Goal: Information Seeking & Learning: Learn about a topic

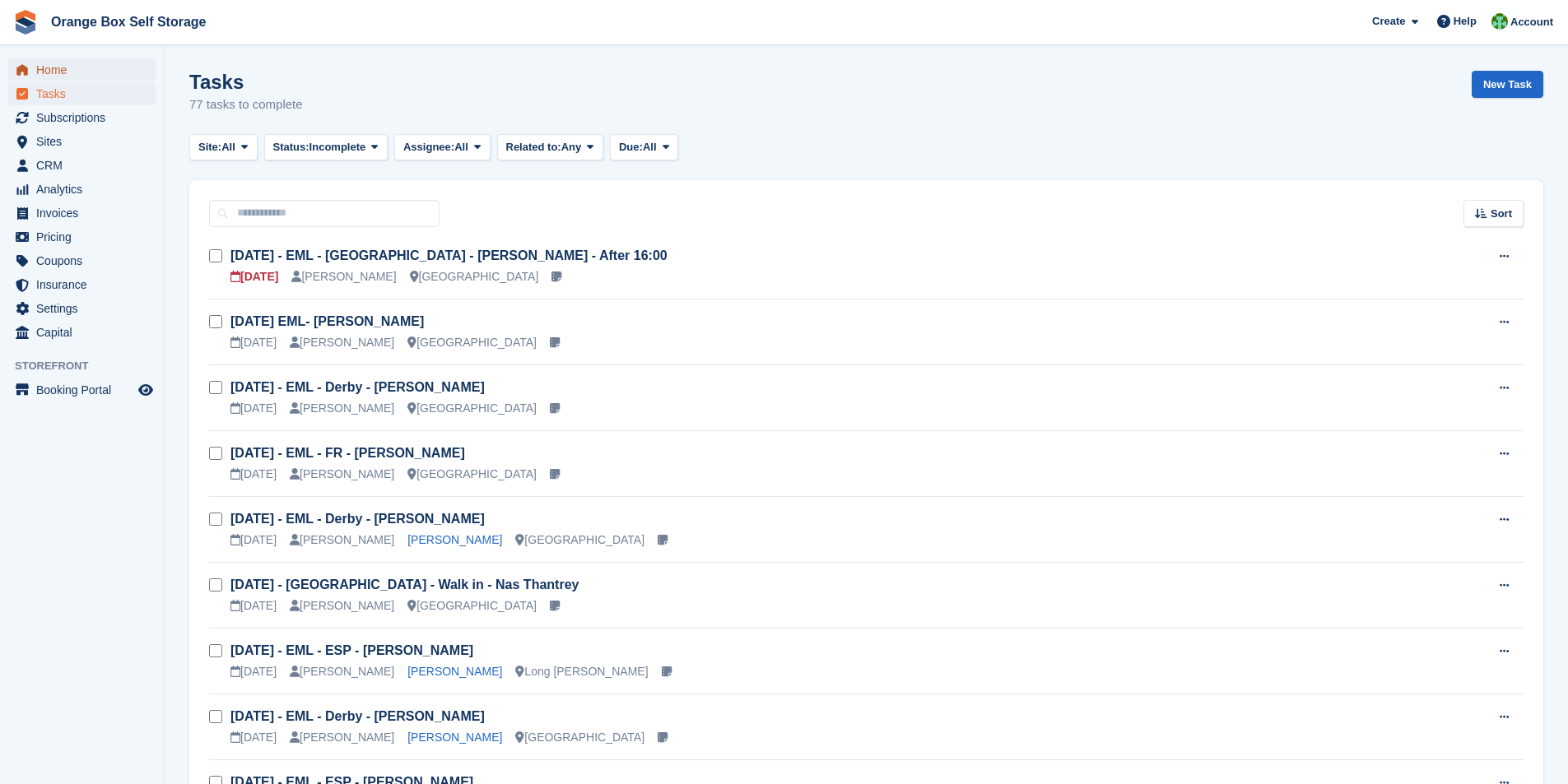
click at [59, 67] on span "Home" at bounding box center [85, 69] width 99 height 23
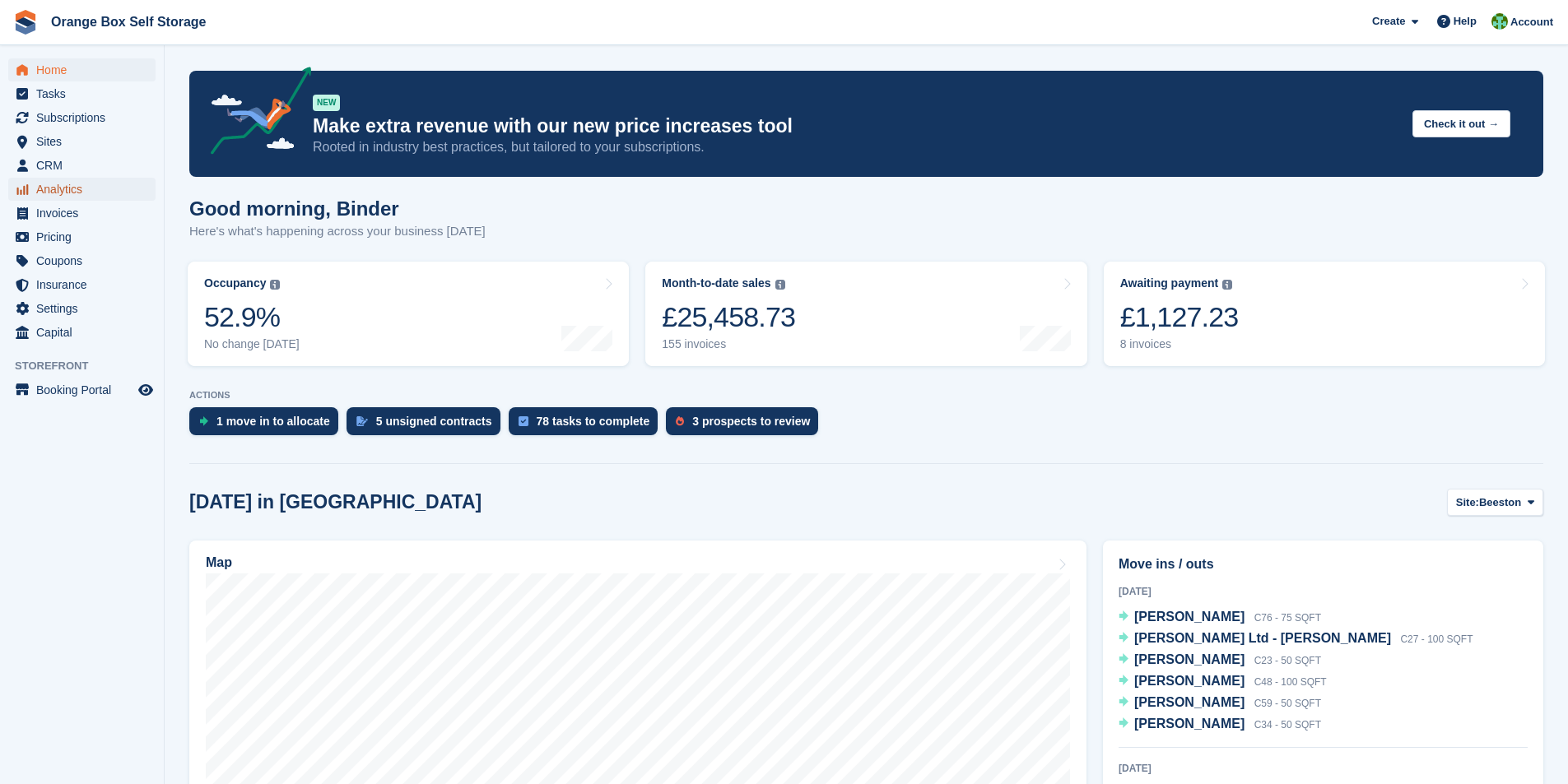
click at [63, 189] on span "Analytics" at bounding box center [85, 189] width 99 height 23
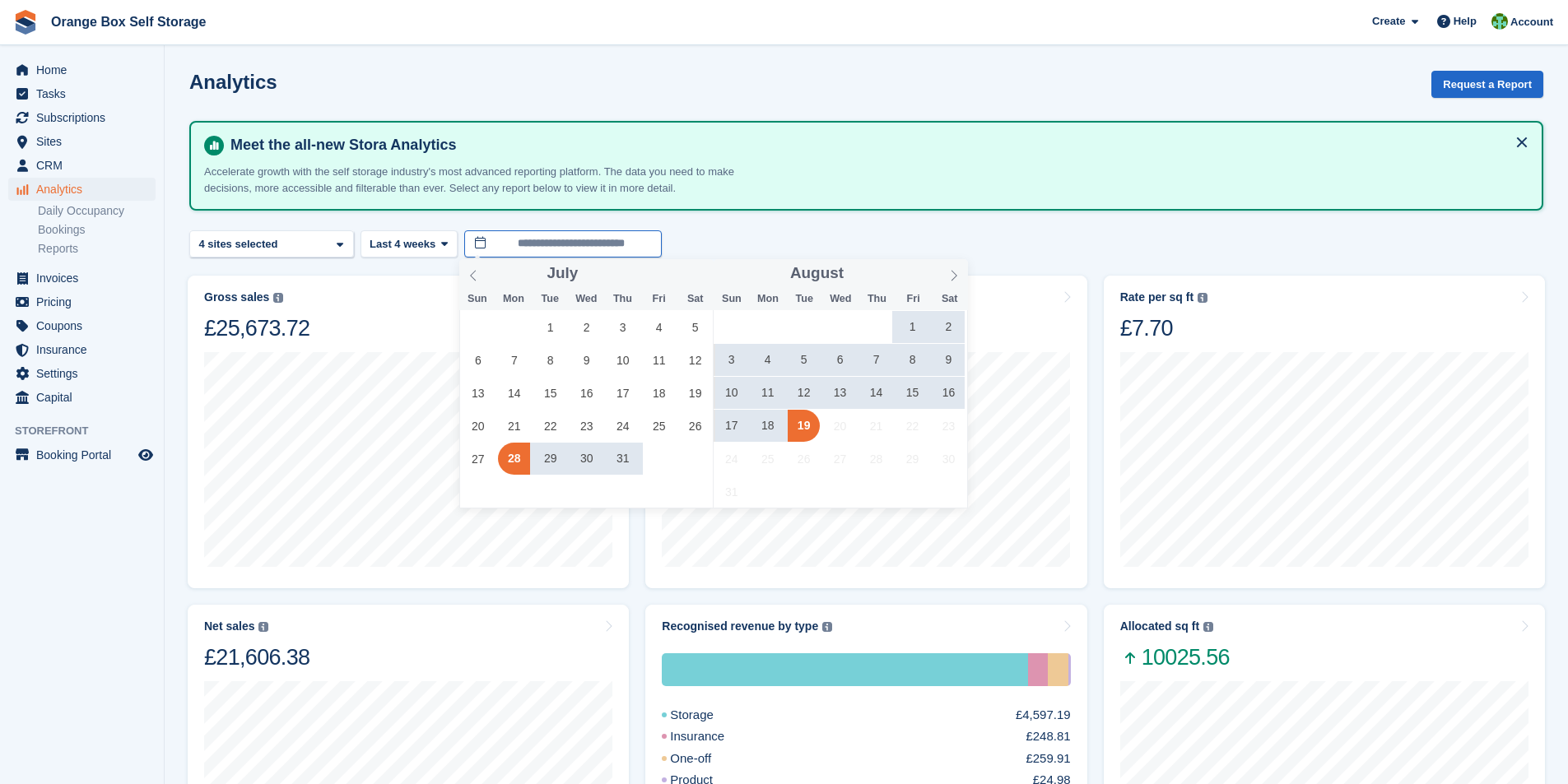
click at [520, 246] on input "**********" at bounding box center [562, 243] width 197 height 27
click at [730, 391] on span "10" at bounding box center [731, 392] width 32 height 32
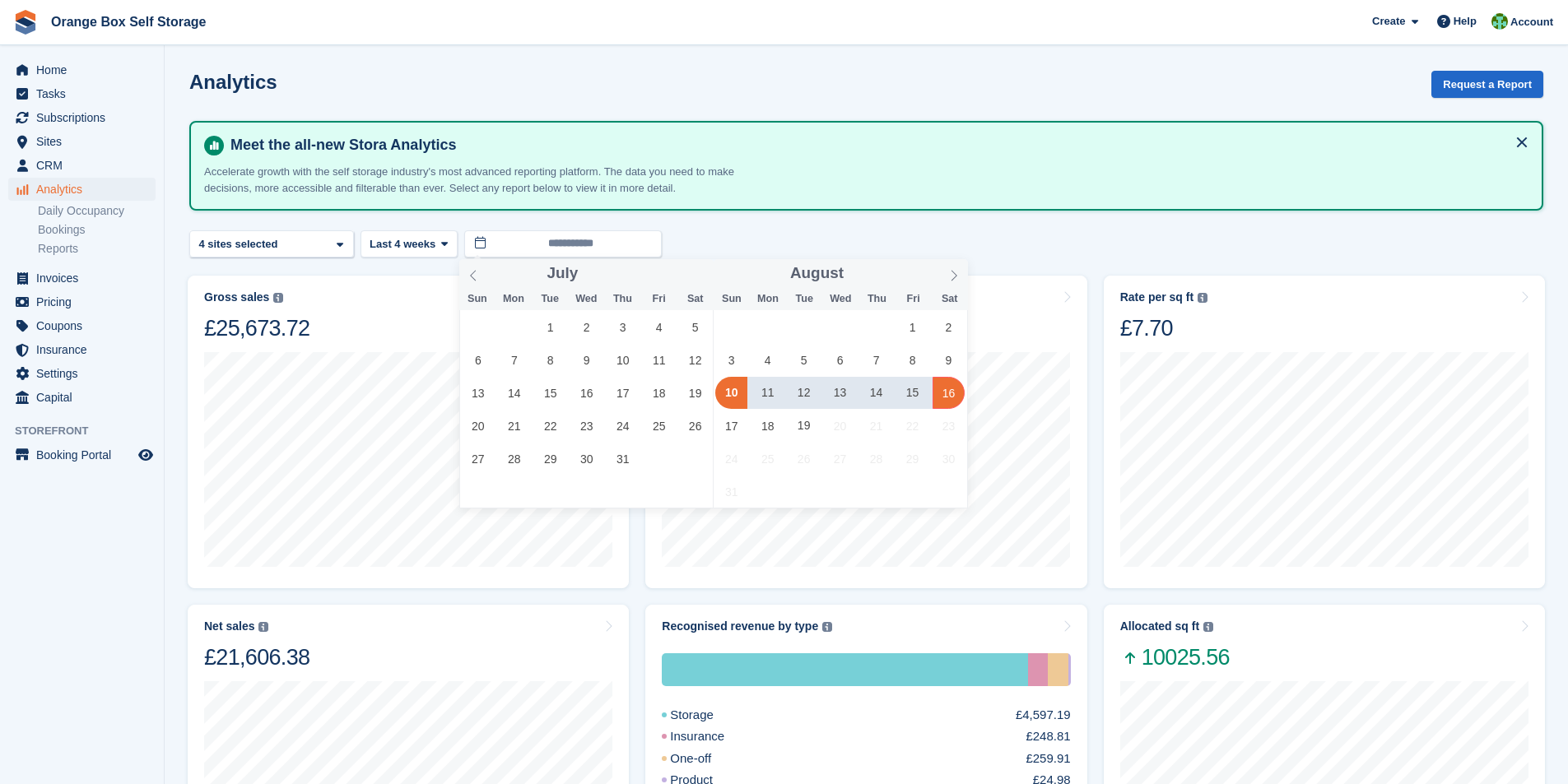
click at [955, 395] on span "16" at bounding box center [948, 392] width 32 height 32
type input "**********"
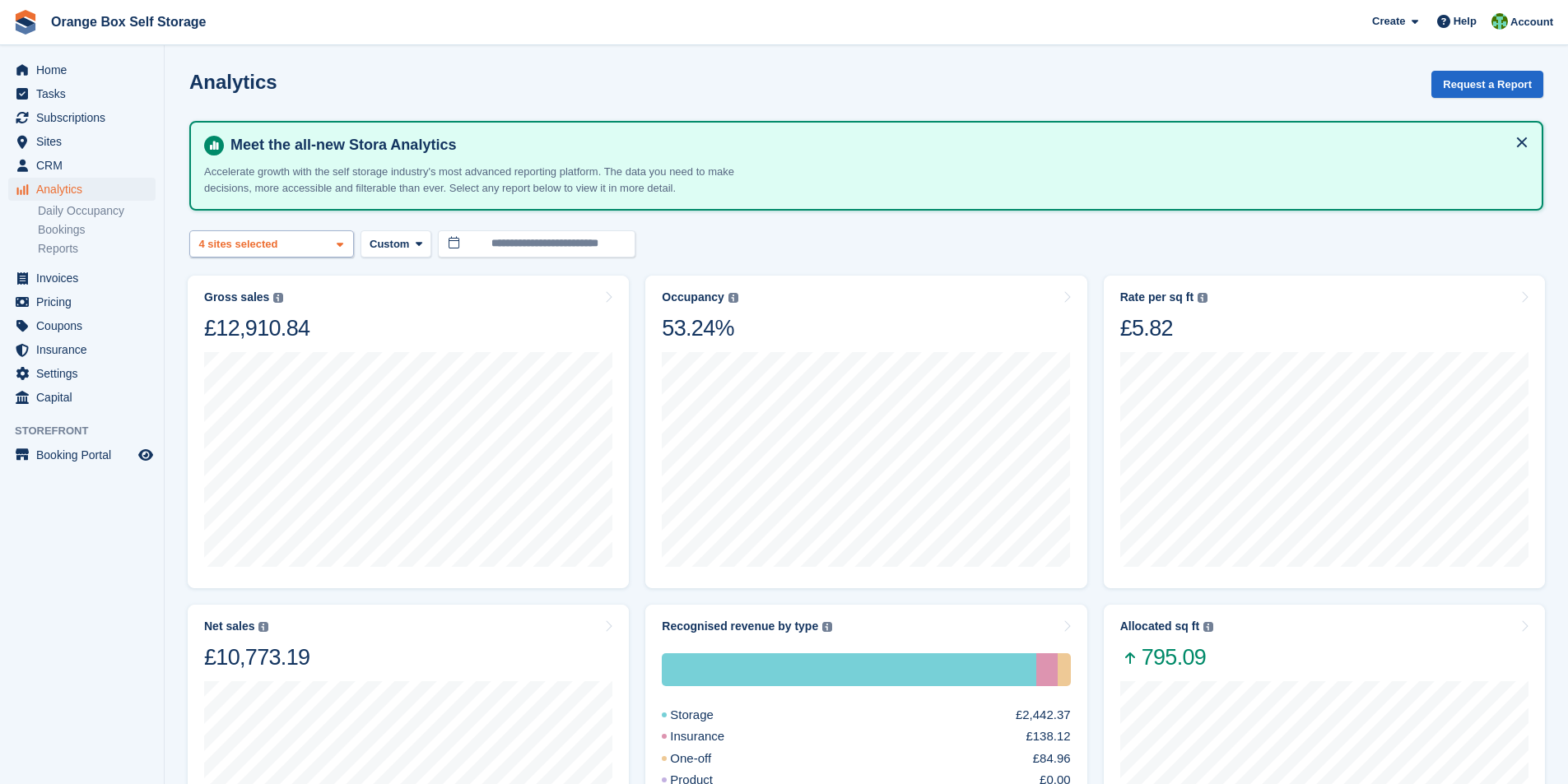
click at [346, 243] on div "Beeston 2 sites selected 3 sites selected 4 sites selected" at bounding box center [271, 243] width 165 height 27
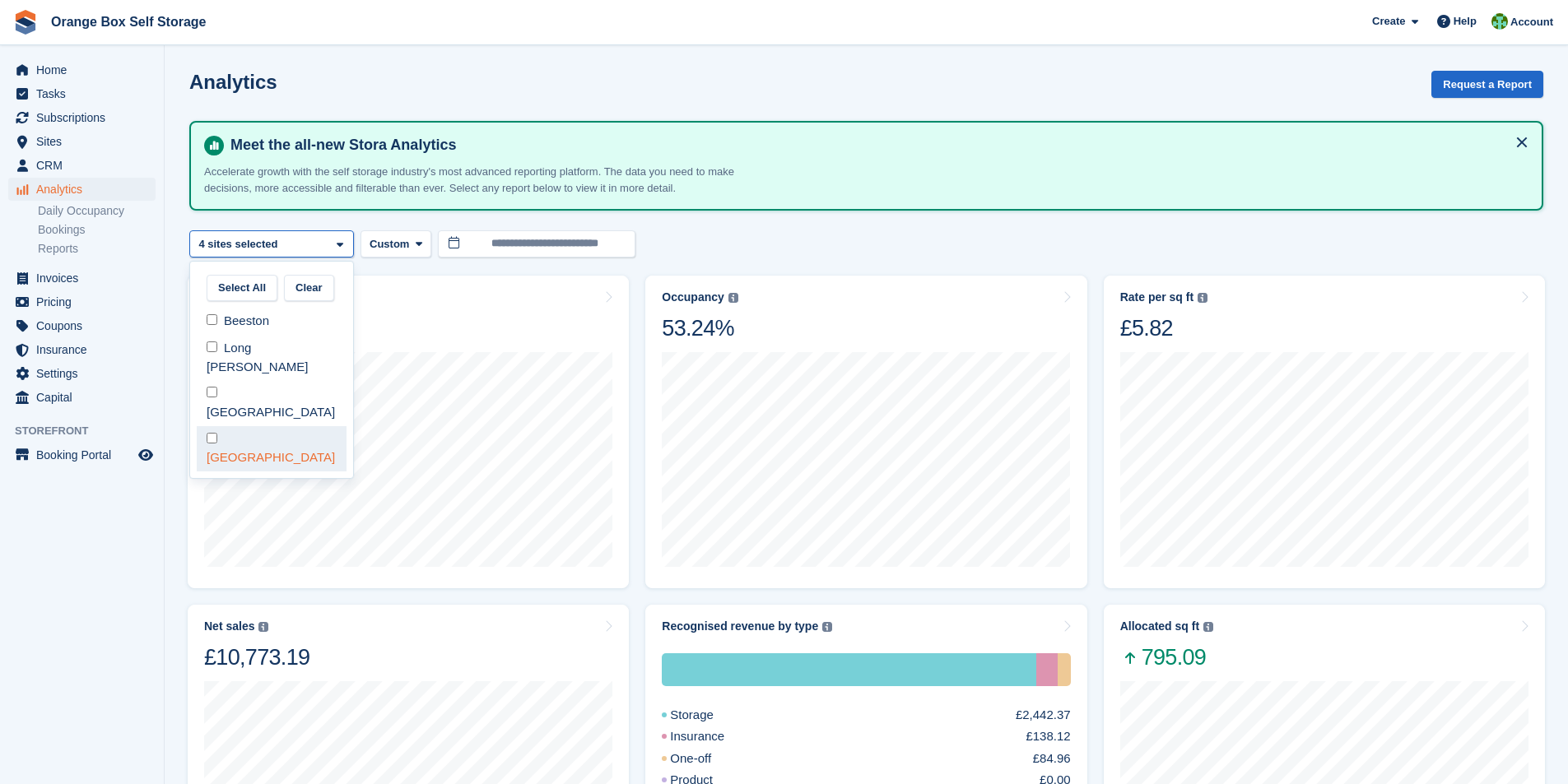
click at [218, 426] on div "[GEOGRAPHIC_DATA]" at bounding box center [271, 448] width 150 height 45
select select "****"
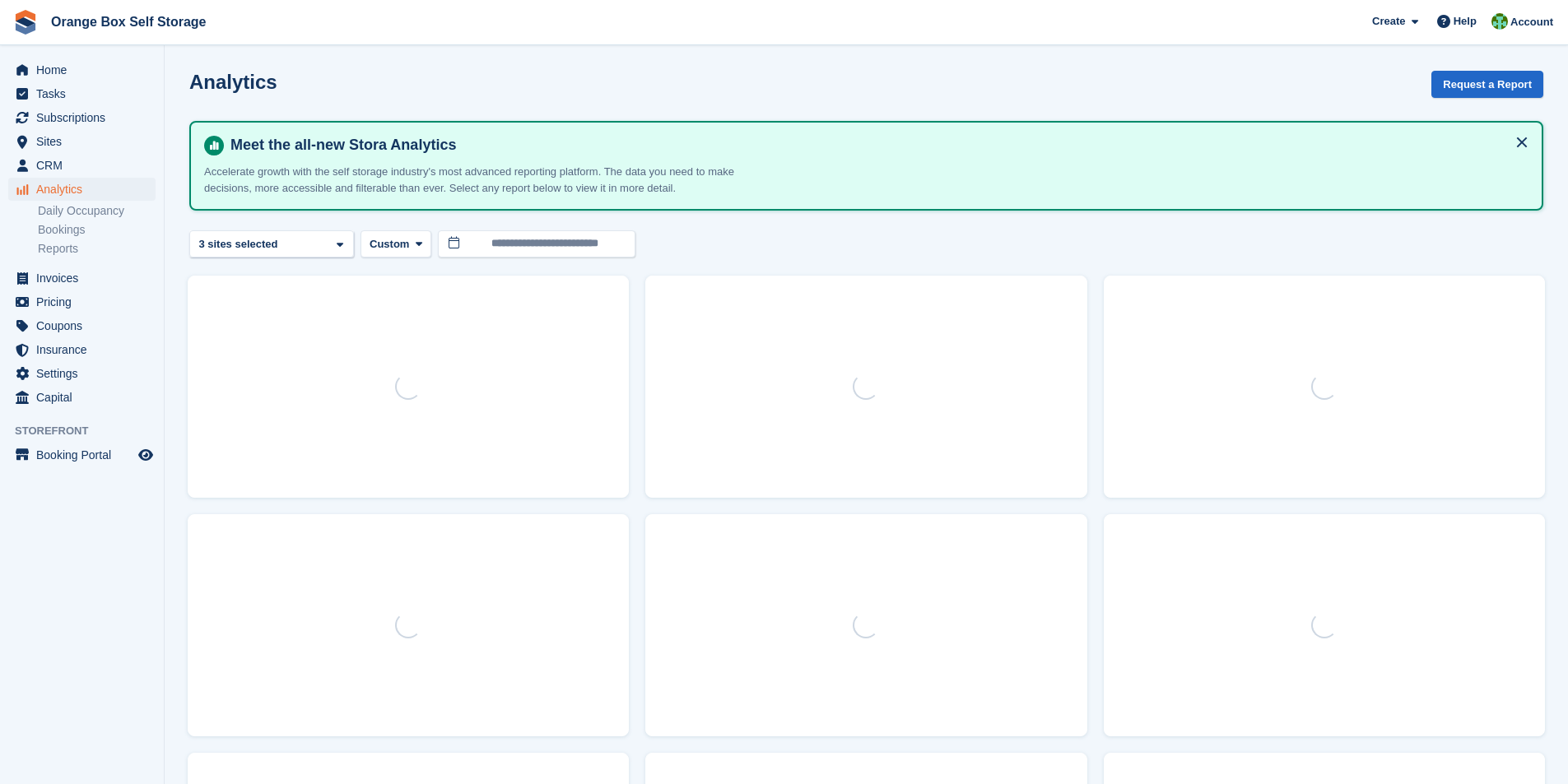
click at [754, 248] on div "**********" at bounding box center [866, 243] width 1354 height 27
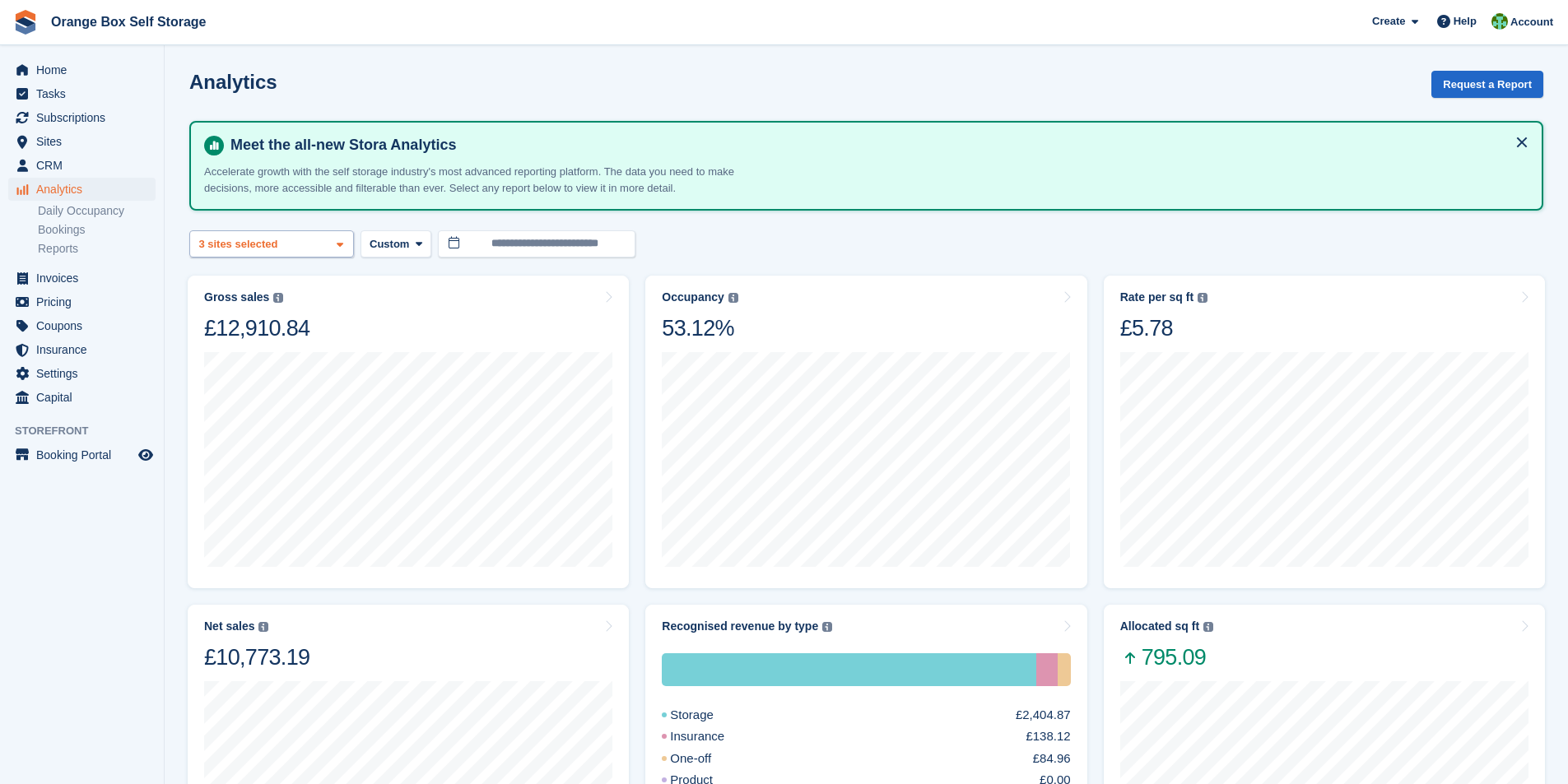
click at [337, 241] on icon at bounding box center [340, 245] width 6 height 11
select select "****"
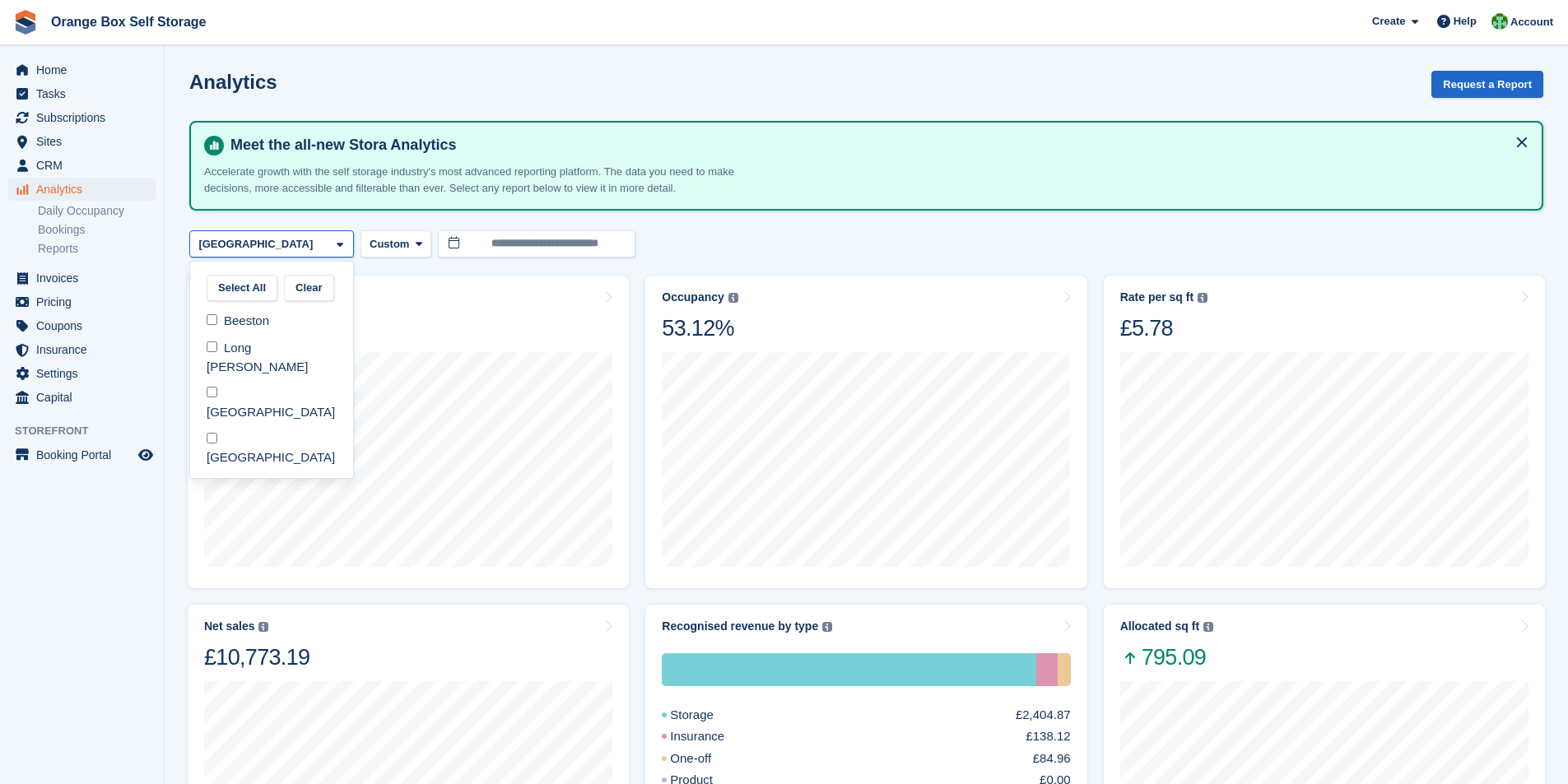
click at [841, 223] on turbo-frame "**********" at bounding box center [866, 781] width 1354 height 1423
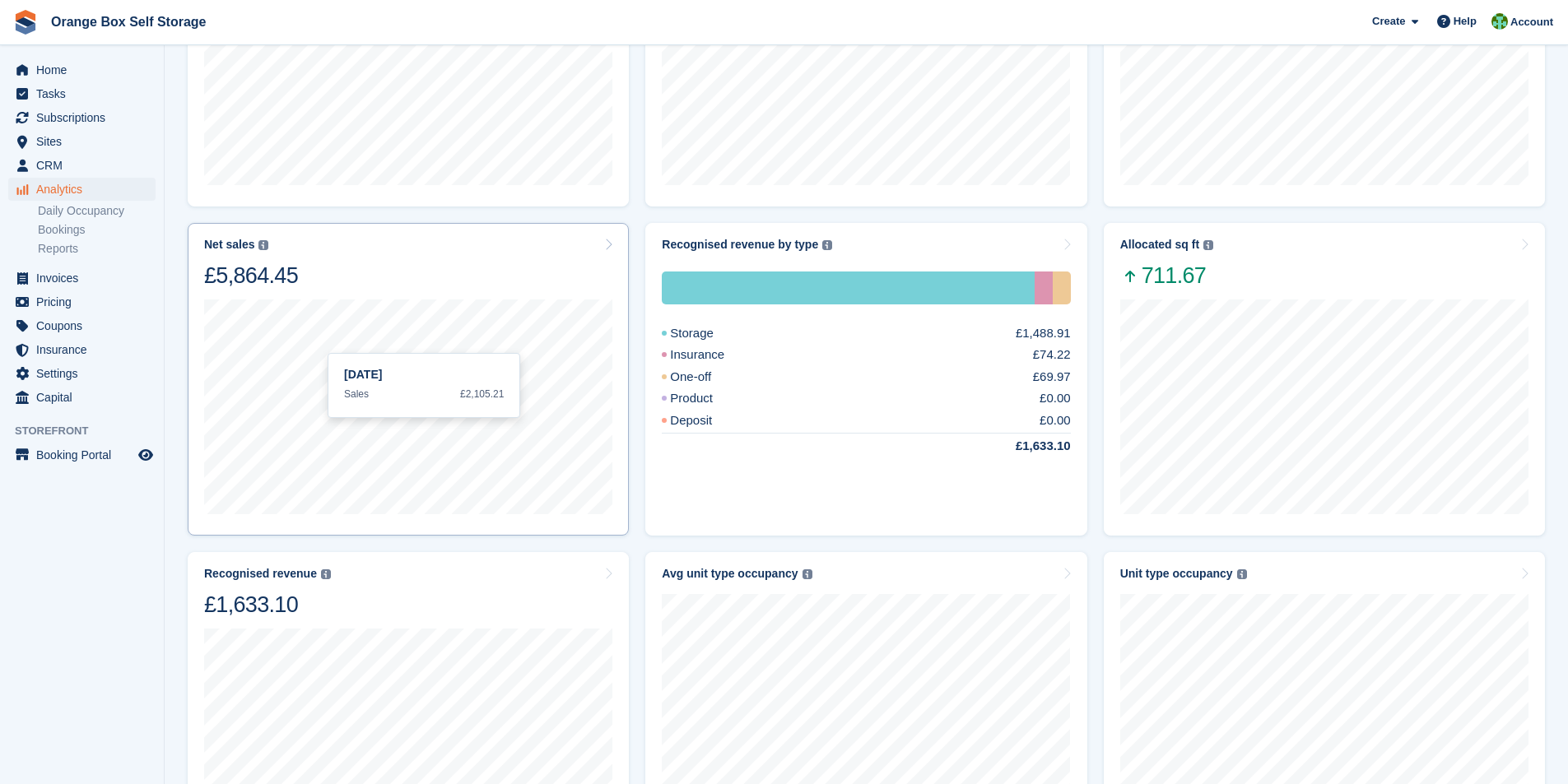
scroll to position [411, 0]
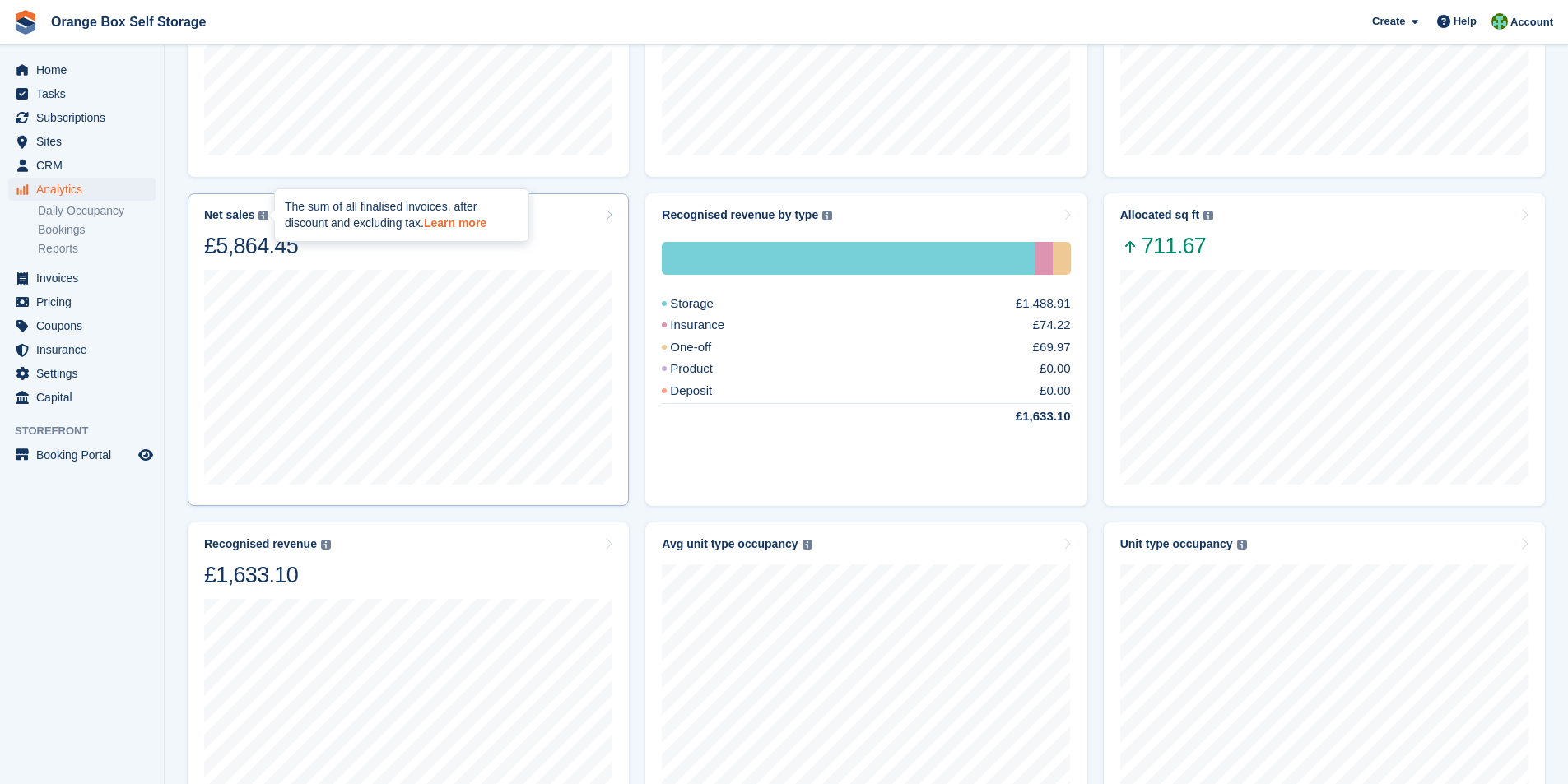
click at [447, 225] on link "Learn more" at bounding box center [456, 219] width 63 height 19
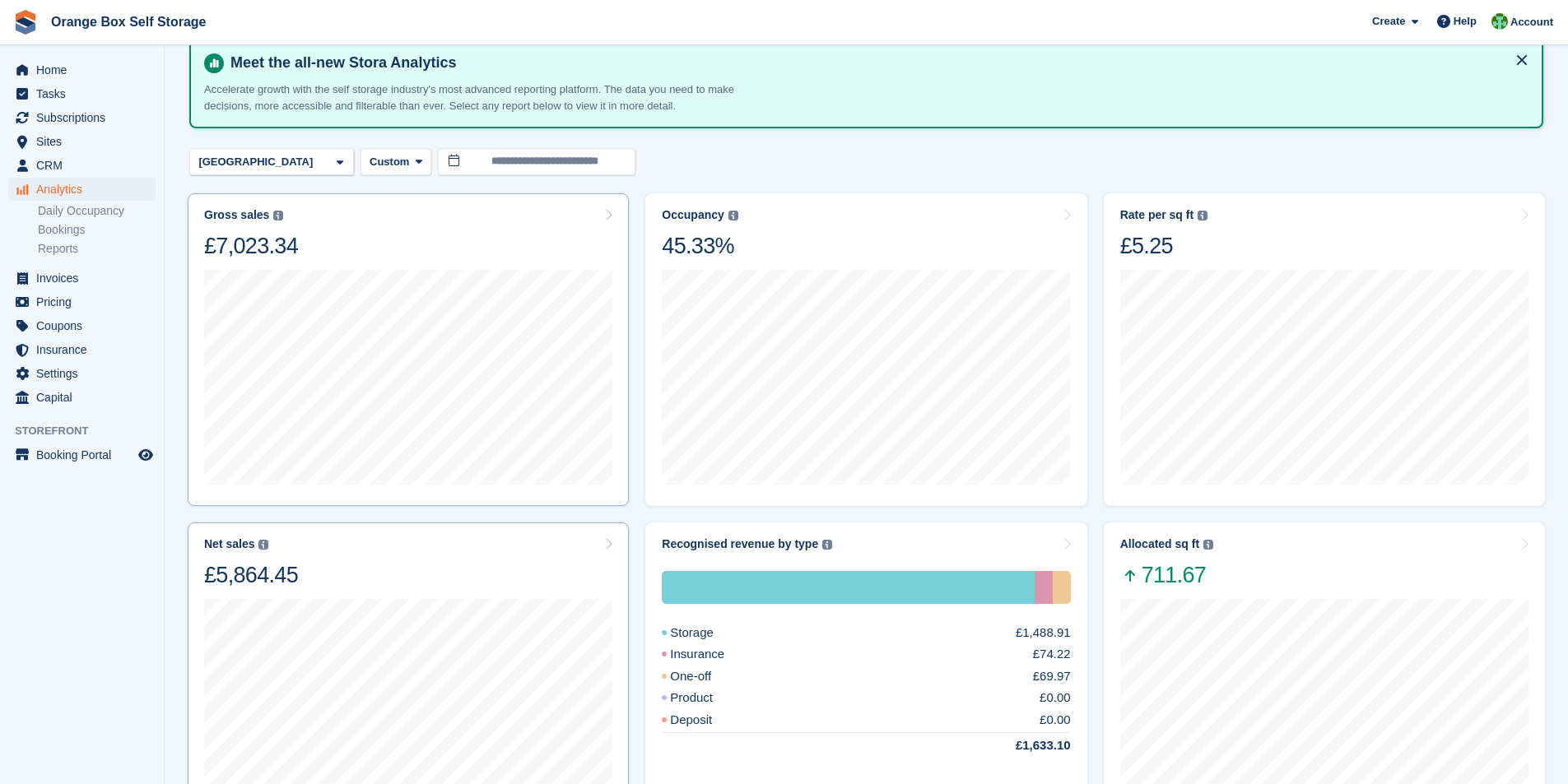
scroll to position [0, 0]
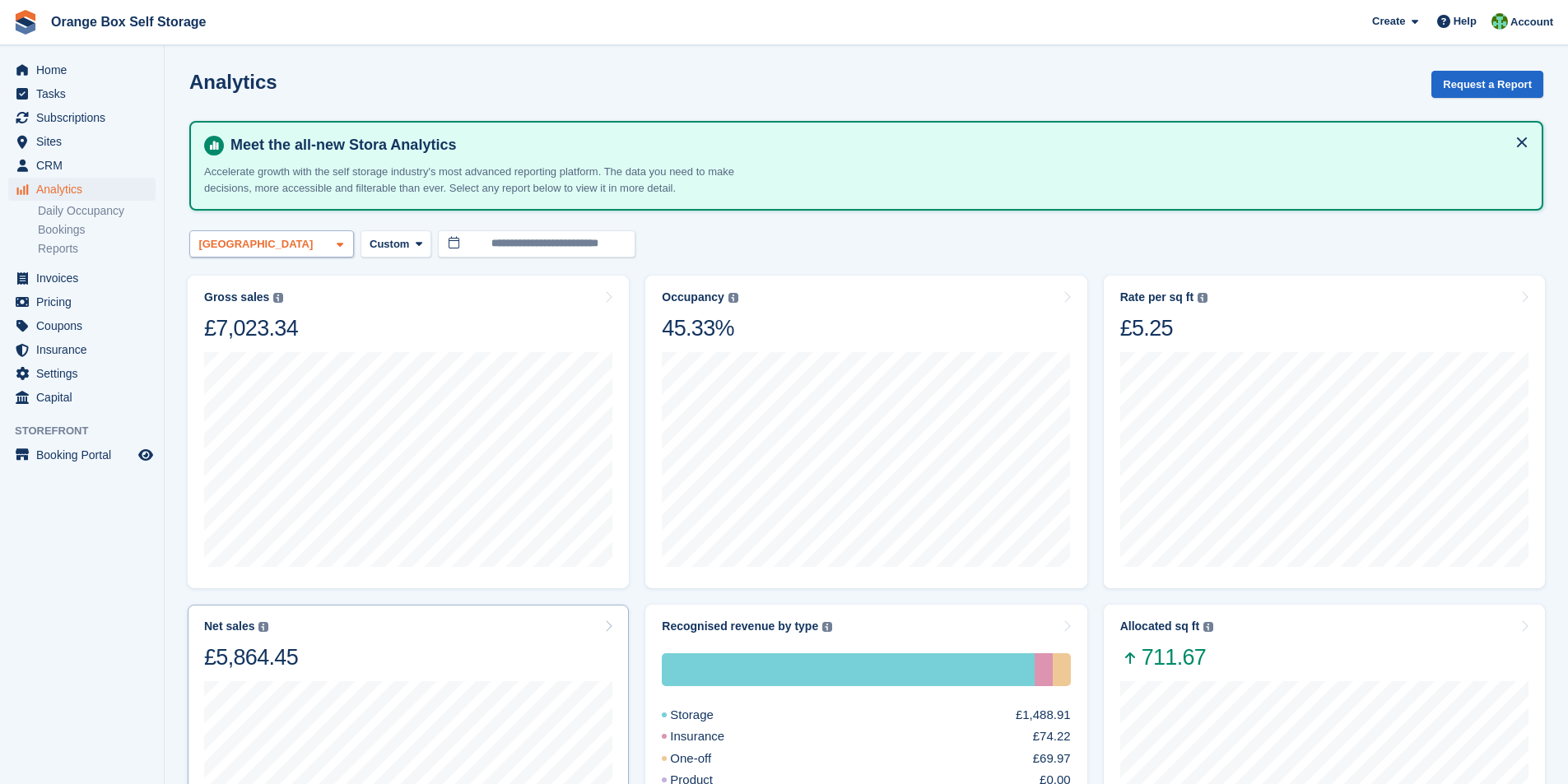
click at [339, 242] on icon at bounding box center [340, 245] width 6 height 11
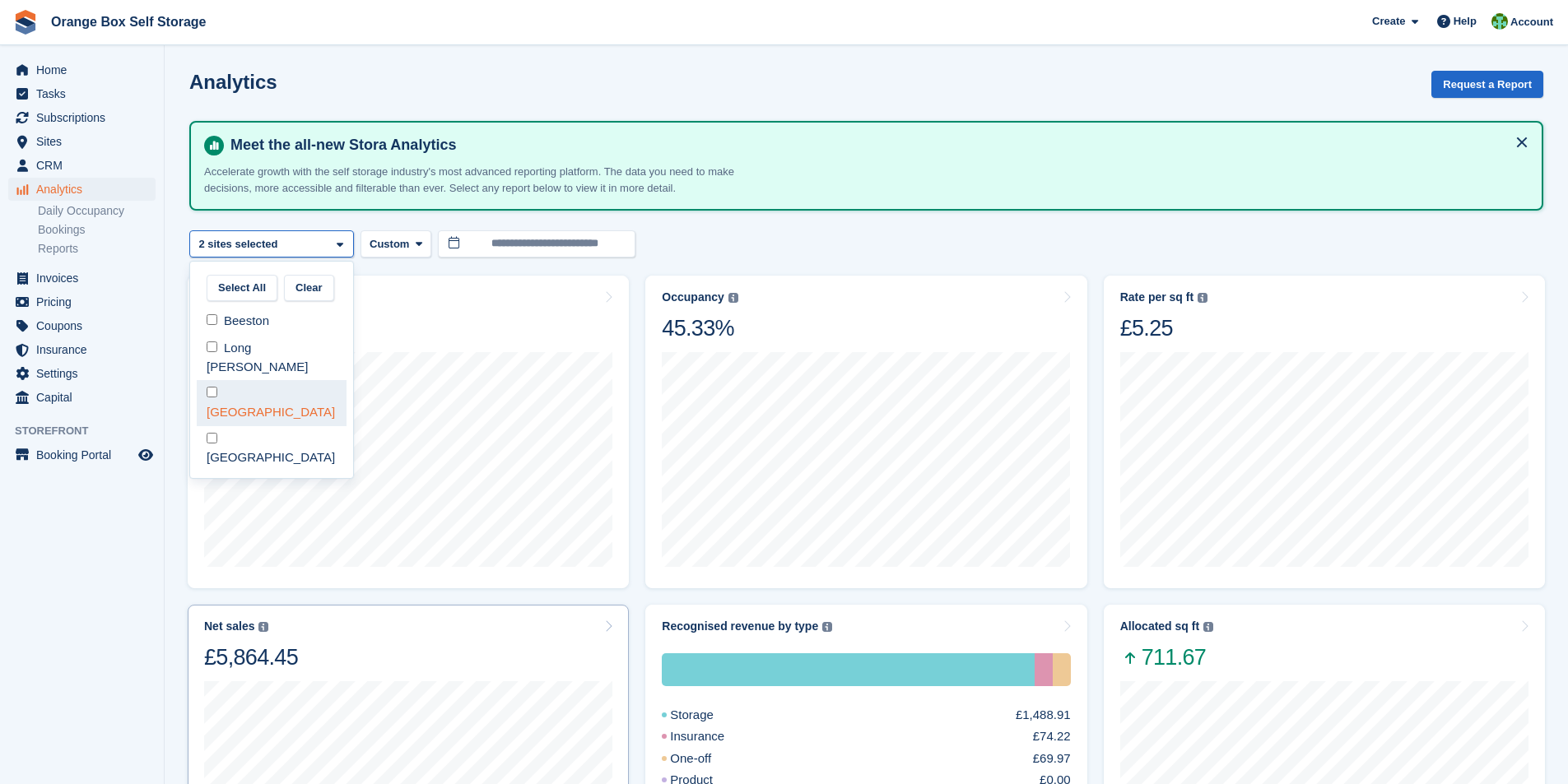
select select "****"
click at [458, 74] on div "Analytics Request a Report" at bounding box center [866, 93] width 1354 height 47
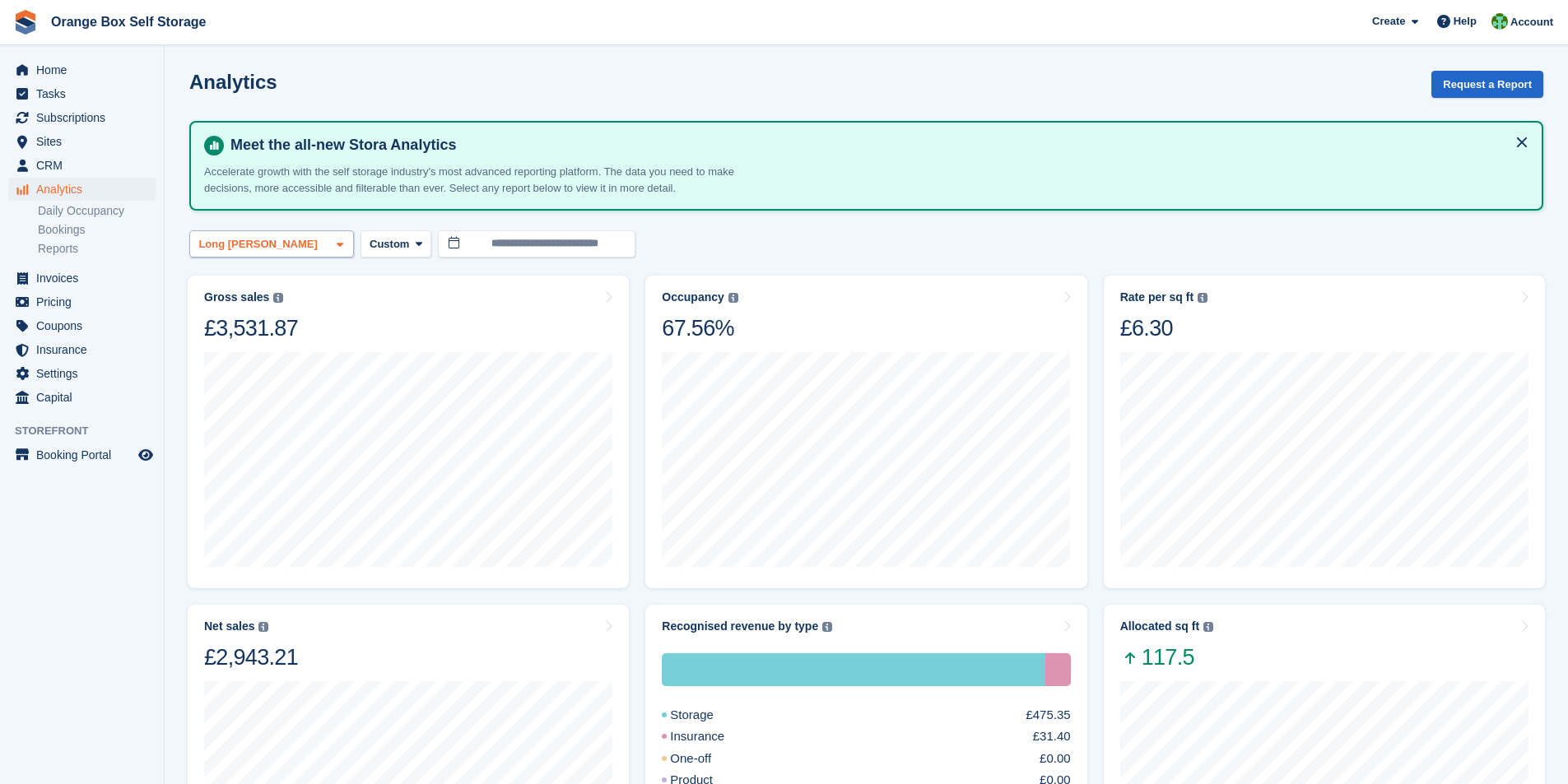
click at [334, 247] on span at bounding box center [340, 244] width 13 height 13
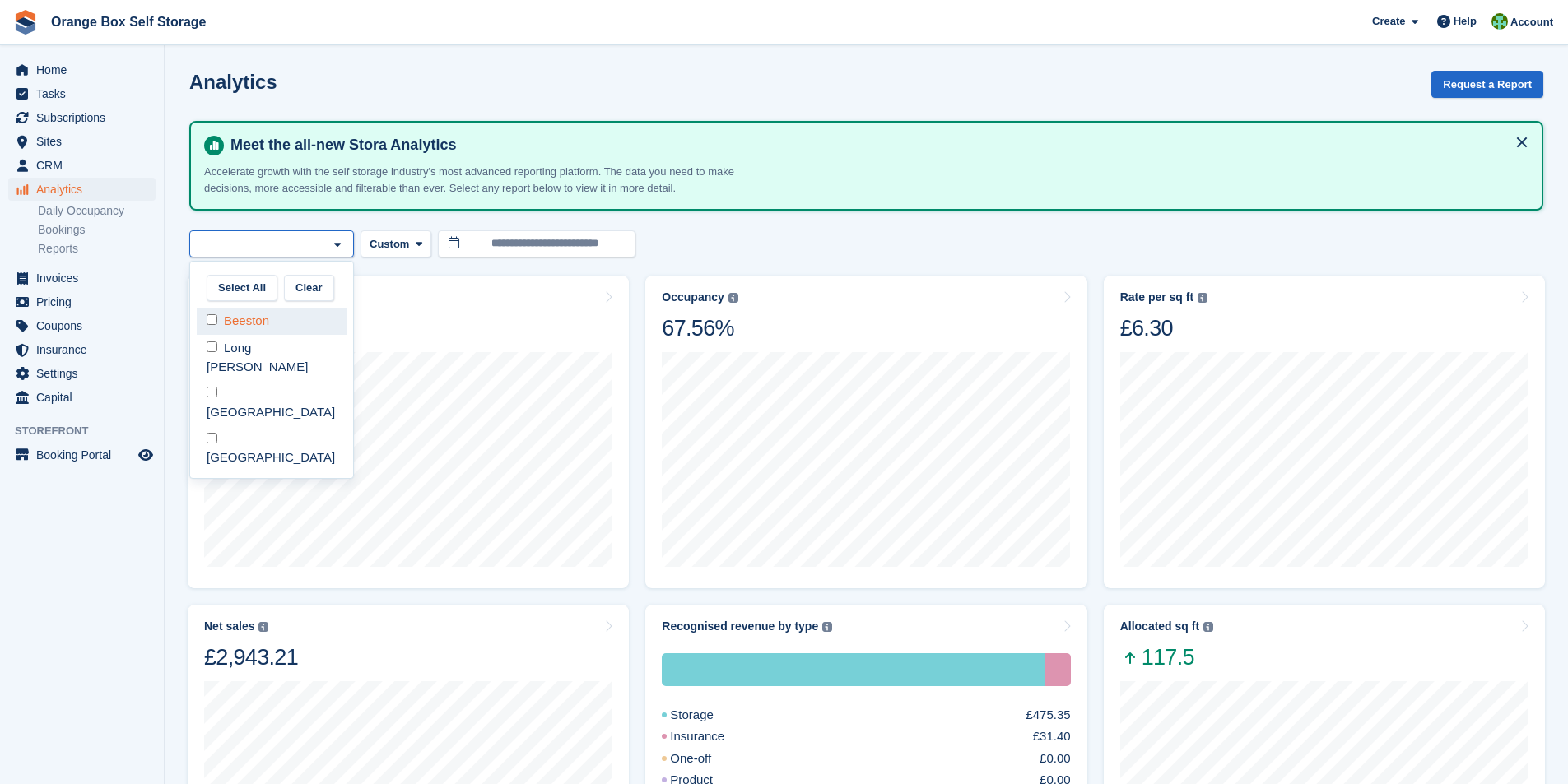
select select "****"
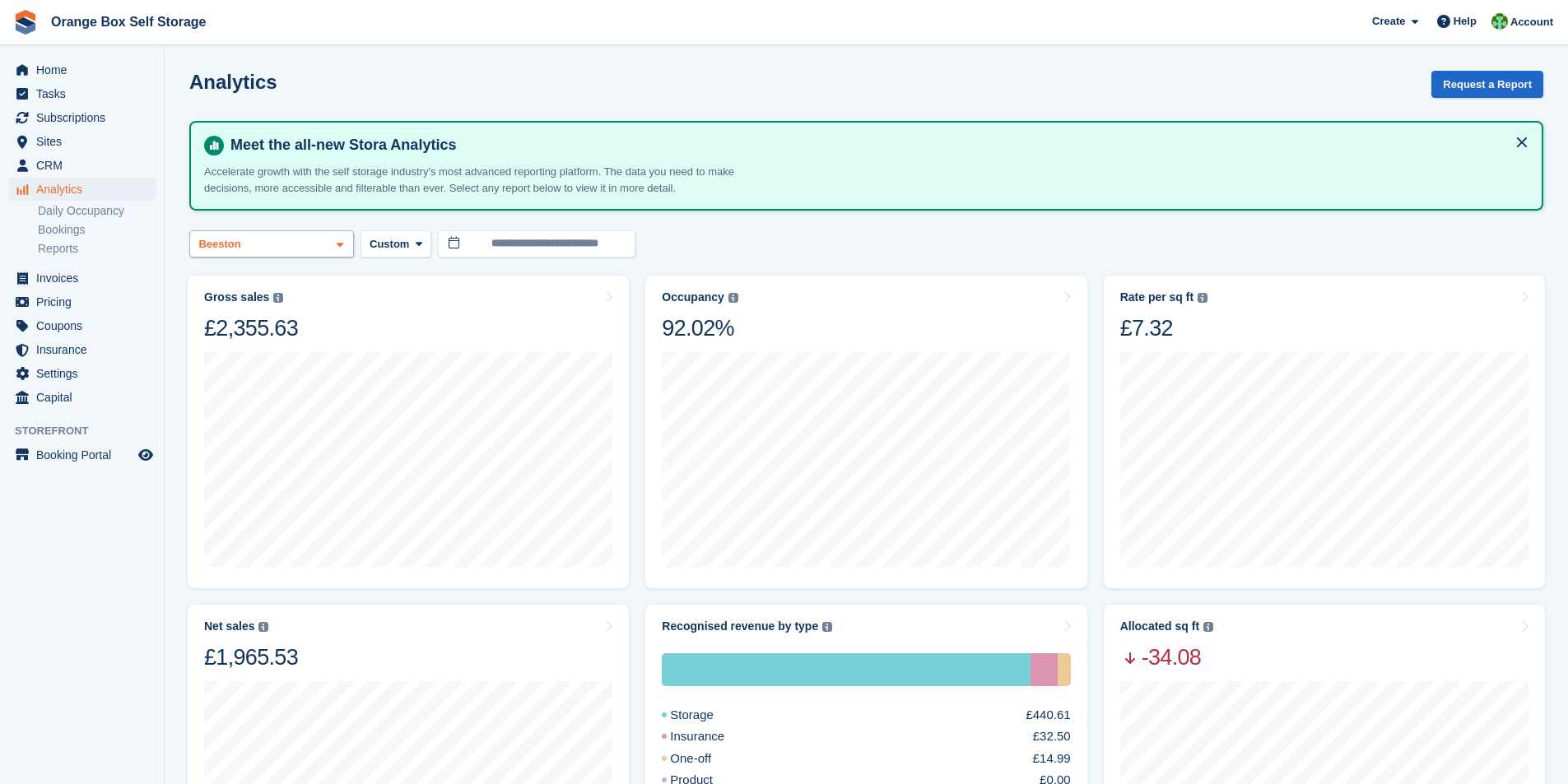
click at [339, 249] on icon at bounding box center [340, 245] width 6 height 11
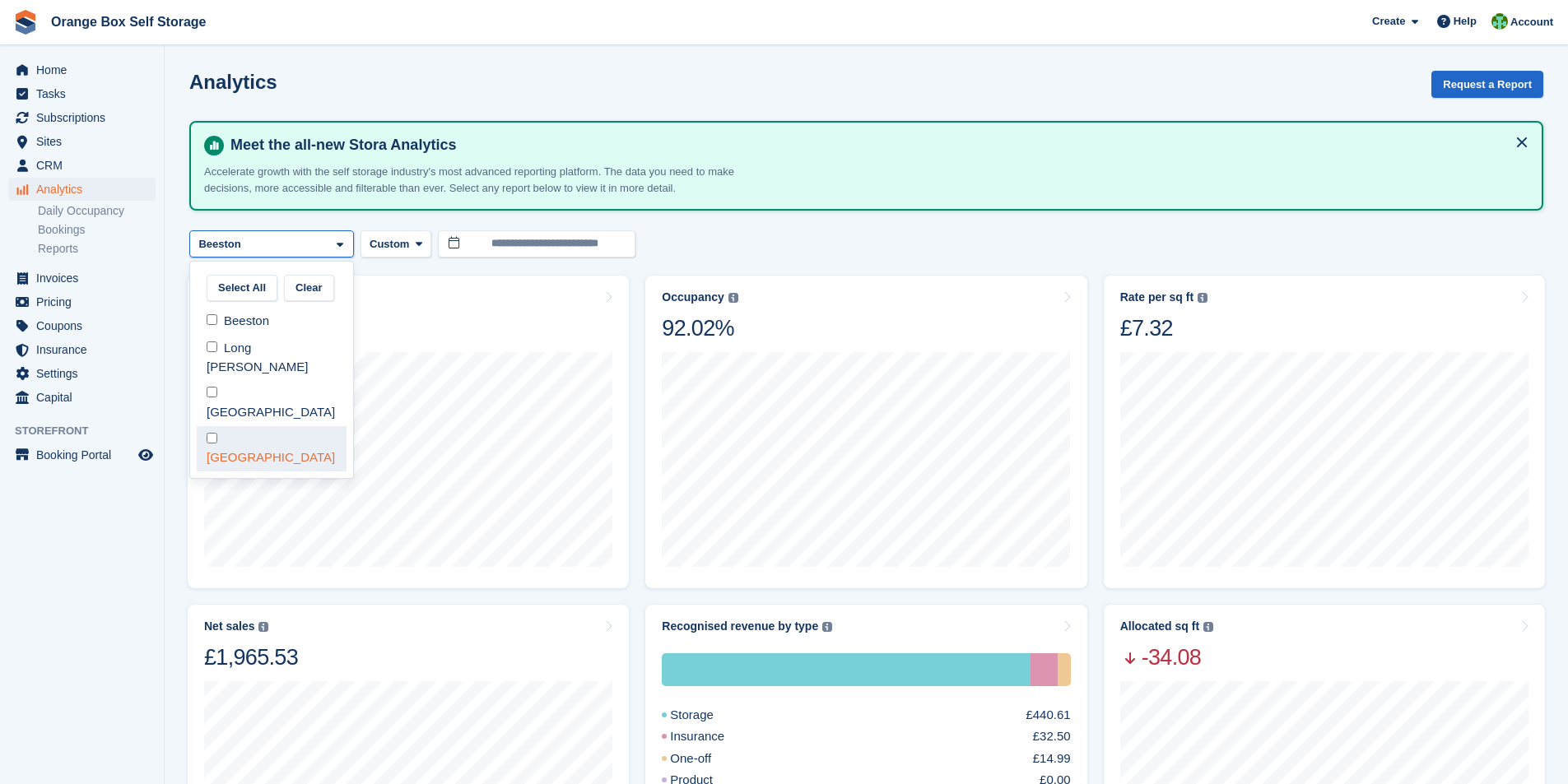
click at [220, 426] on div "[GEOGRAPHIC_DATA]" at bounding box center [271, 448] width 150 height 45
click at [221, 314] on div "Beeston" at bounding box center [271, 320] width 150 height 27
select select "****"
click at [819, 248] on div "**********" at bounding box center [866, 243] width 1354 height 27
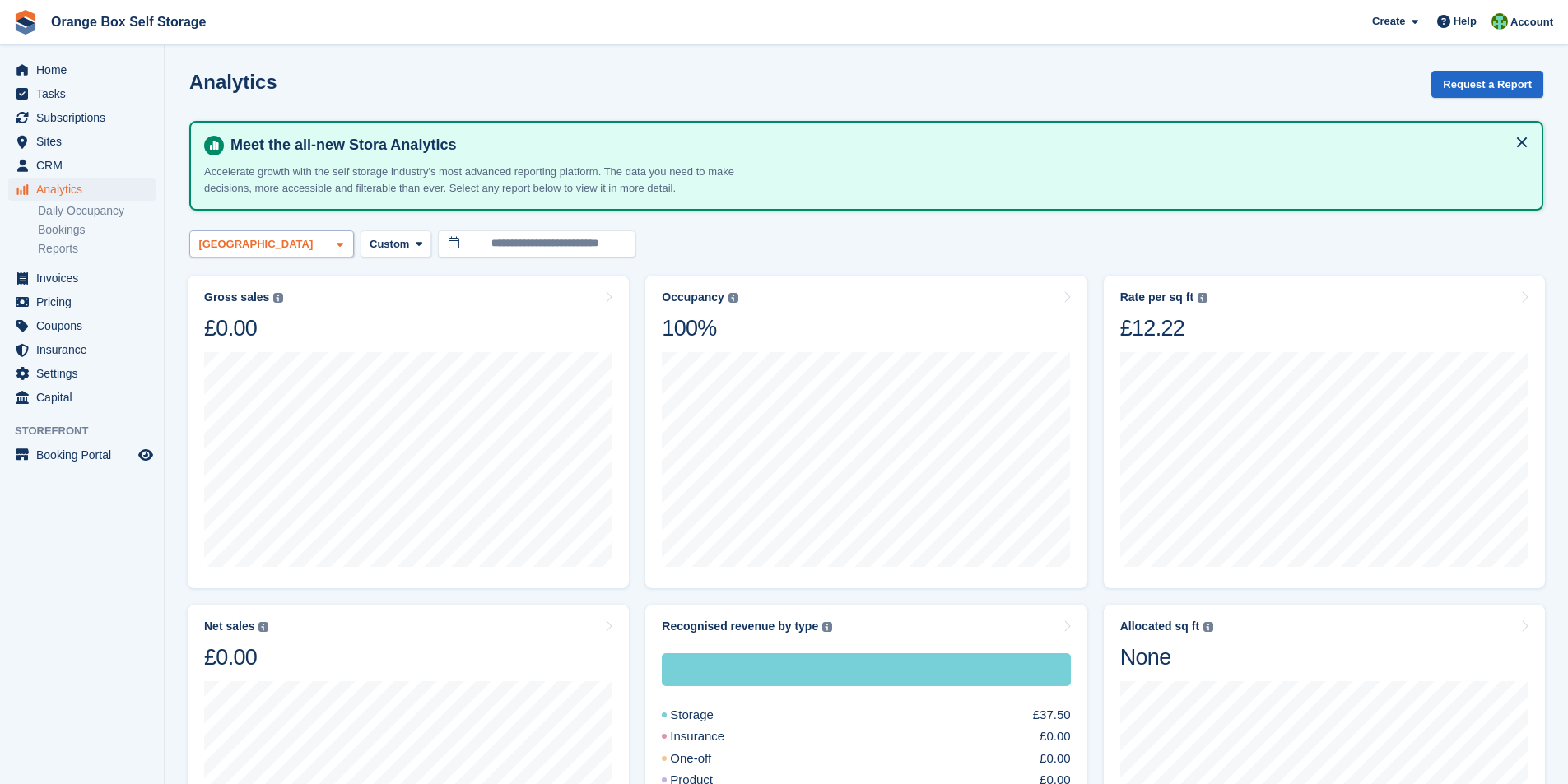
click at [341, 249] on icon at bounding box center [340, 245] width 6 height 11
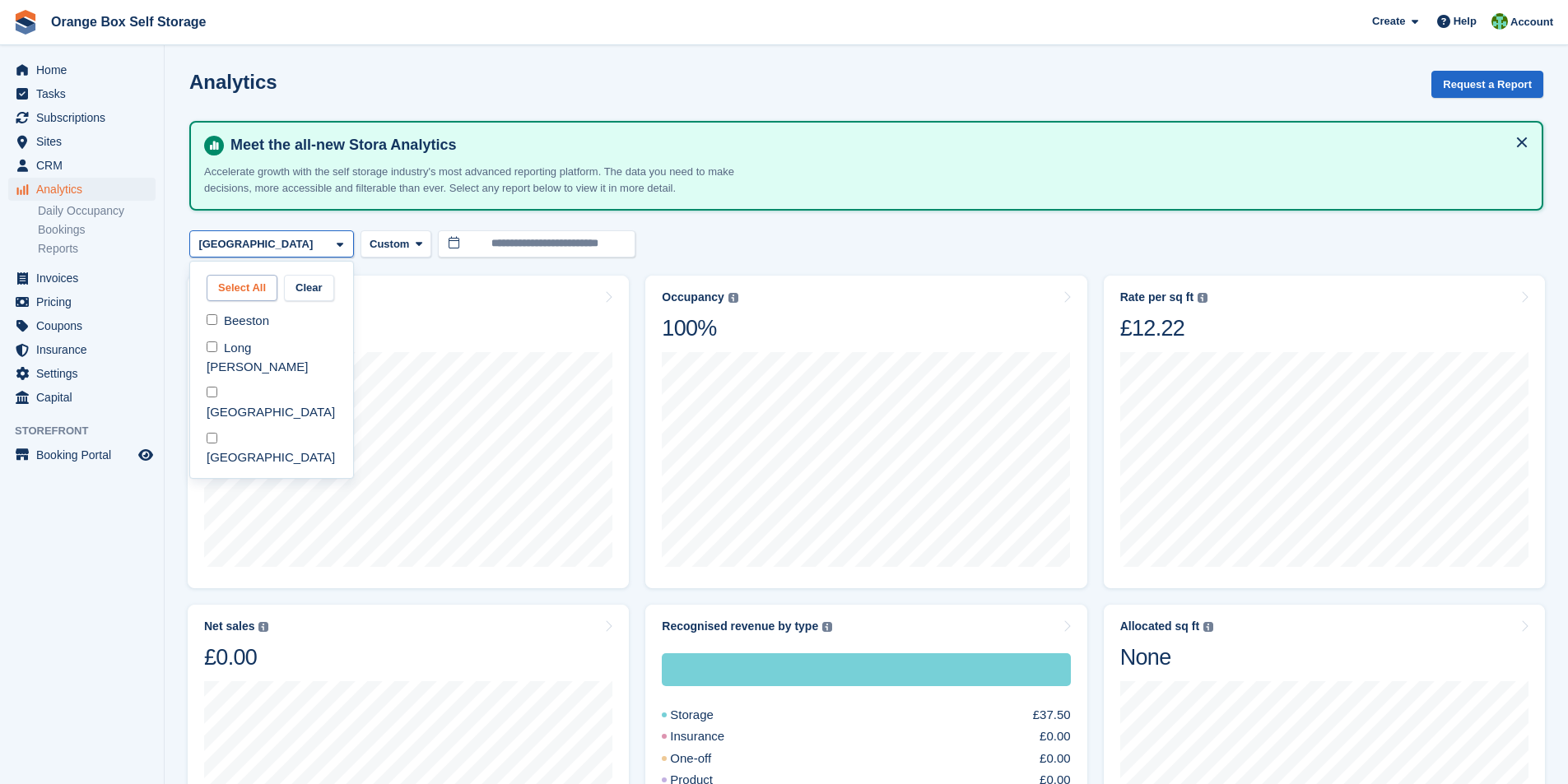
click at [248, 289] on button "Select All" at bounding box center [242, 288] width 70 height 27
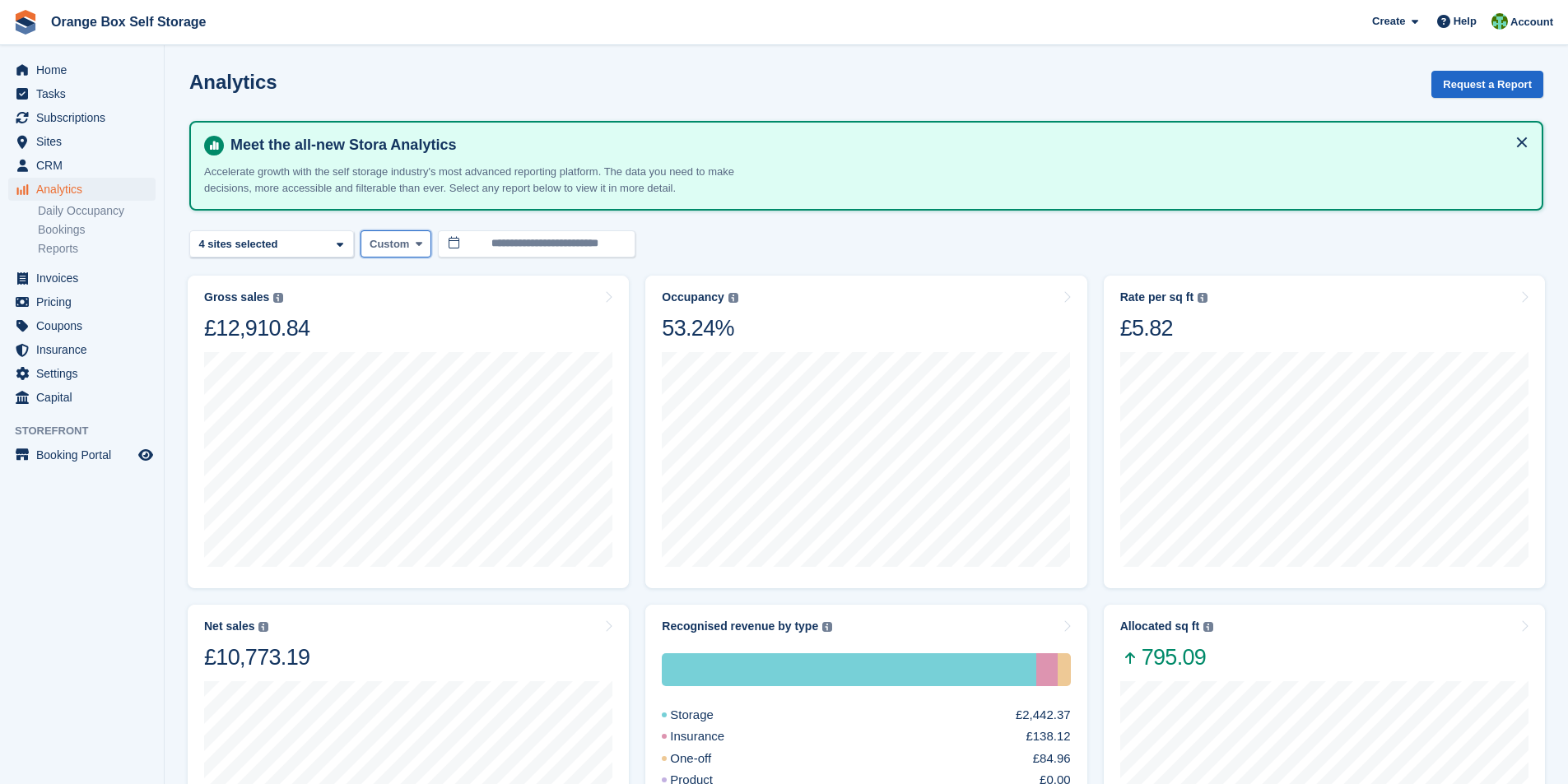
click at [417, 243] on icon at bounding box center [419, 244] width 6 height 11
click at [769, 239] on div "**********" at bounding box center [866, 243] width 1354 height 27
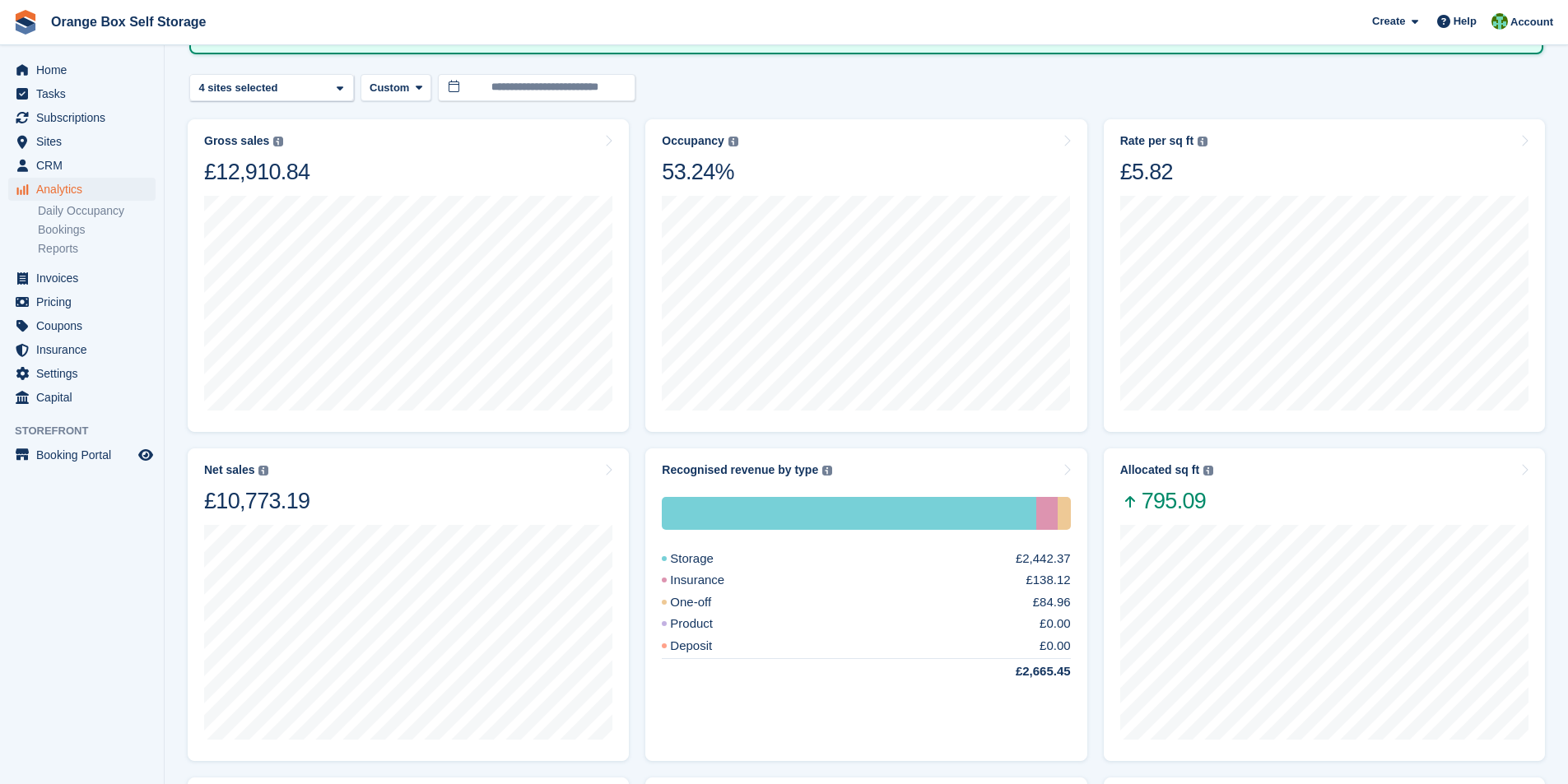
scroll to position [221, 0]
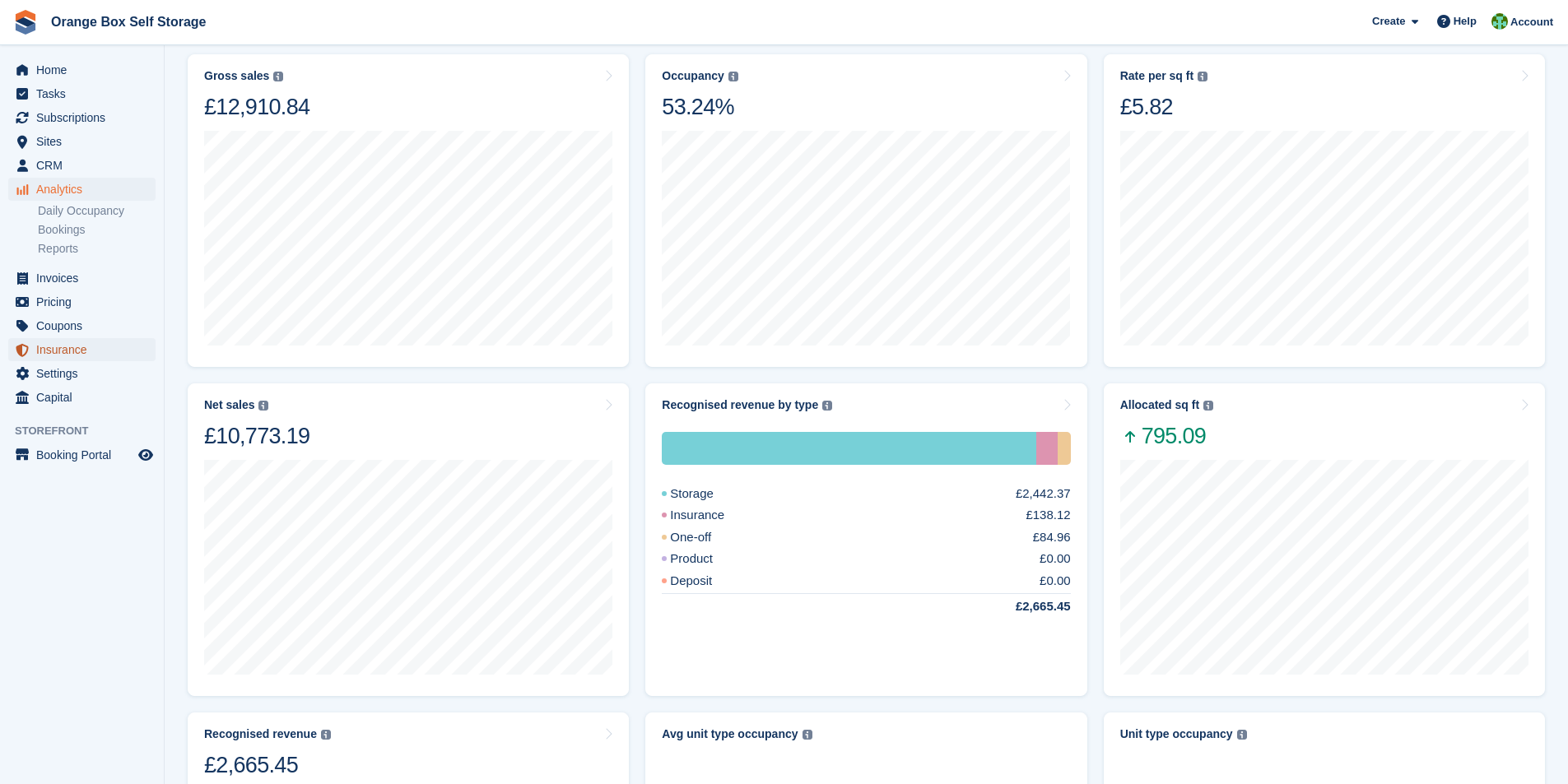
click at [62, 351] on span "Insurance" at bounding box center [85, 349] width 99 height 23
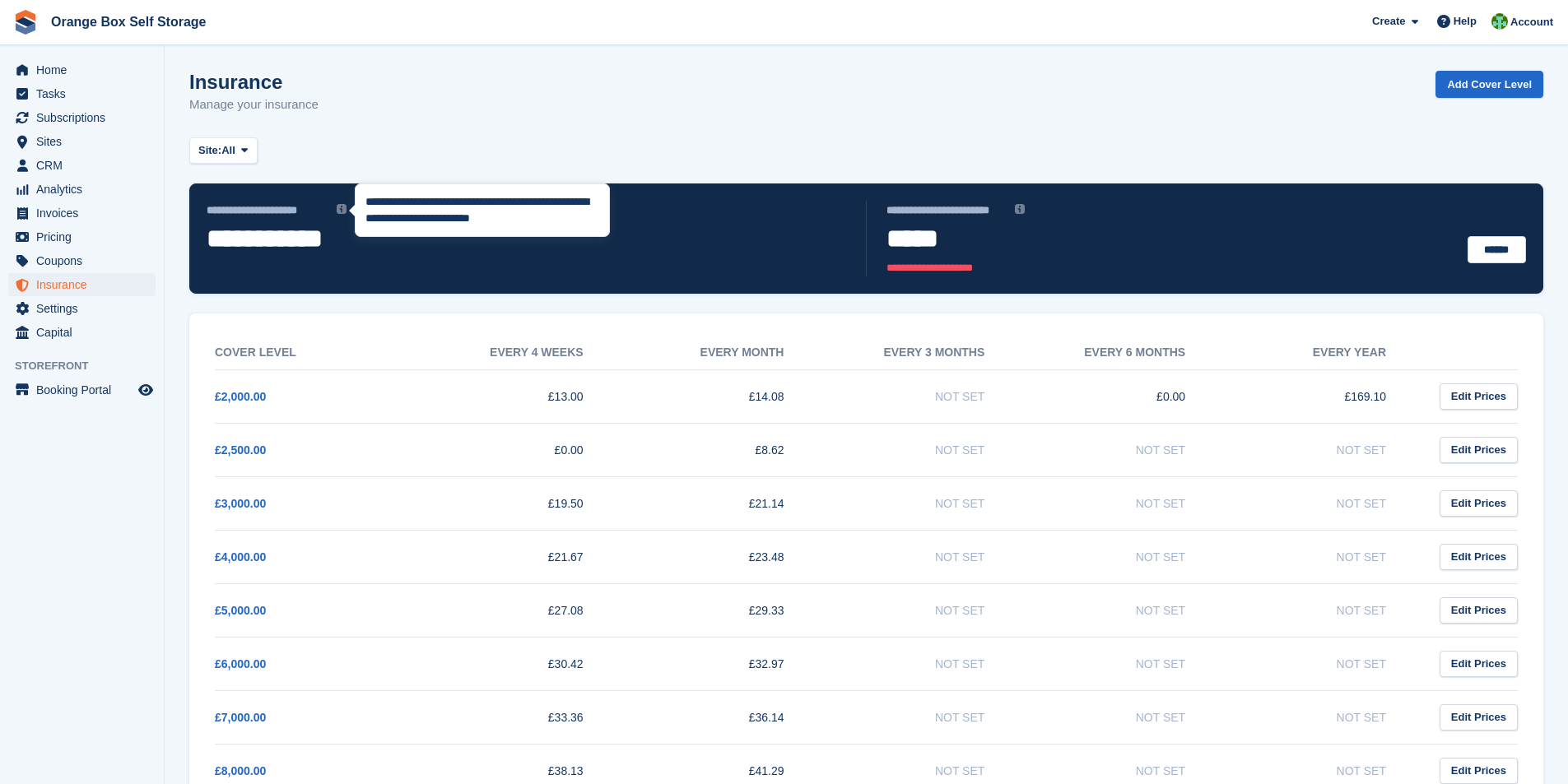
click at [339, 211] on img at bounding box center [342, 208] width 10 height 10
click at [341, 211] on img at bounding box center [342, 208] width 10 height 10
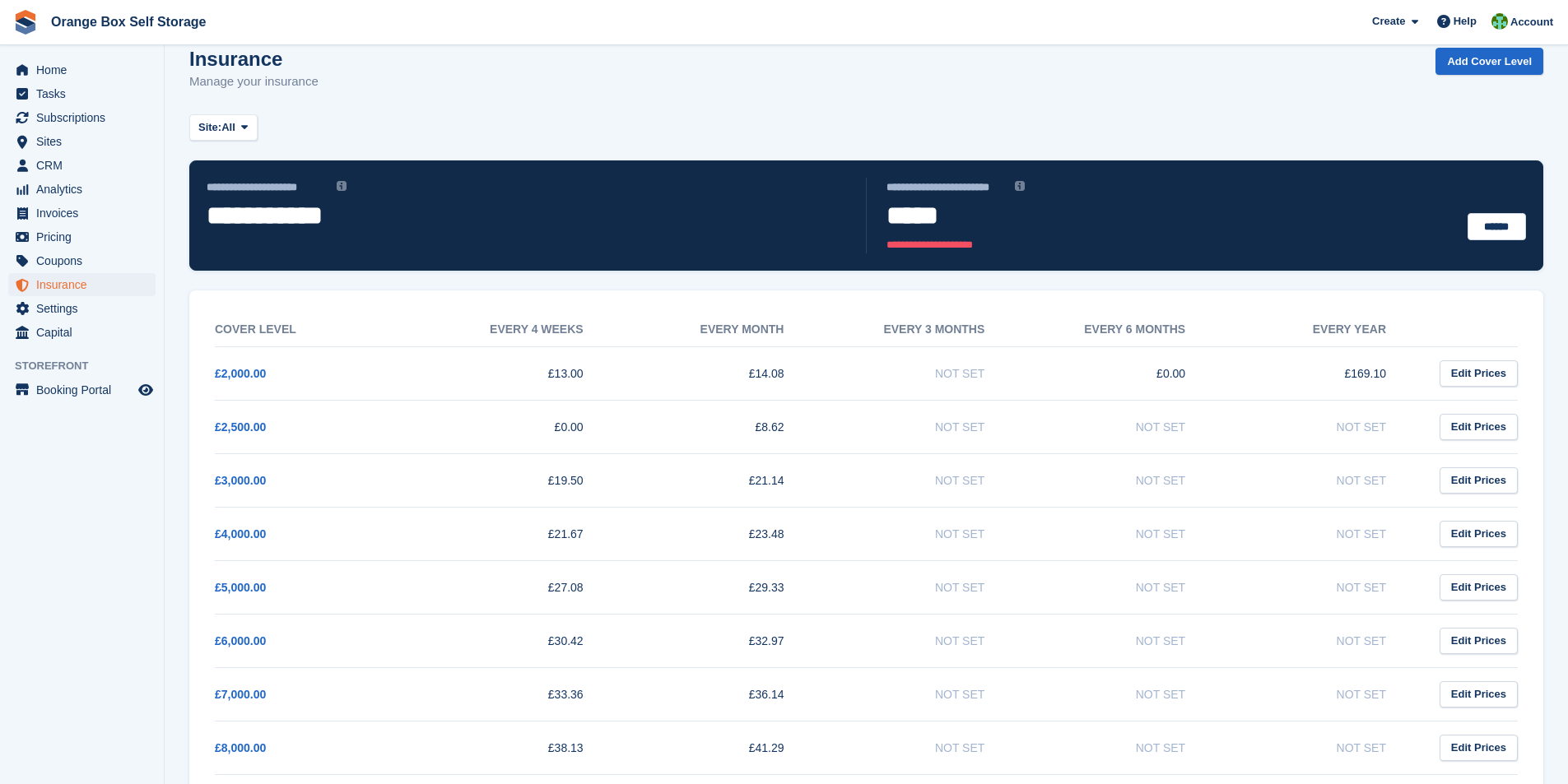
scroll to position [19, 0]
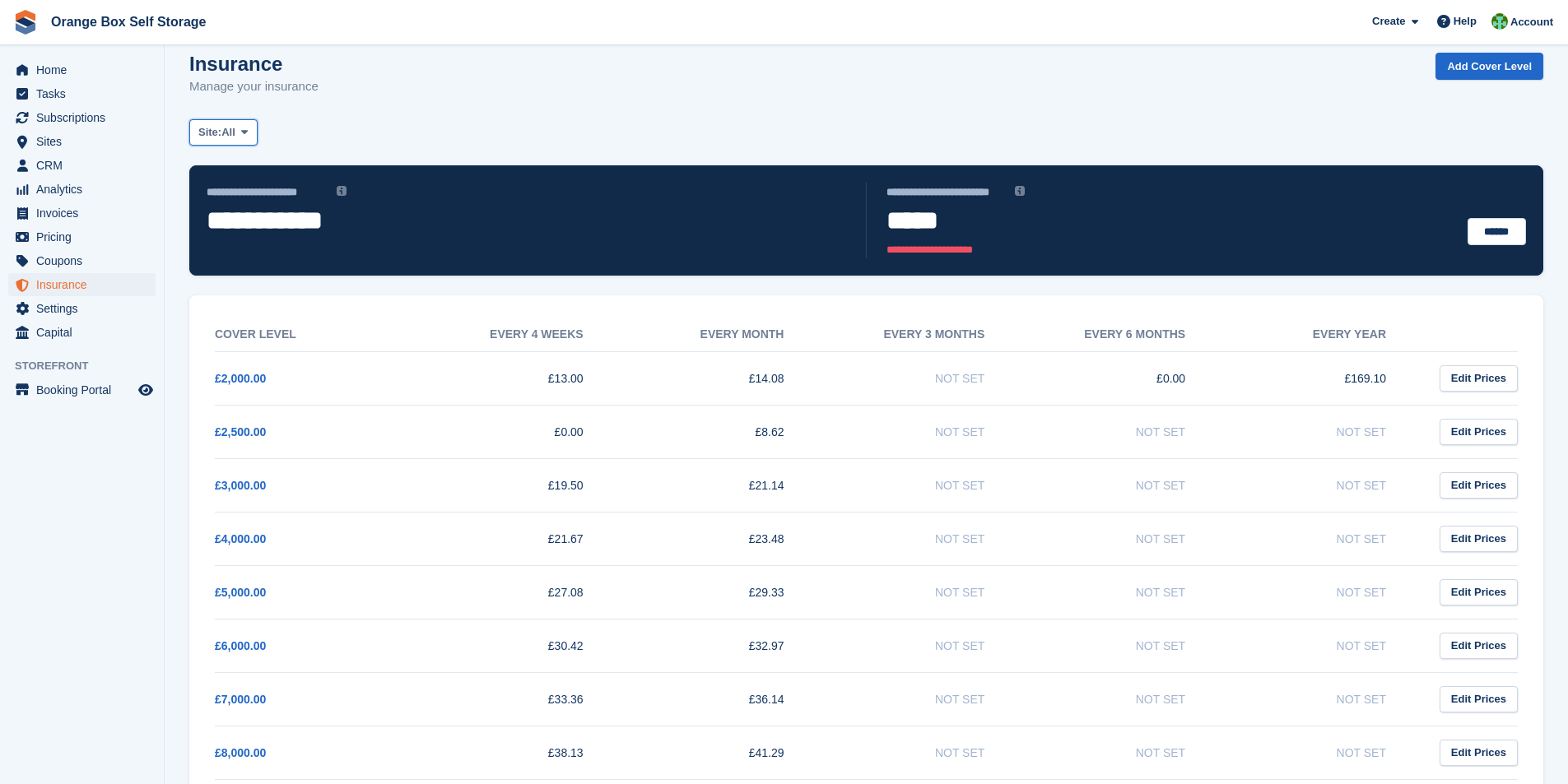
click at [248, 133] on icon at bounding box center [244, 132] width 6 height 11
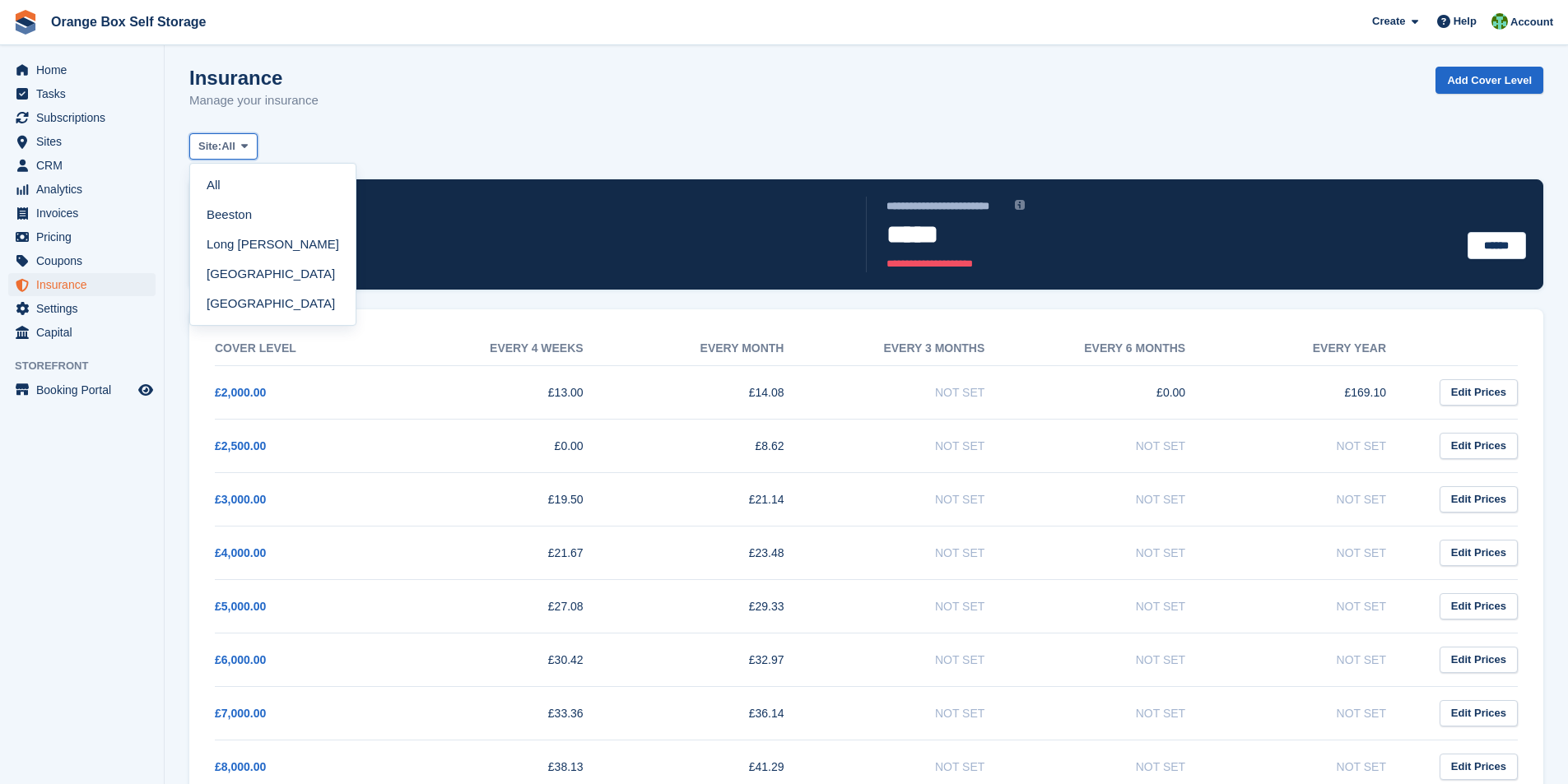
scroll to position [0, 0]
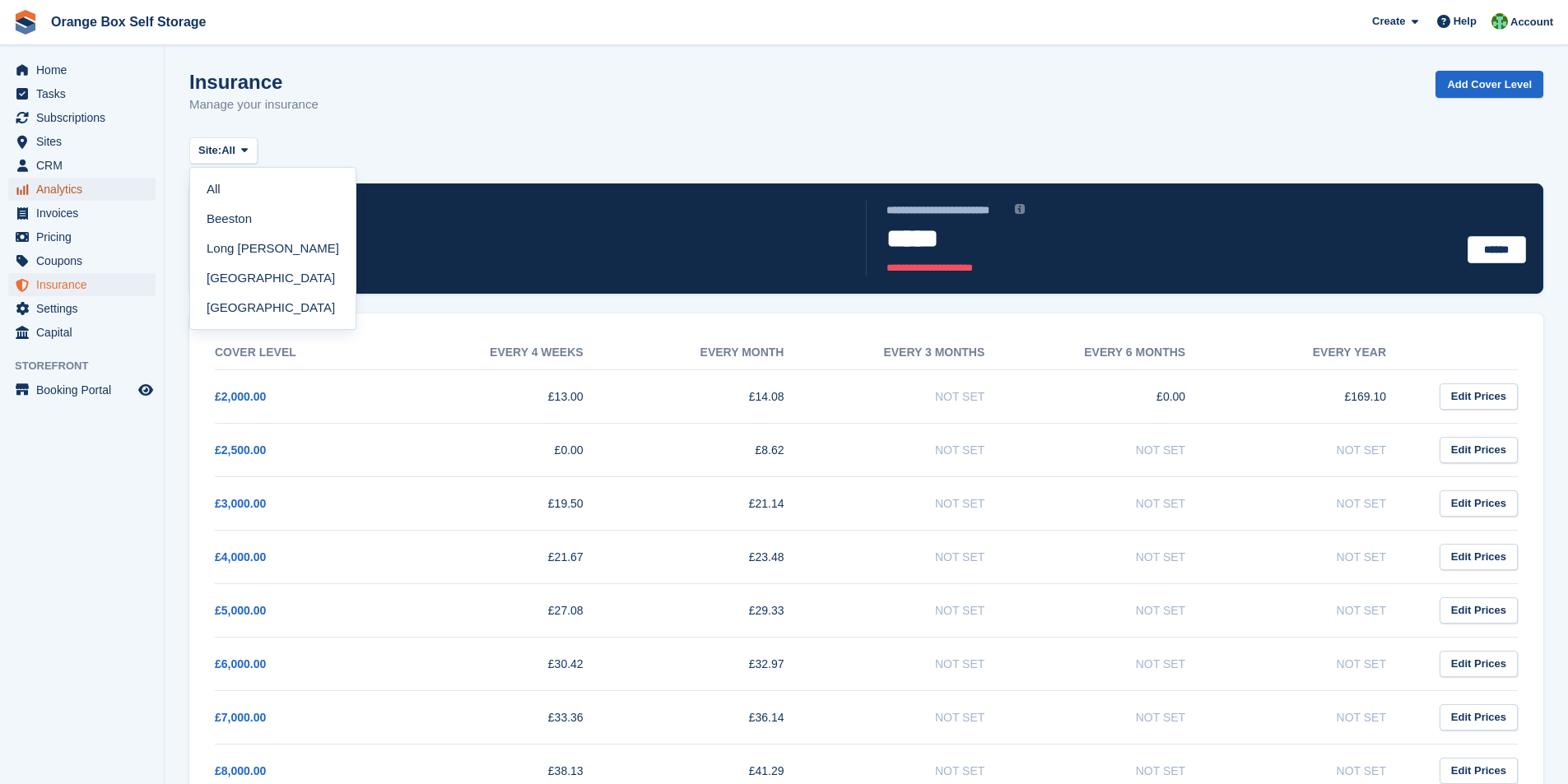
click at [68, 185] on span "Analytics" at bounding box center [85, 189] width 99 height 23
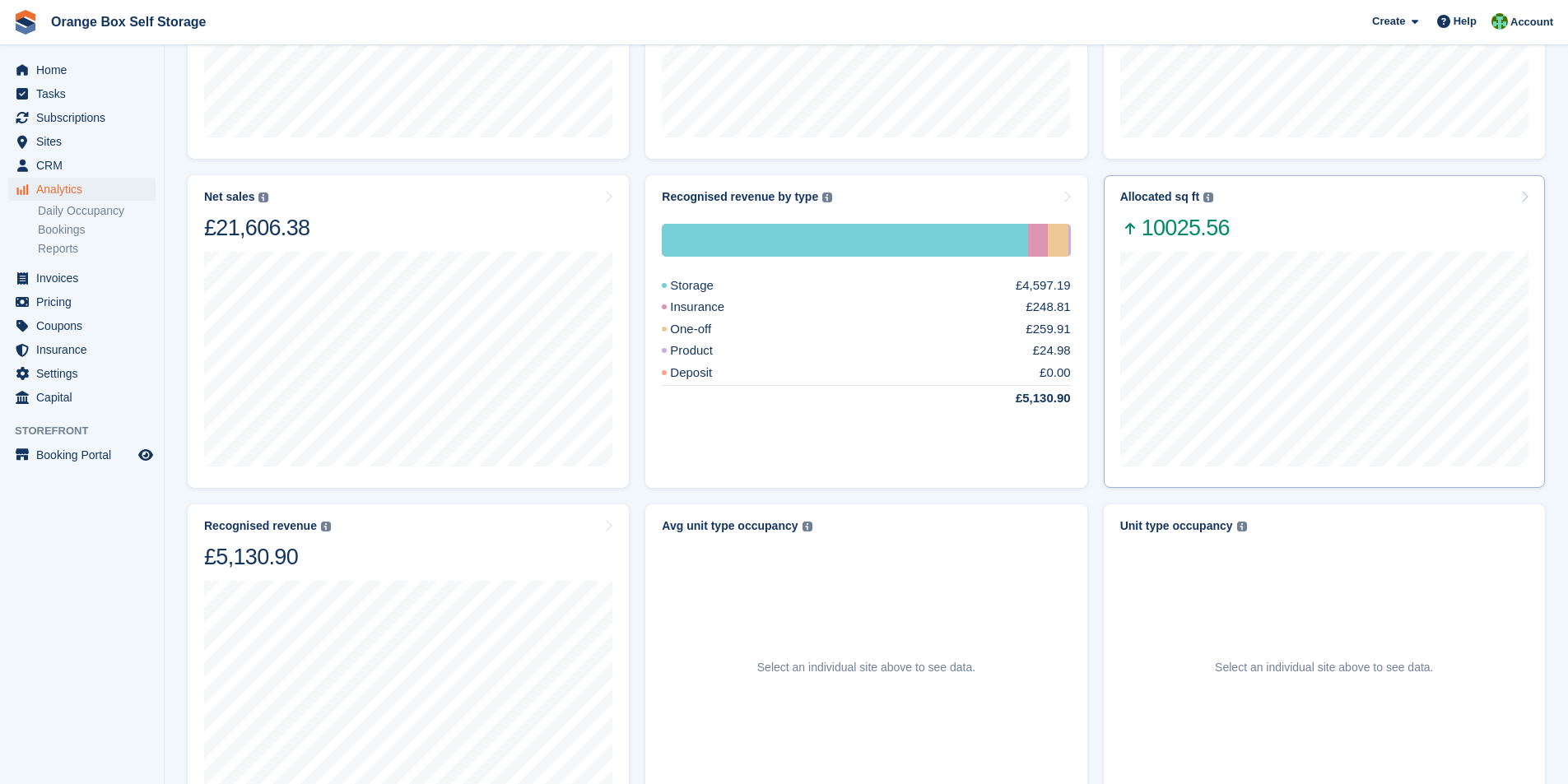
scroll to position [386, 0]
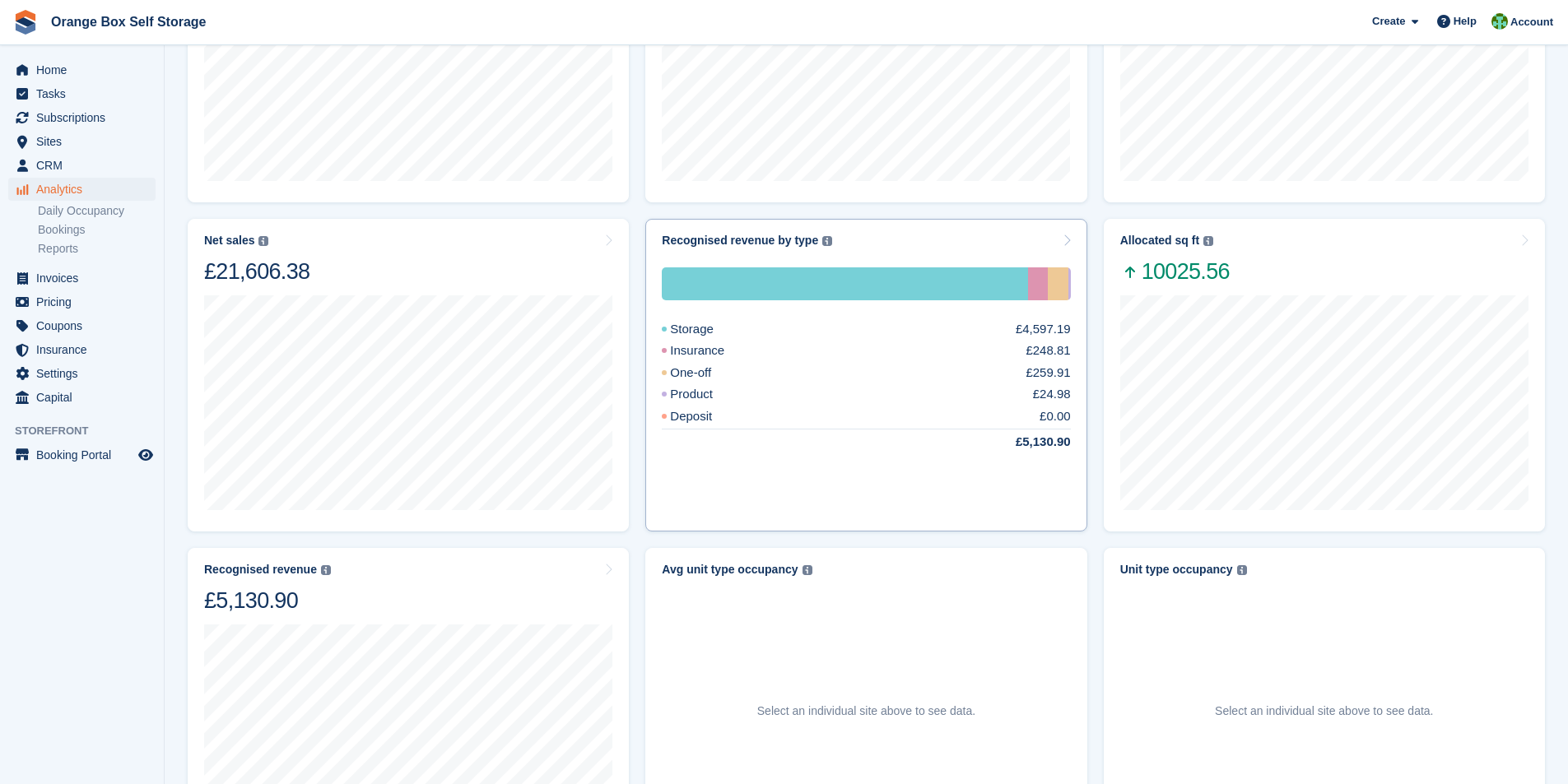
click at [1066, 236] on icon at bounding box center [1066, 240] width 8 height 13
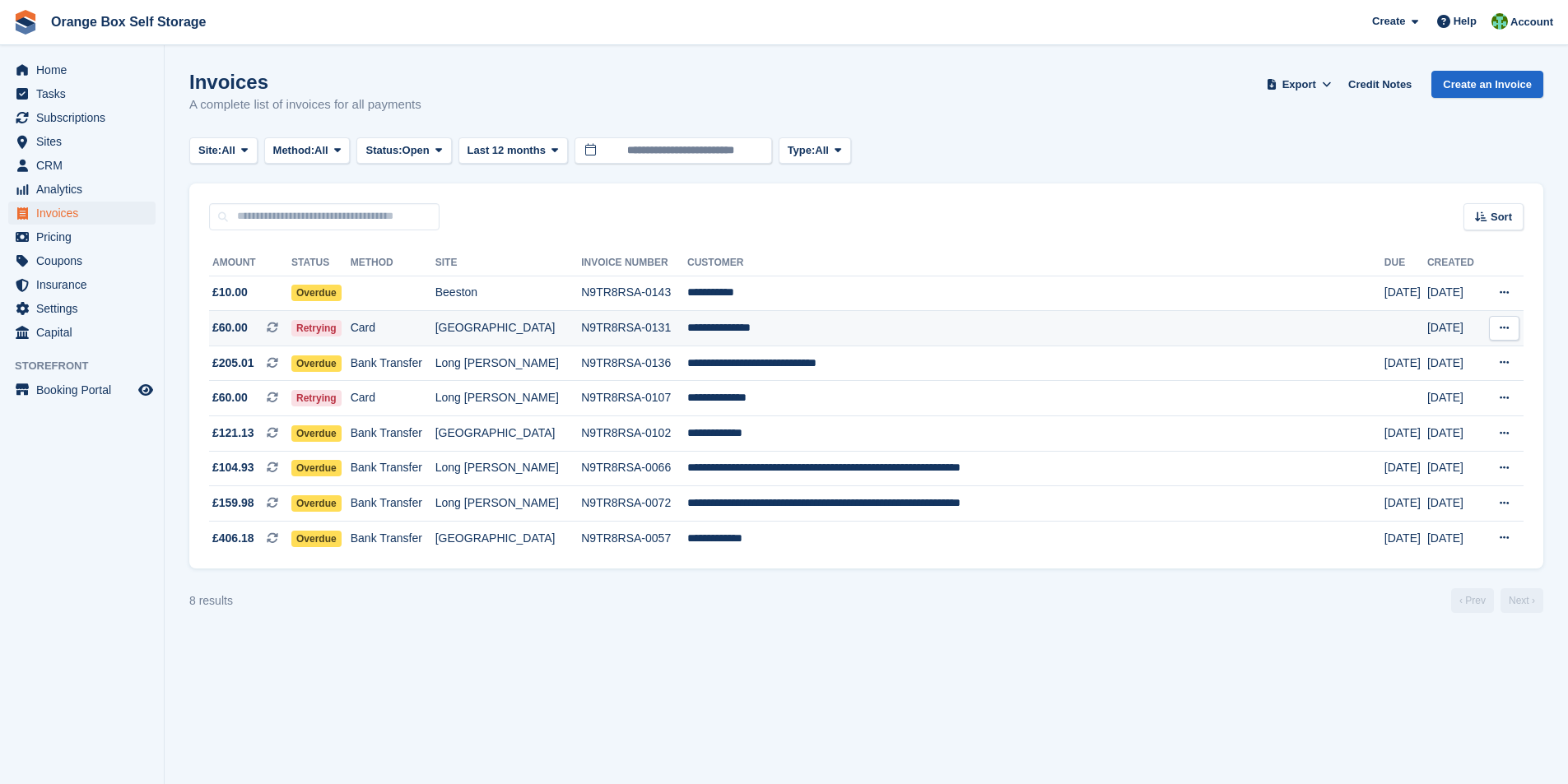
click at [833, 330] on td "**********" at bounding box center [1035, 329] width 697 height 35
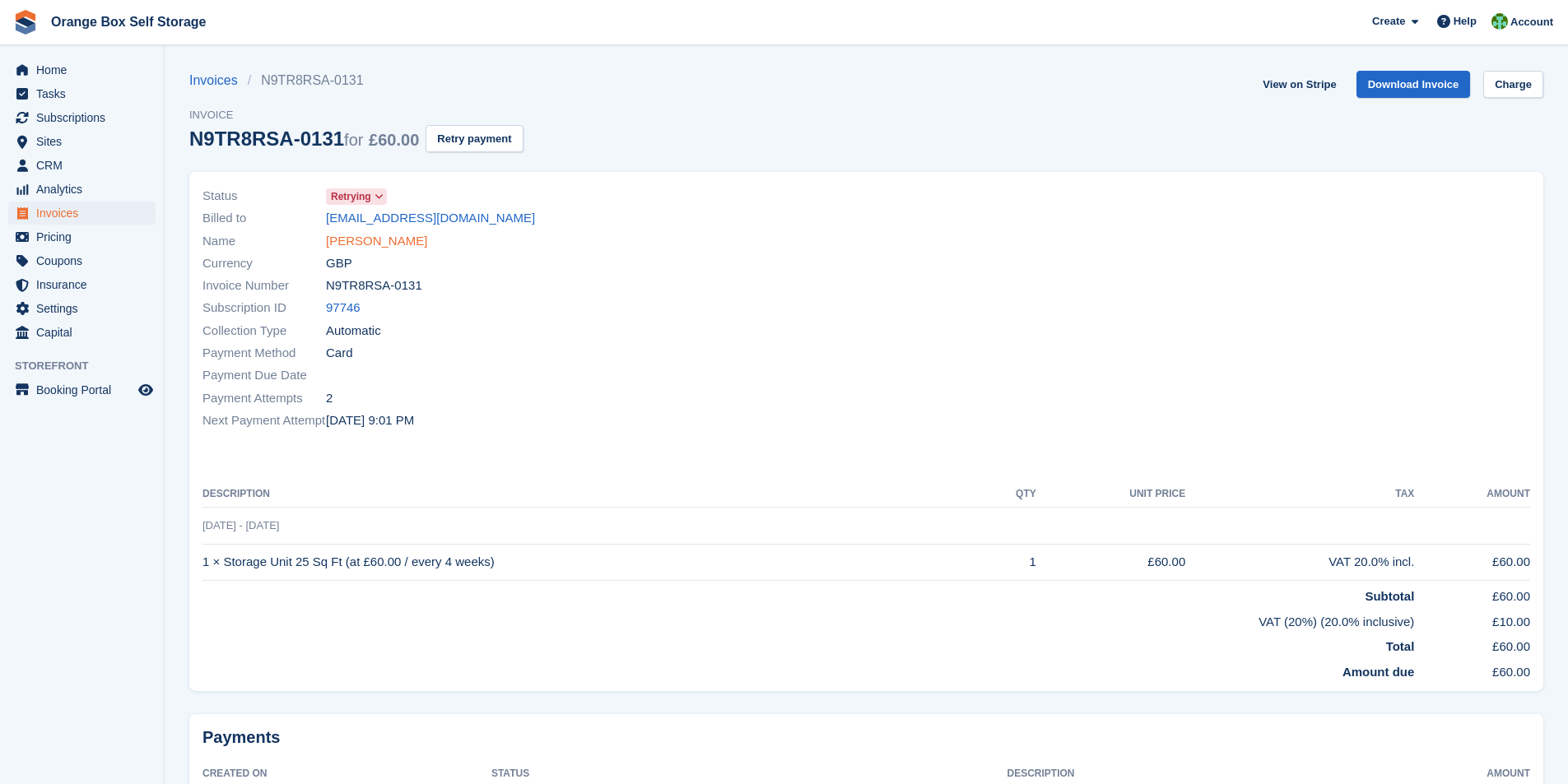
click at [376, 238] on link "RACHEL BRENKLEY" at bounding box center [376, 242] width 101 height 19
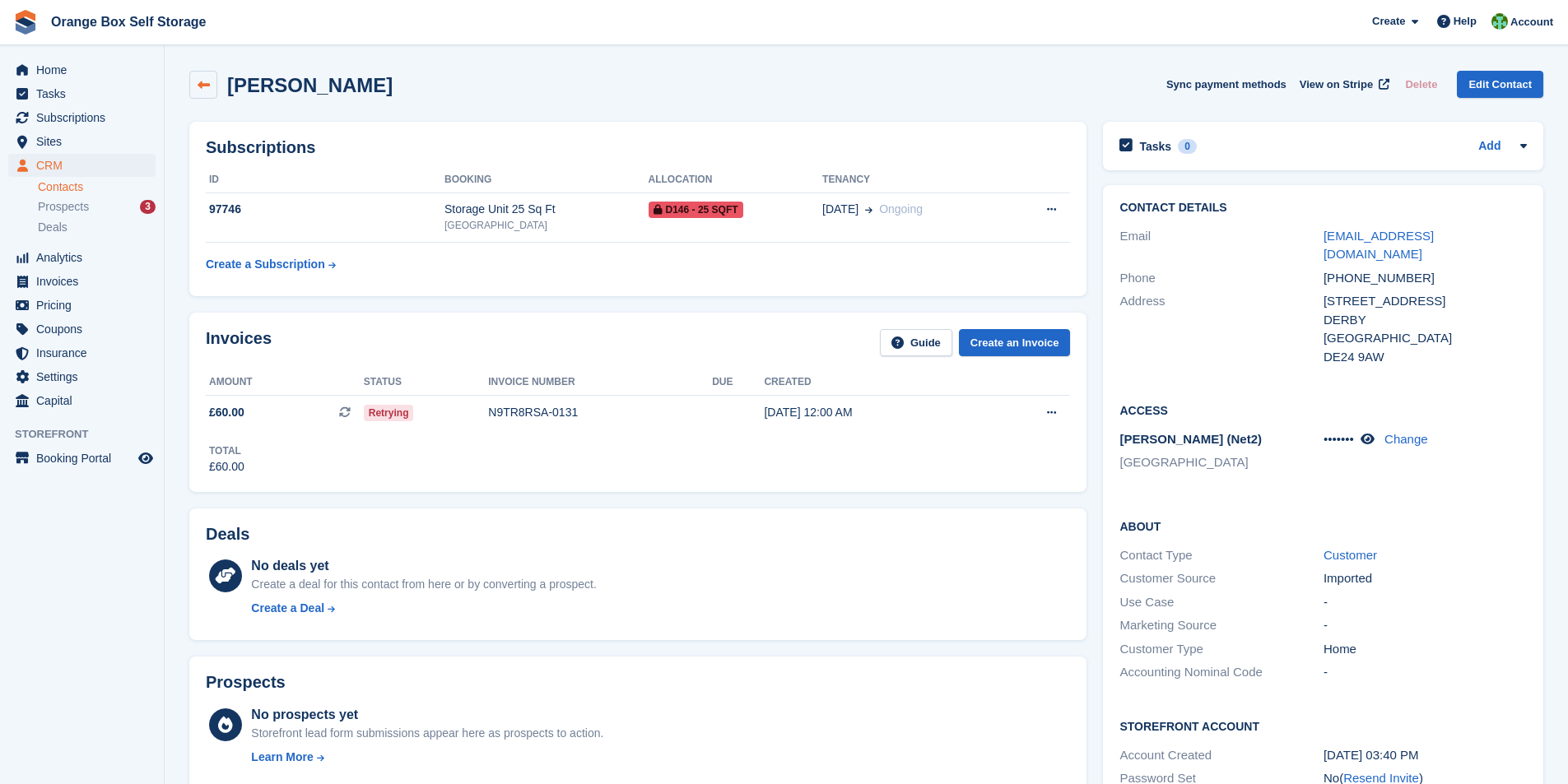
click at [200, 82] on icon at bounding box center [203, 84] width 12 height 12
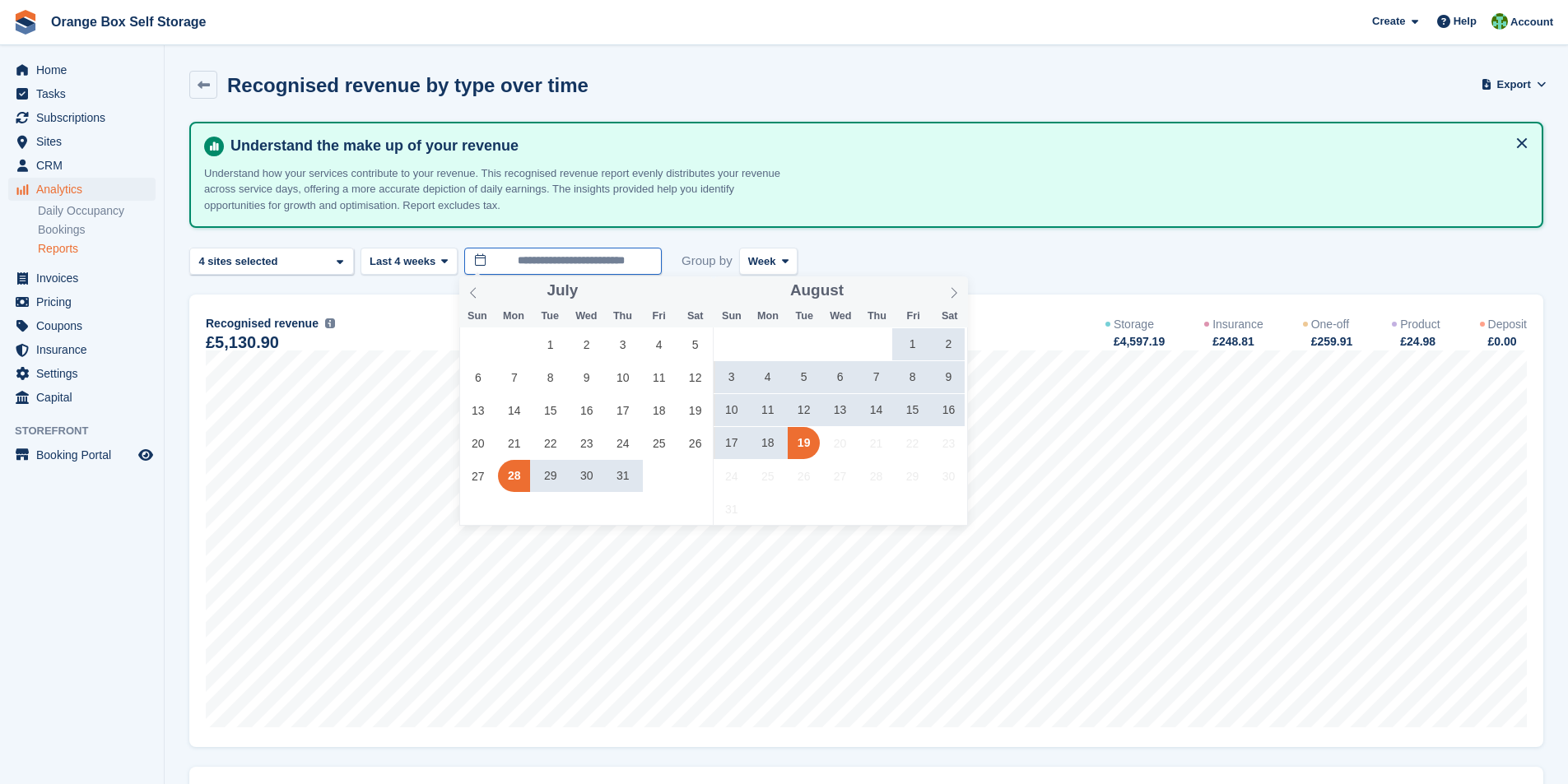
click at [491, 268] on input "**********" at bounding box center [562, 261] width 197 height 27
click at [729, 405] on span "10" at bounding box center [731, 410] width 32 height 32
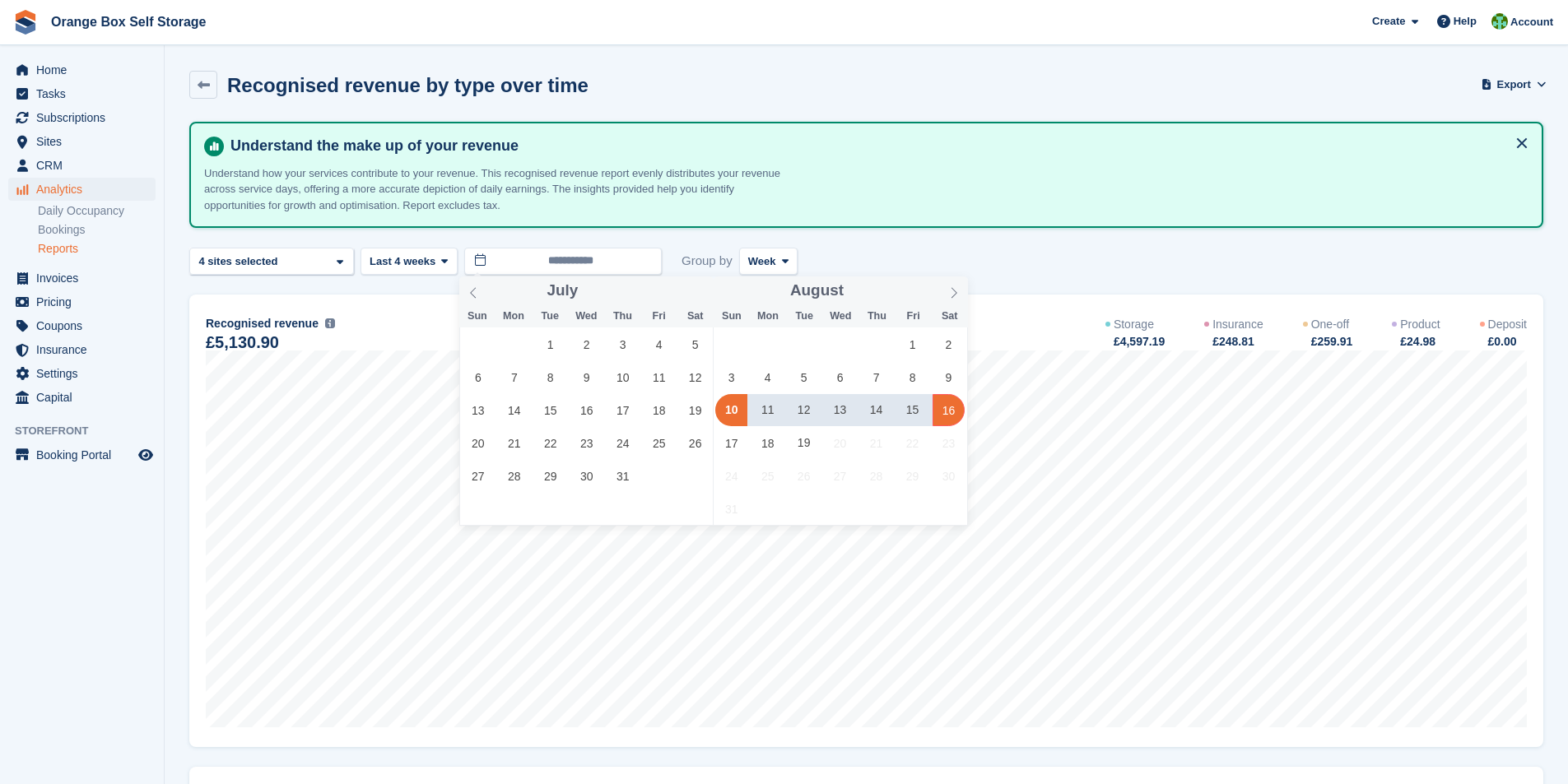
click at [958, 406] on span "16" at bounding box center [948, 410] width 32 height 32
type input "**********"
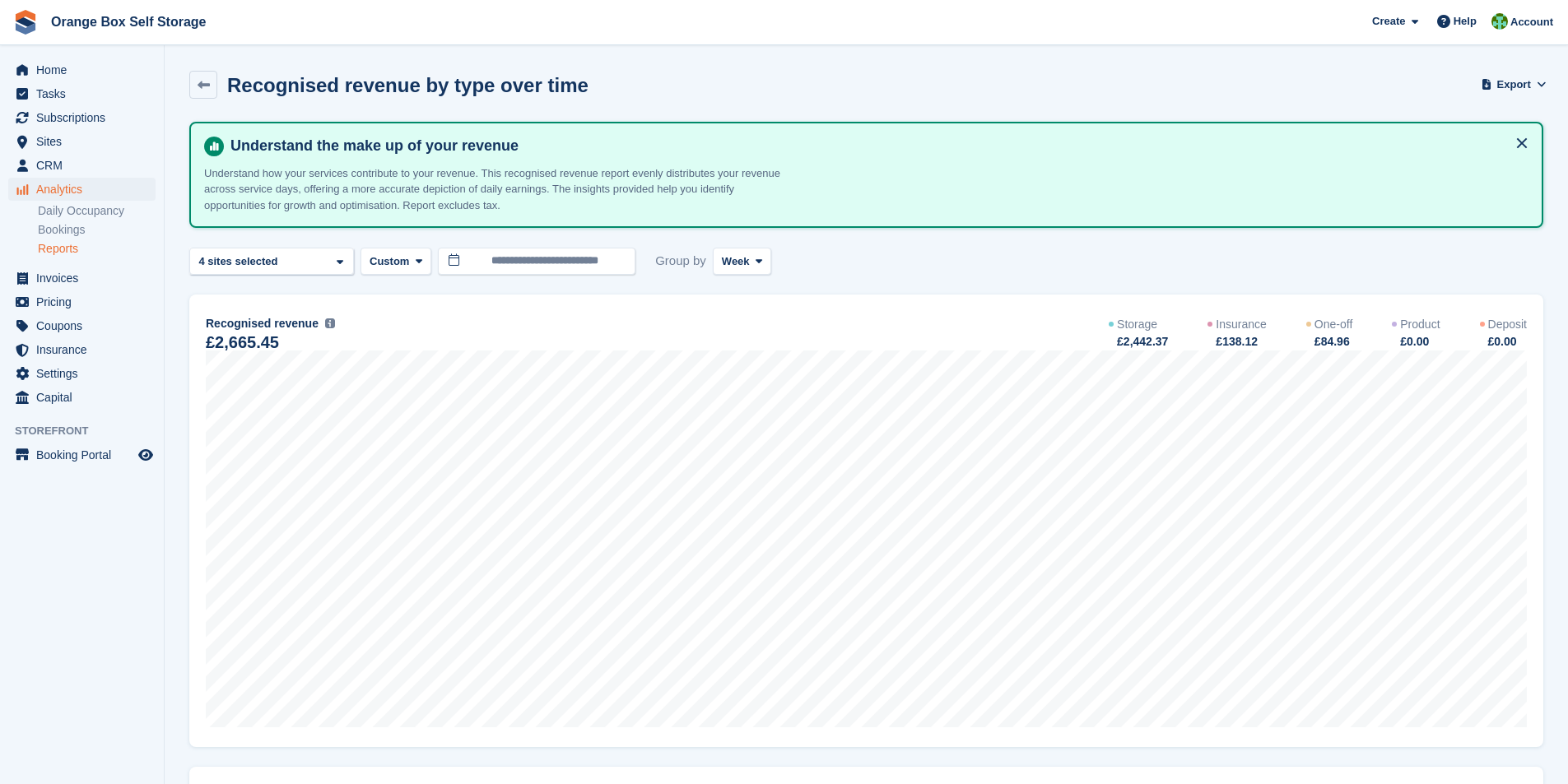
click at [984, 267] on div "**********" at bounding box center [866, 261] width 1354 height 27
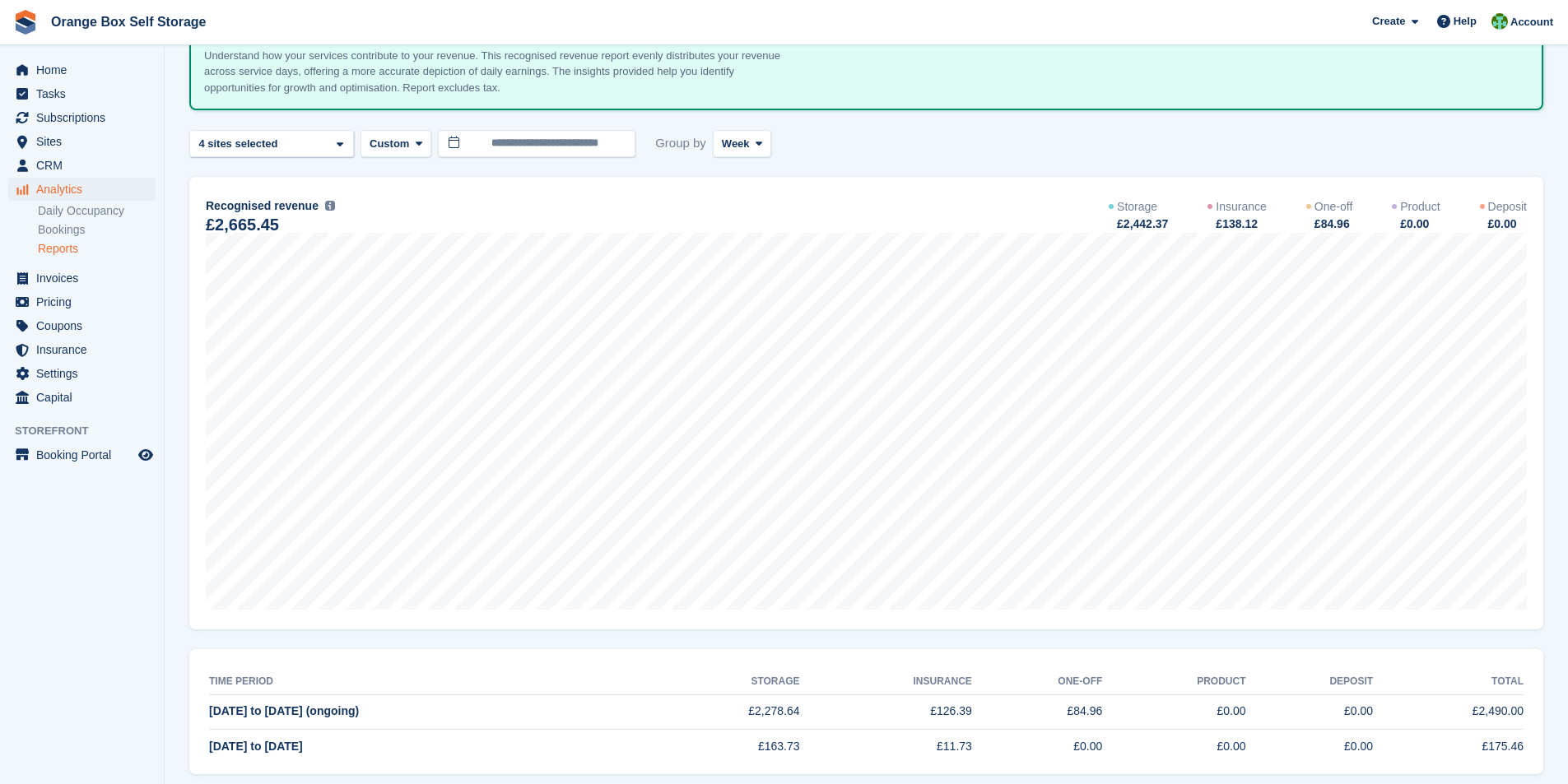
scroll to position [143, 0]
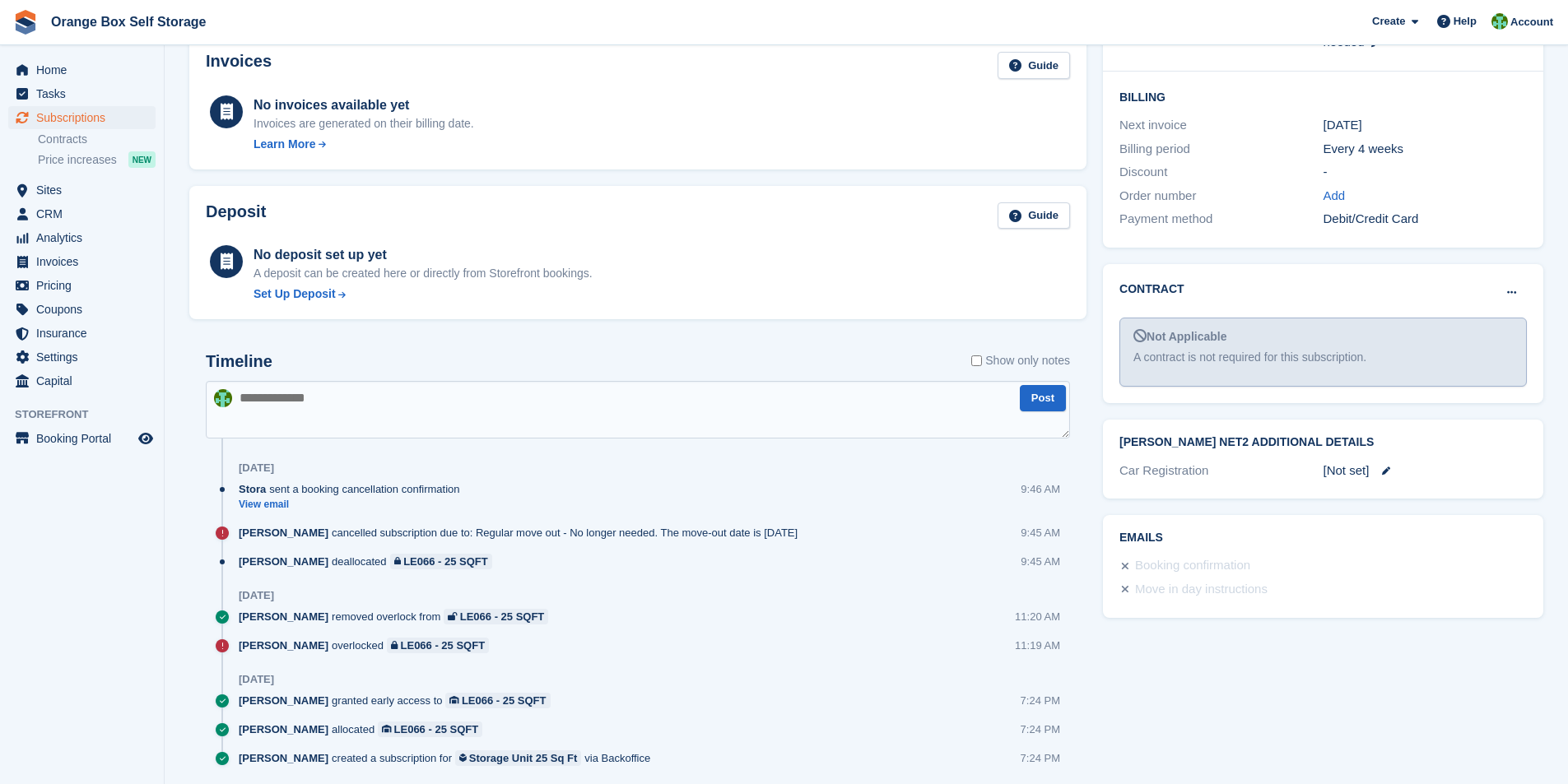
scroll to position [378, 0]
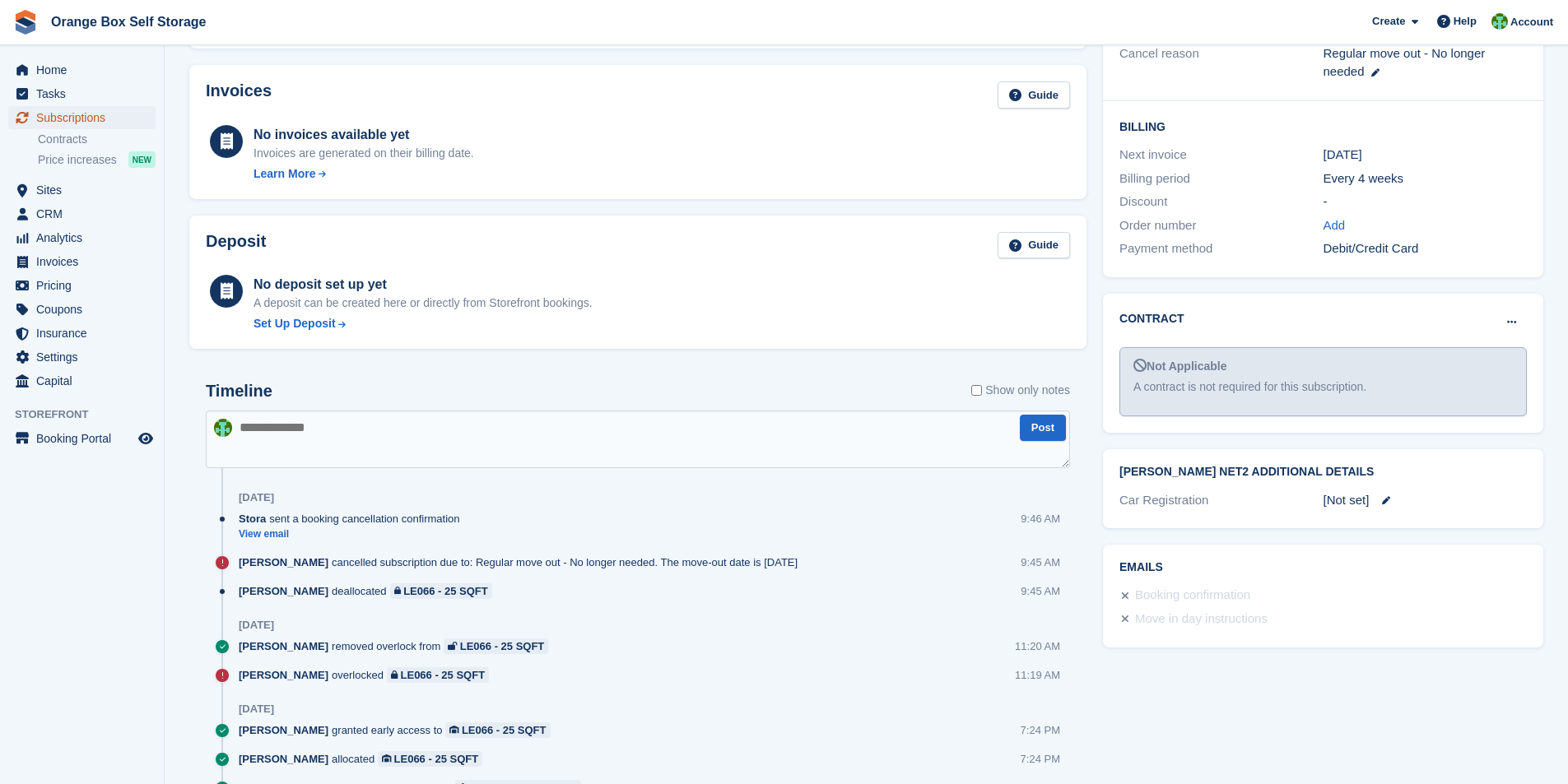
click at [62, 122] on span "Subscriptions" at bounding box center [85, 118] width 99 height 23
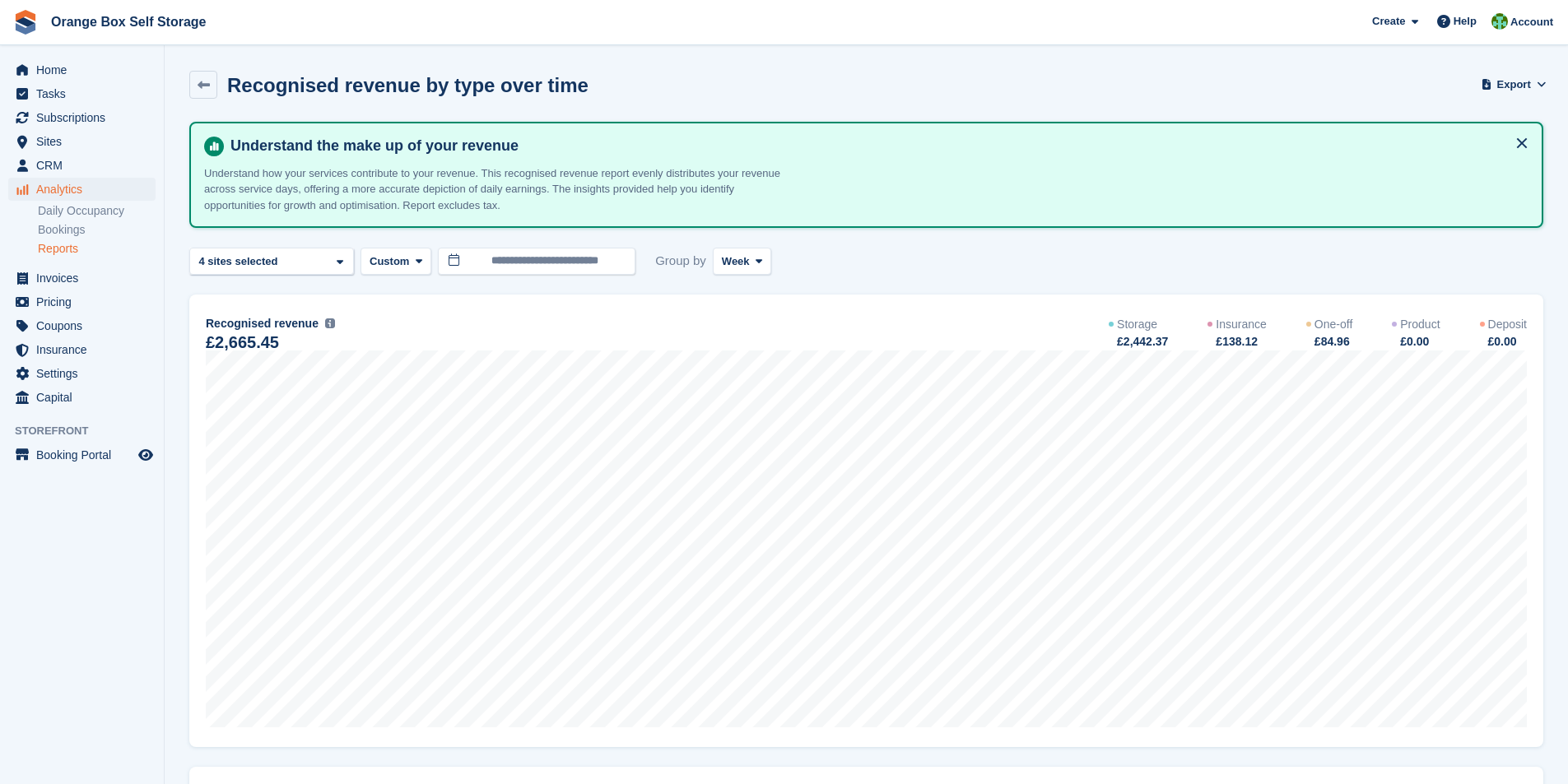
scroll to position [143, 0]
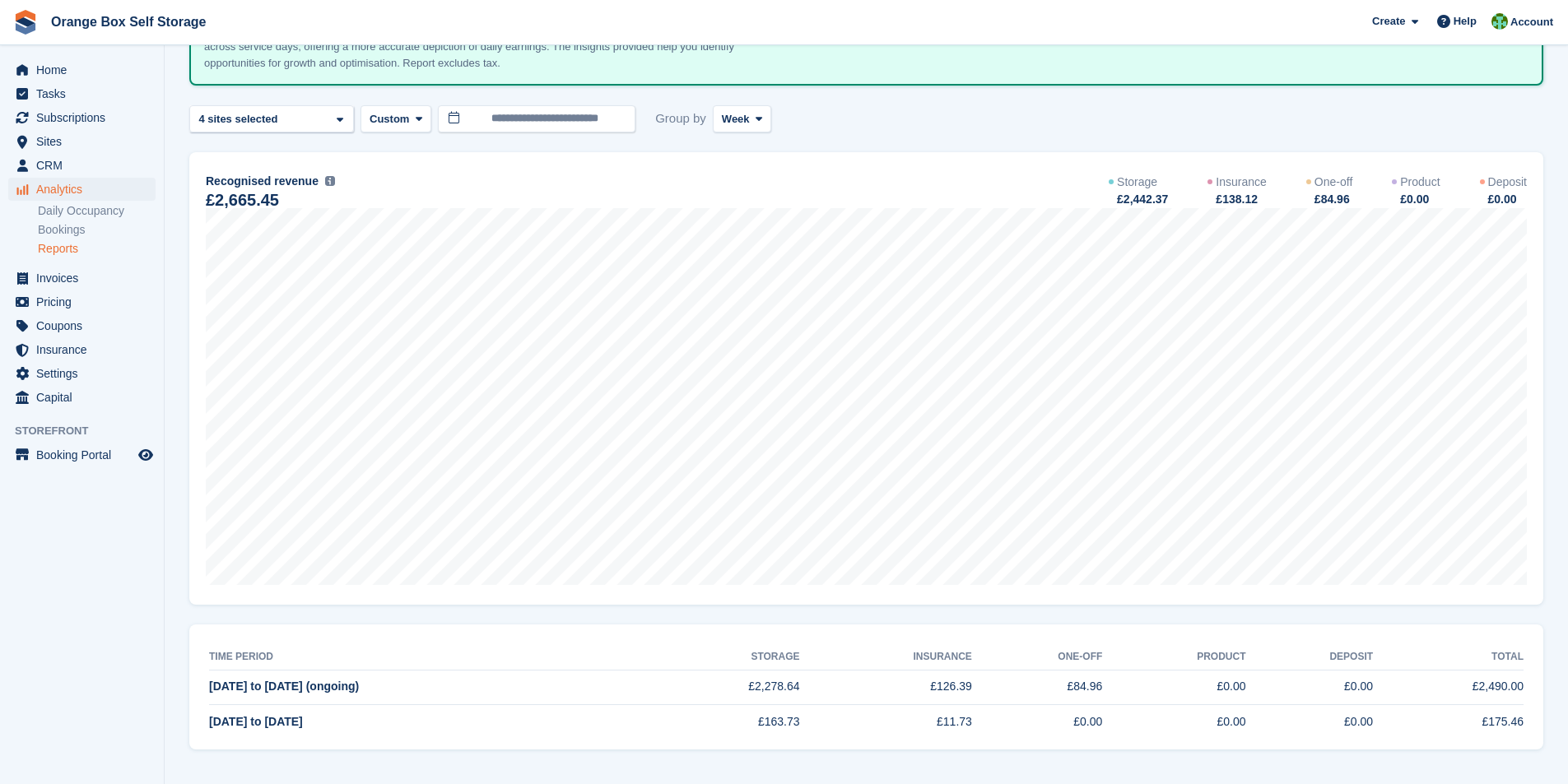
click at [58, 68] on span "Home" at bounding box center [85, 69] width 99 height 23
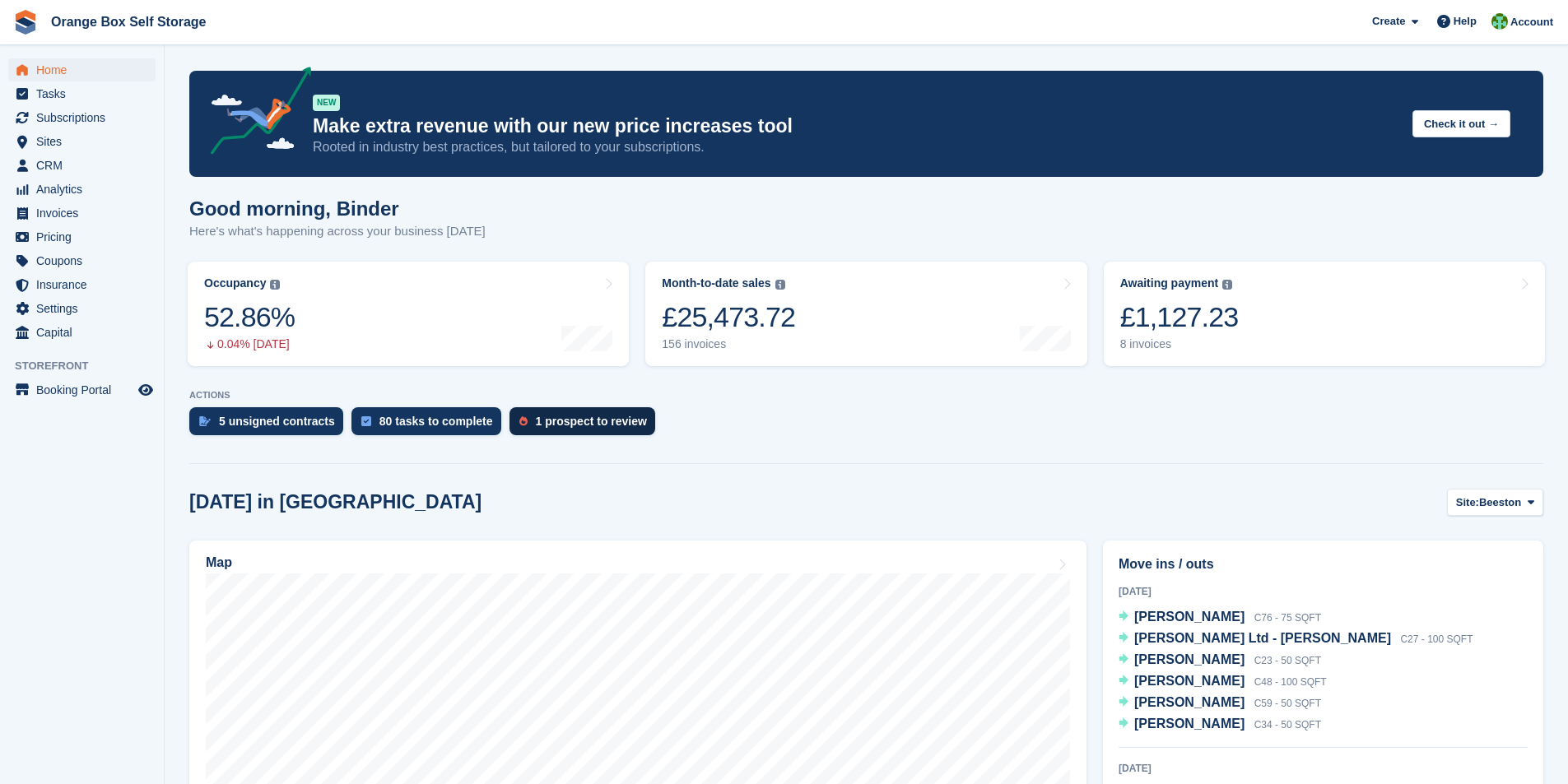
click at [578, 419] on div "1 prospect to review" at bounding box center [592, 421] width 111 height 13
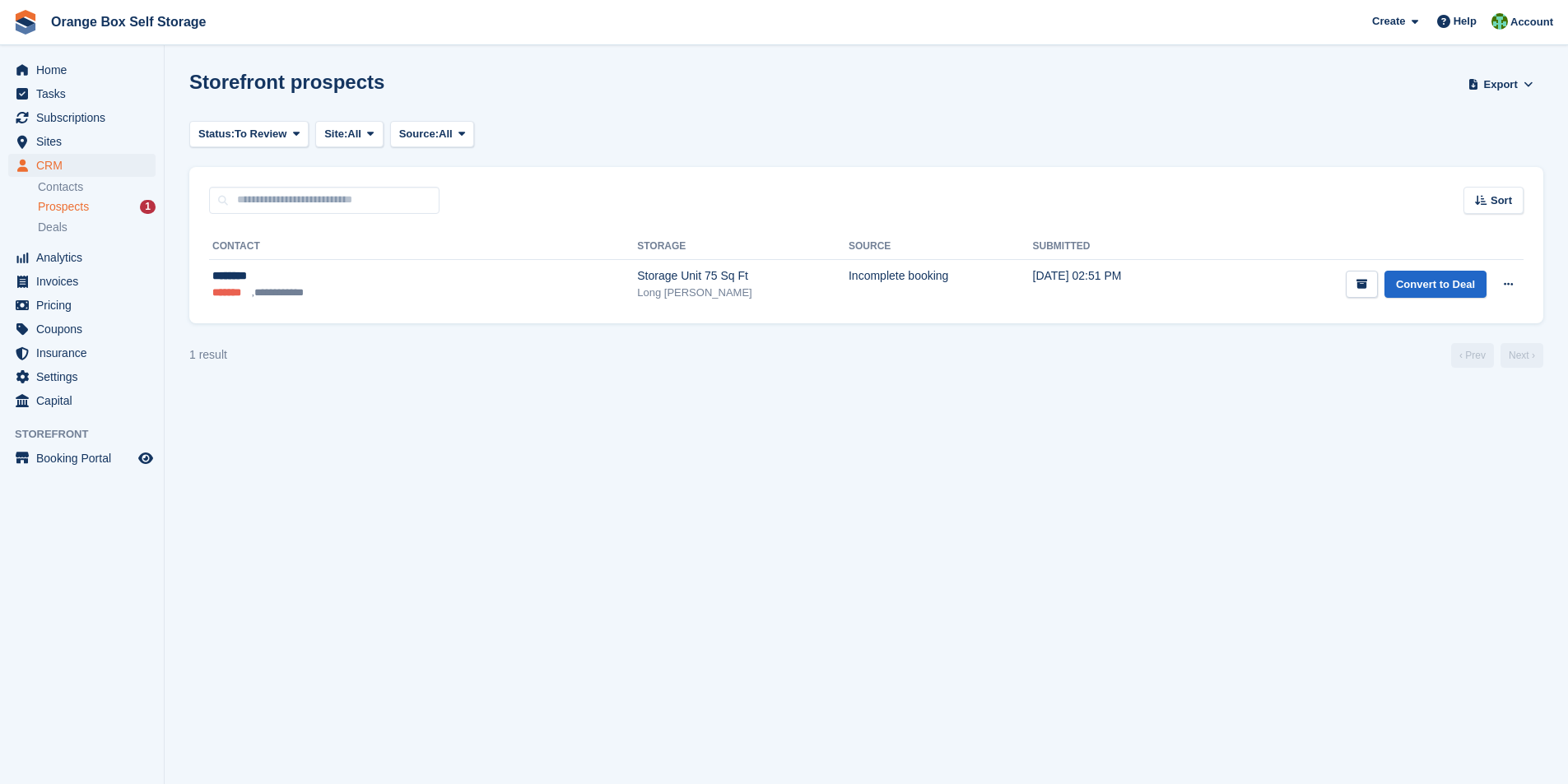
click at [56, 206] on span "Prospects" at bounding box center [63, 206] width 51 height 16
click at [70, 208] on span "Prospects" at bounding box center [63, 206] width 51 height 16
click at [56, 100] on span "Tasks" at bounding box center [85, 93] width 99 height 23
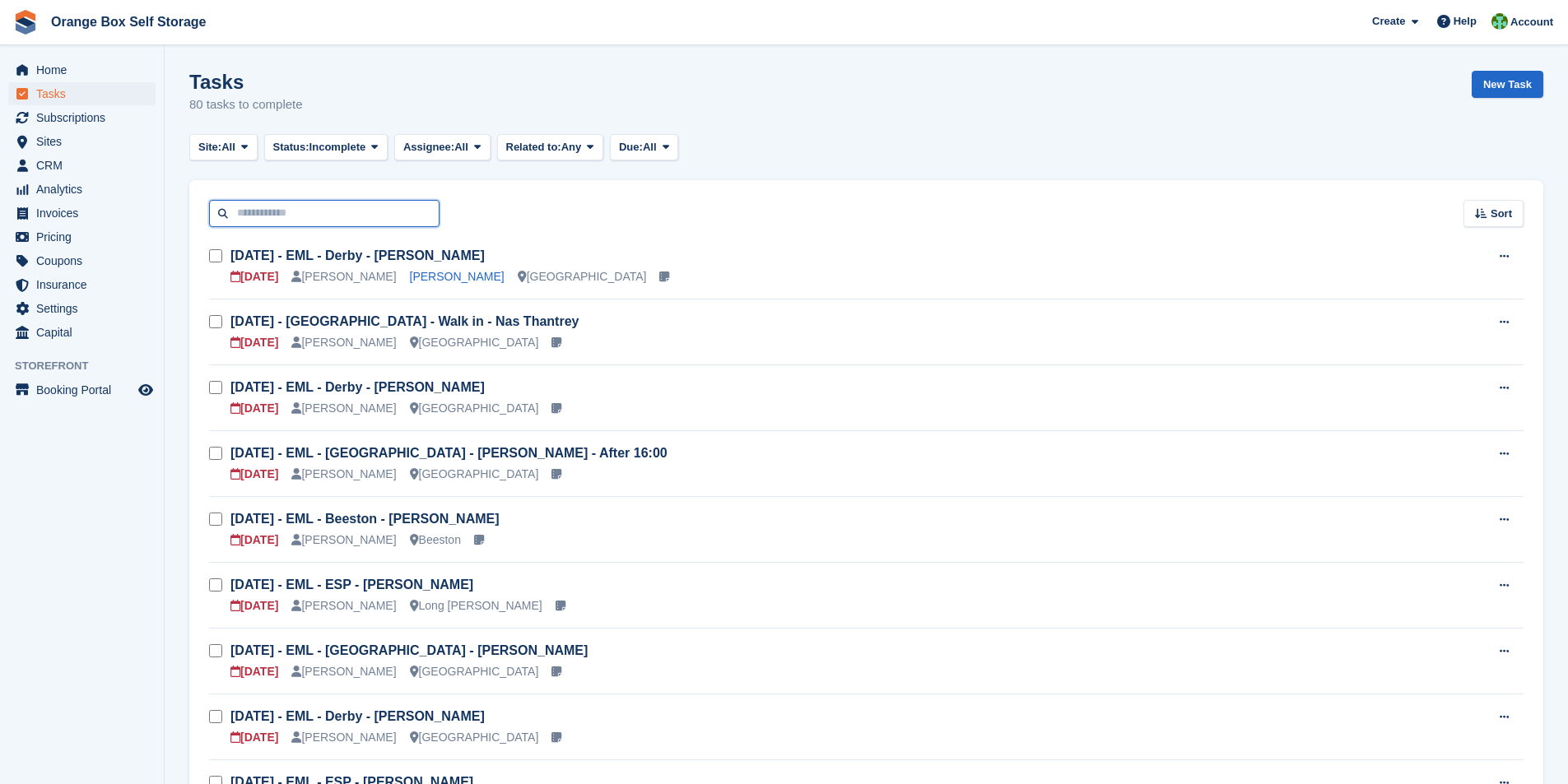
click at [264, 217] on input "text" at bounding box center [324, 213] width 231 height 27
type input "*****"
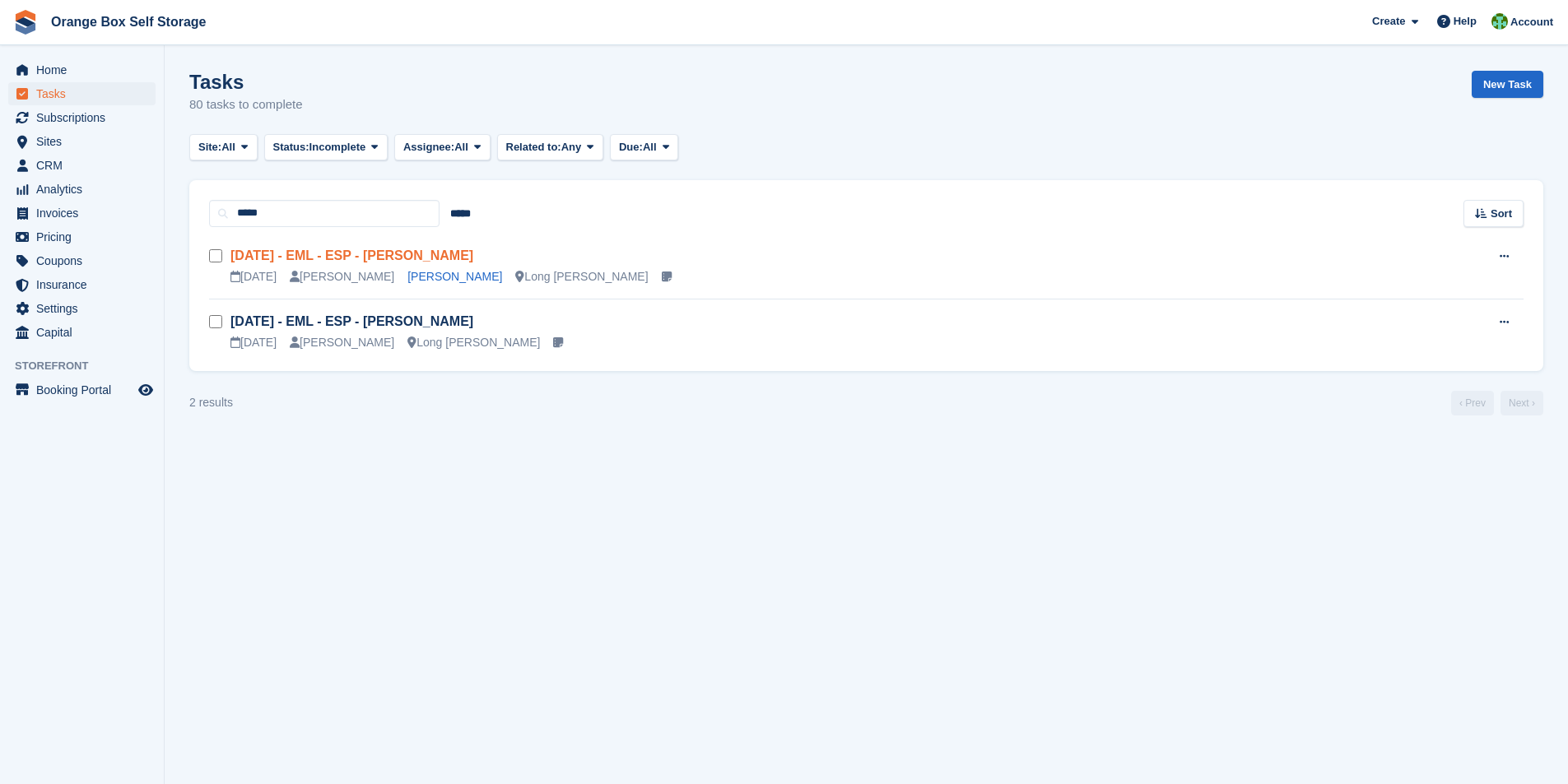
click at [337, 250] on link "Tue 19/08 - EML - ESP - Sarah Blank" at bounding box center [352, 255] width 243 height 14
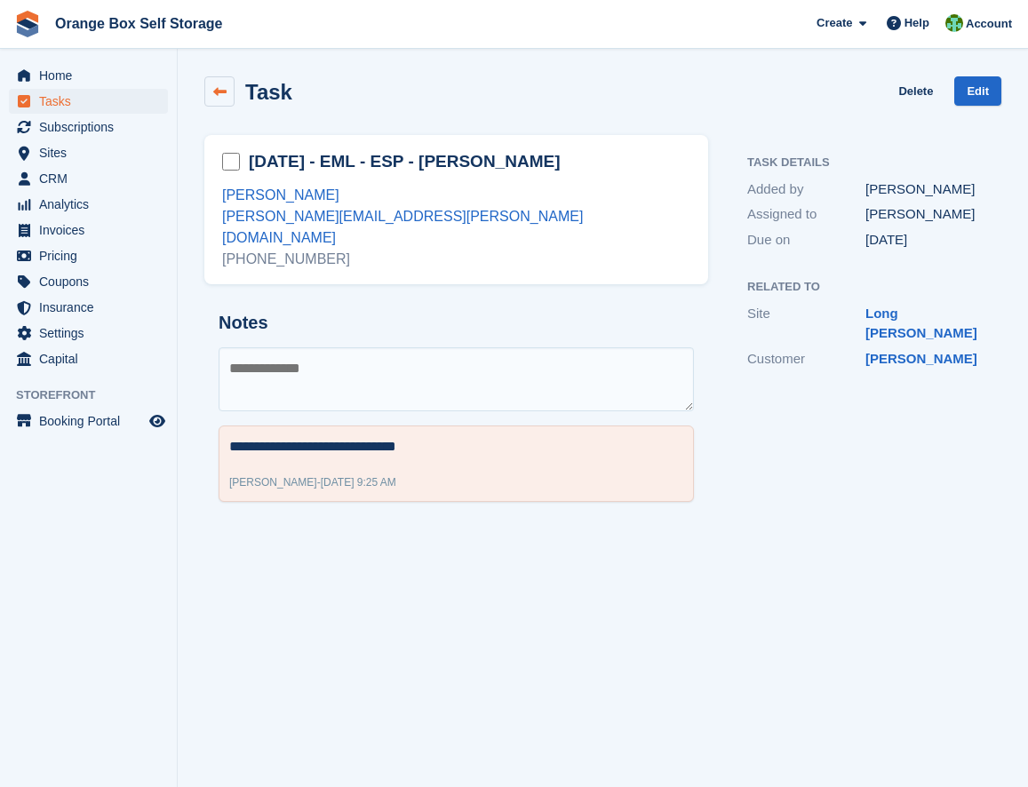
click at [214, 101] on link at bounding box center [219, 91] width 30 height 30
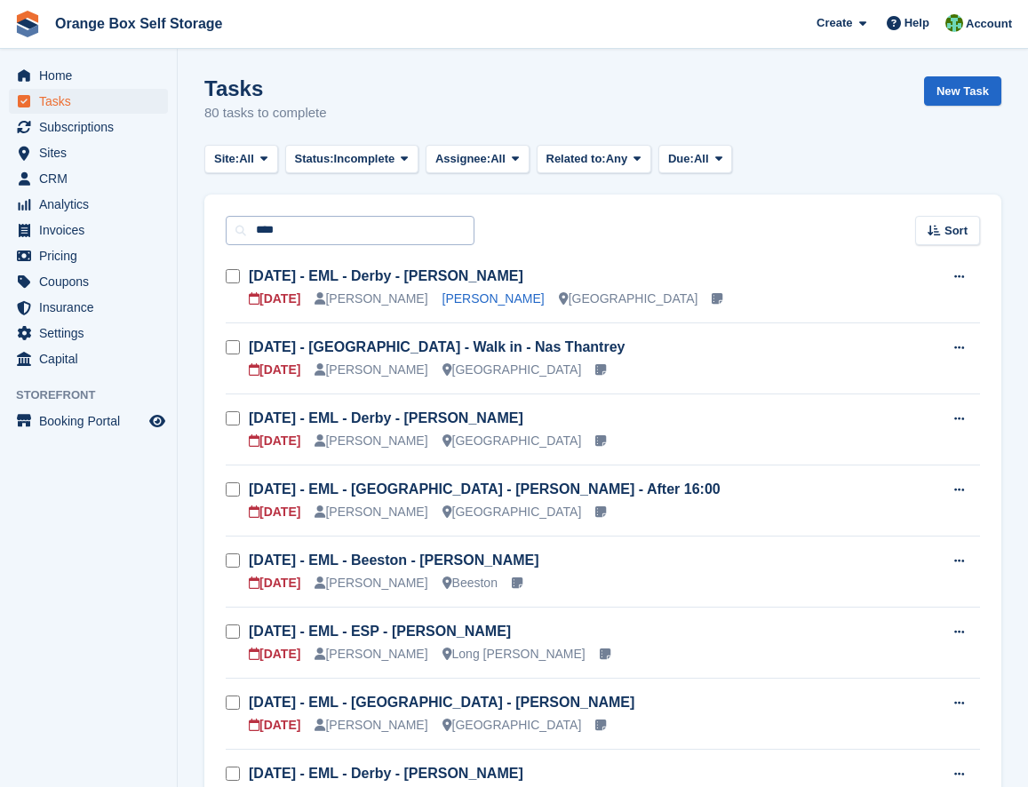
type input "****"
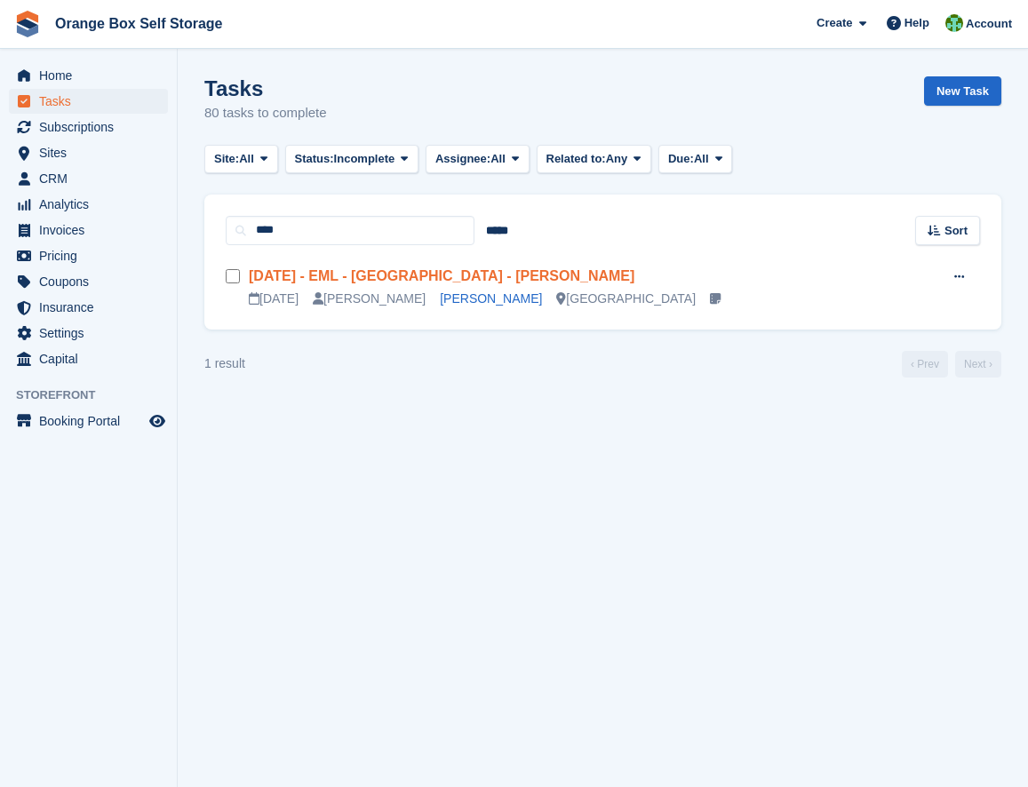
click at [398, 274] on link "Tue 19/08 - EML - Derby - Karl Oakley" at bounding box center [442, 275] width 386 height 15
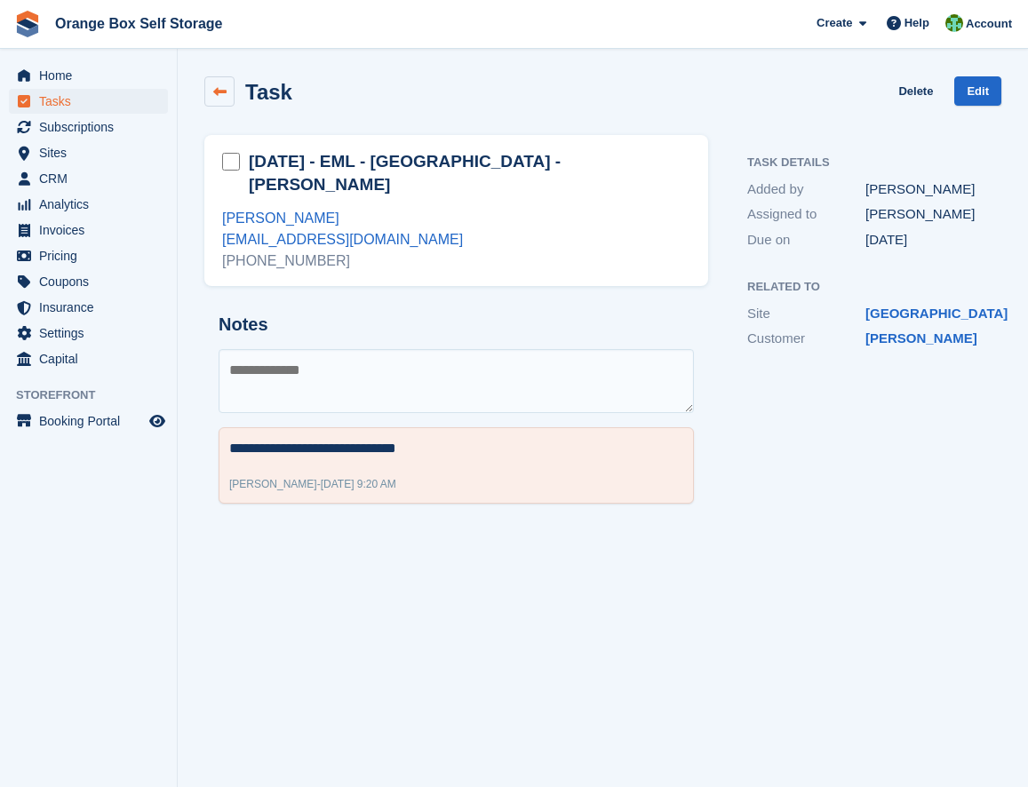
click at [217, 92] on icon at bounding box center [219, 91] width 13 height 13
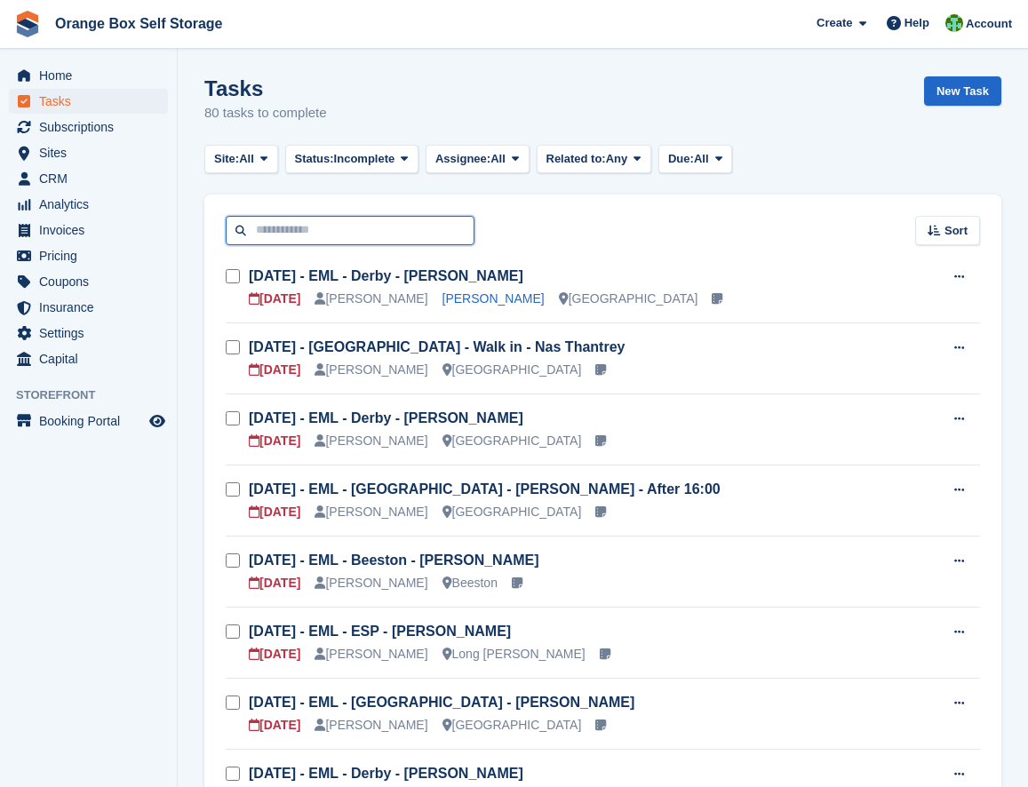
click at [298, 232] on input "text" at bounding box center [350, 230] width 249 height 29
type input "****"
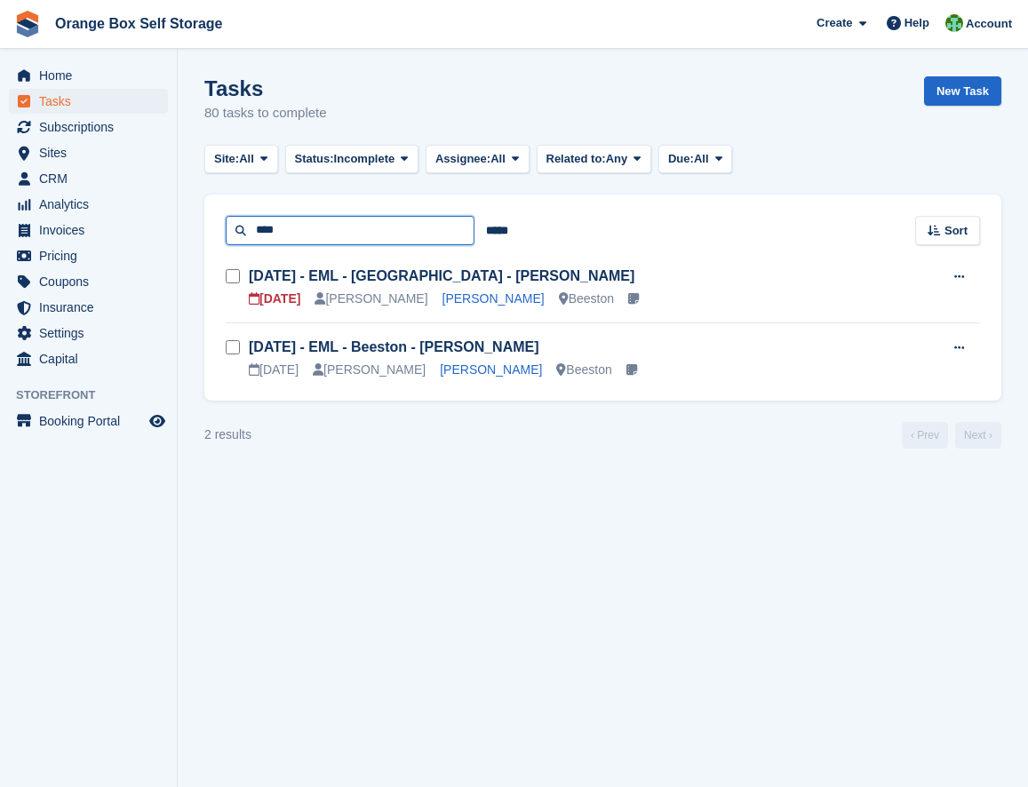
drag, startPoint x: 325, startPoint y: 235, endPoint x: 255, endPoint y: 304, distance: 98.7
click at [191, 237] on section "Tasks 80 tasks to complete New Task Site: All All Beeston Long Eaton Derby Furn…" at bounding box center [603, 393] width 851 height 787
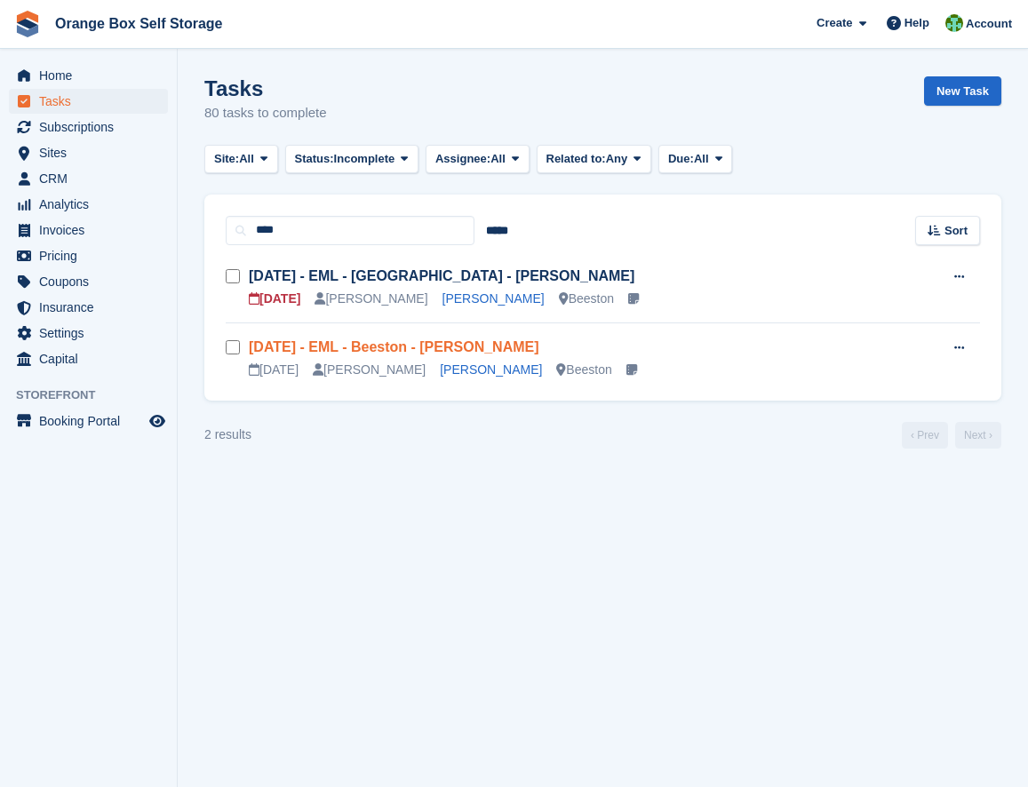
click at [352, 346] on link "Mon 18/08 - EML - Beeston - Elizabeth Ison" at bounding box center [394, 347] width 291 height 15
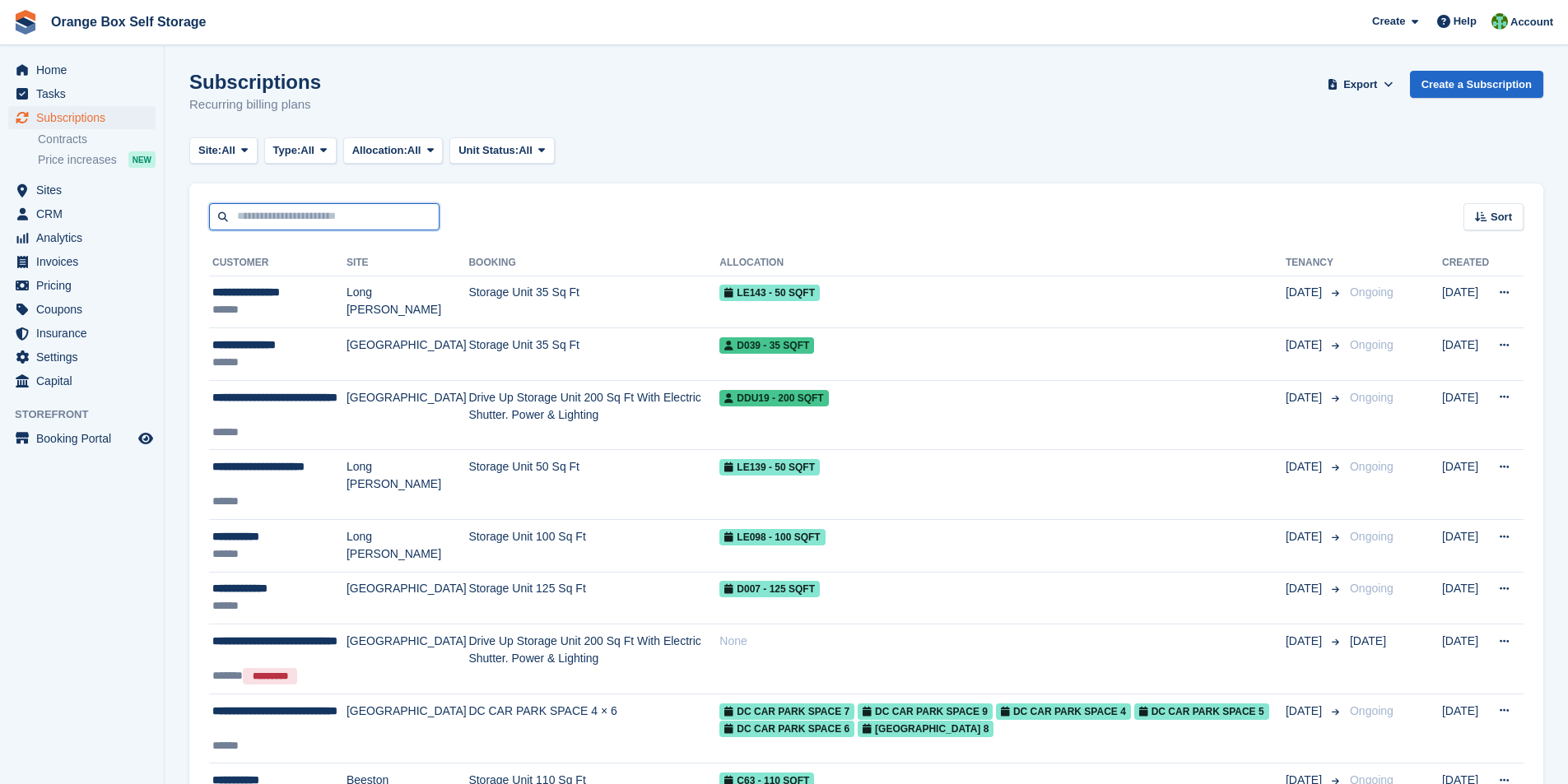
drag, startPoint x: 0, startPoint y: 0, endPoint x: 347, endPoint y: 217, distance: 409.3
click at [347, 217] on input "text" at bounding box center [324, 217] width 231 height 27
type input "****"
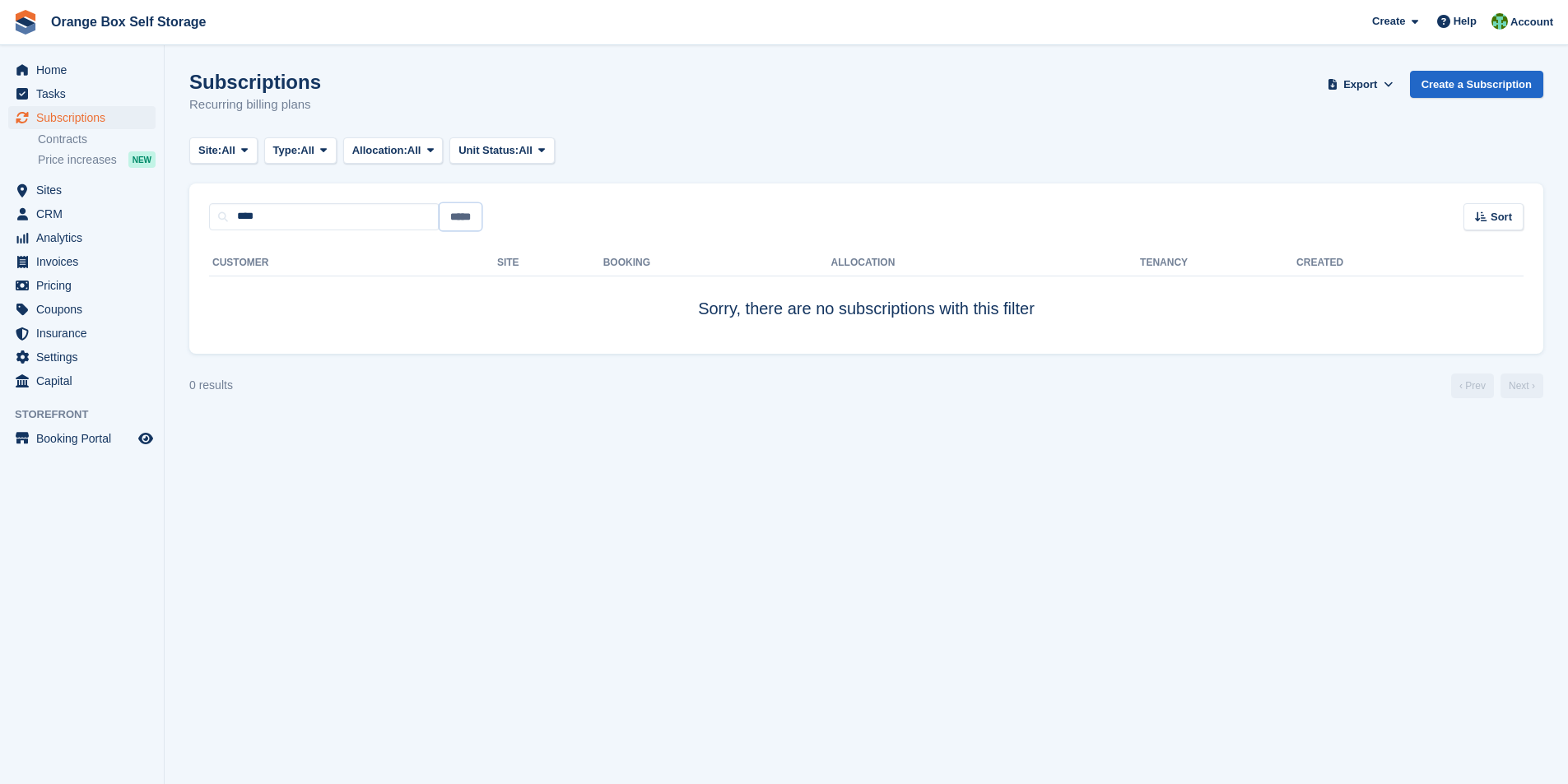
click at [462, 222] on input "*****" at bounding box center [460, 217] width 42 height 27
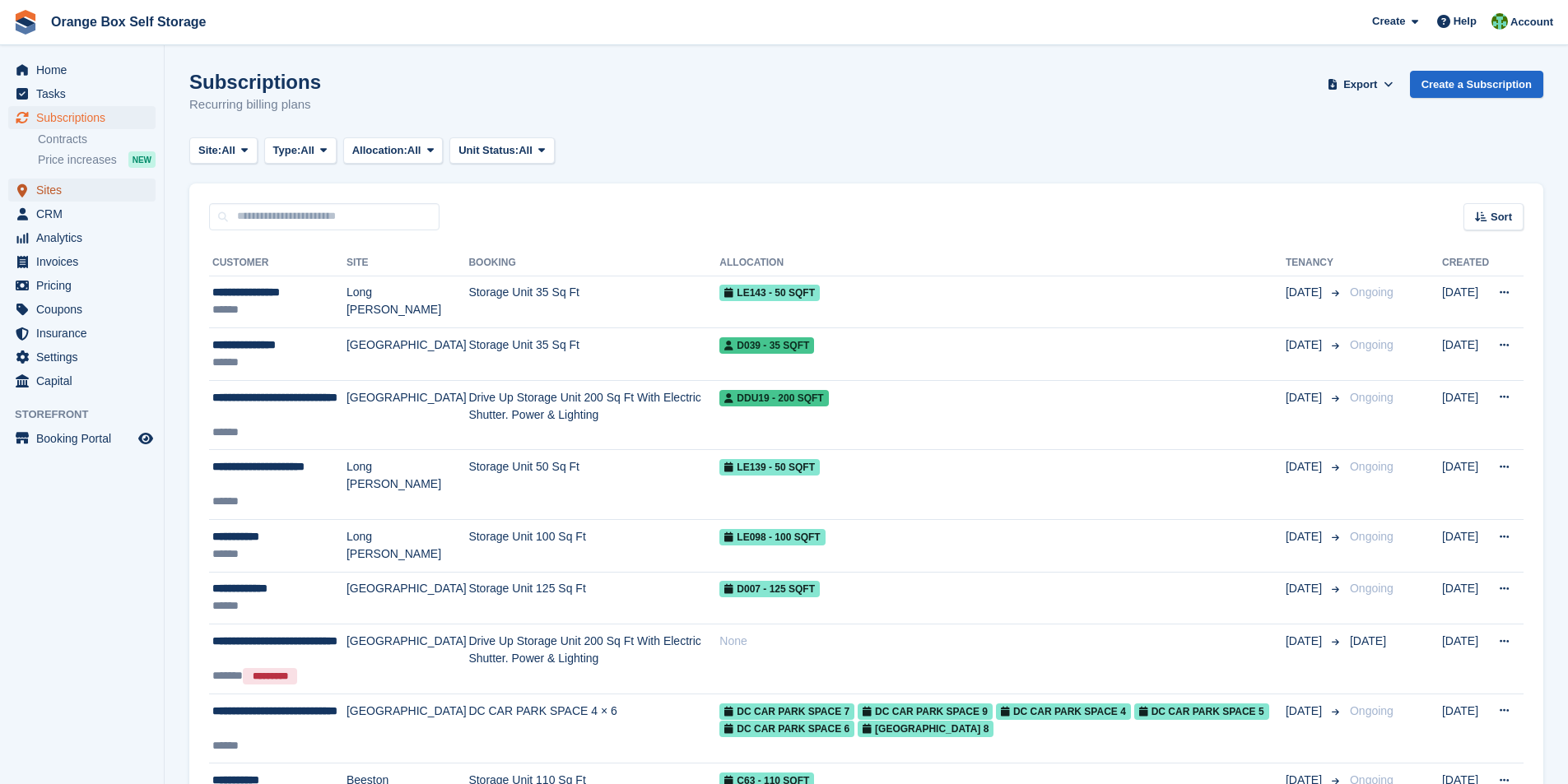
click at [50, 191] on span "Sites" at bounding box center [85, 190] width 99 height 23
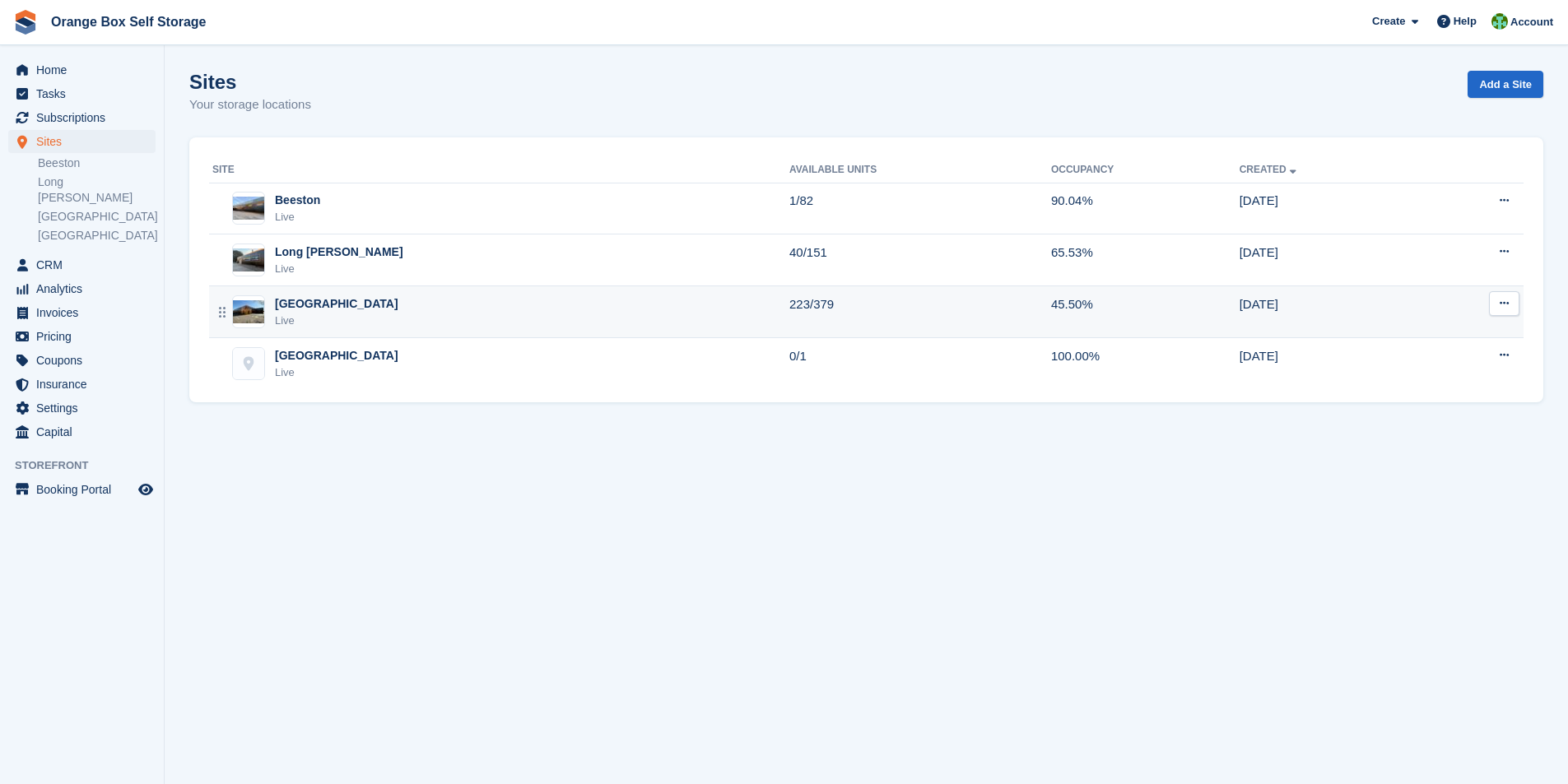
click at [274, 310] on div "Derby Live" at bounding box center [500, 312] width 577 height 33
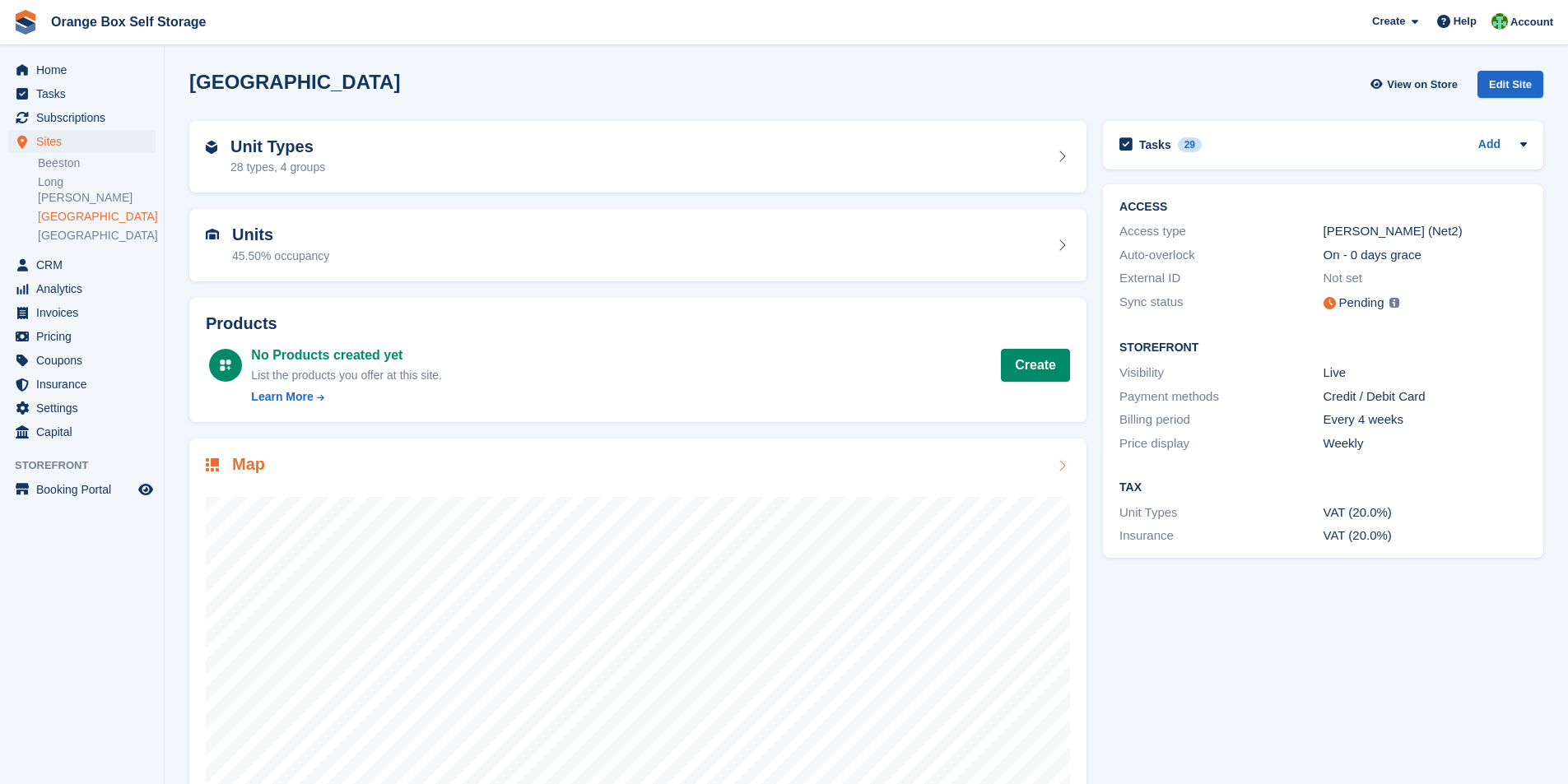
scroll to position [59, 0]
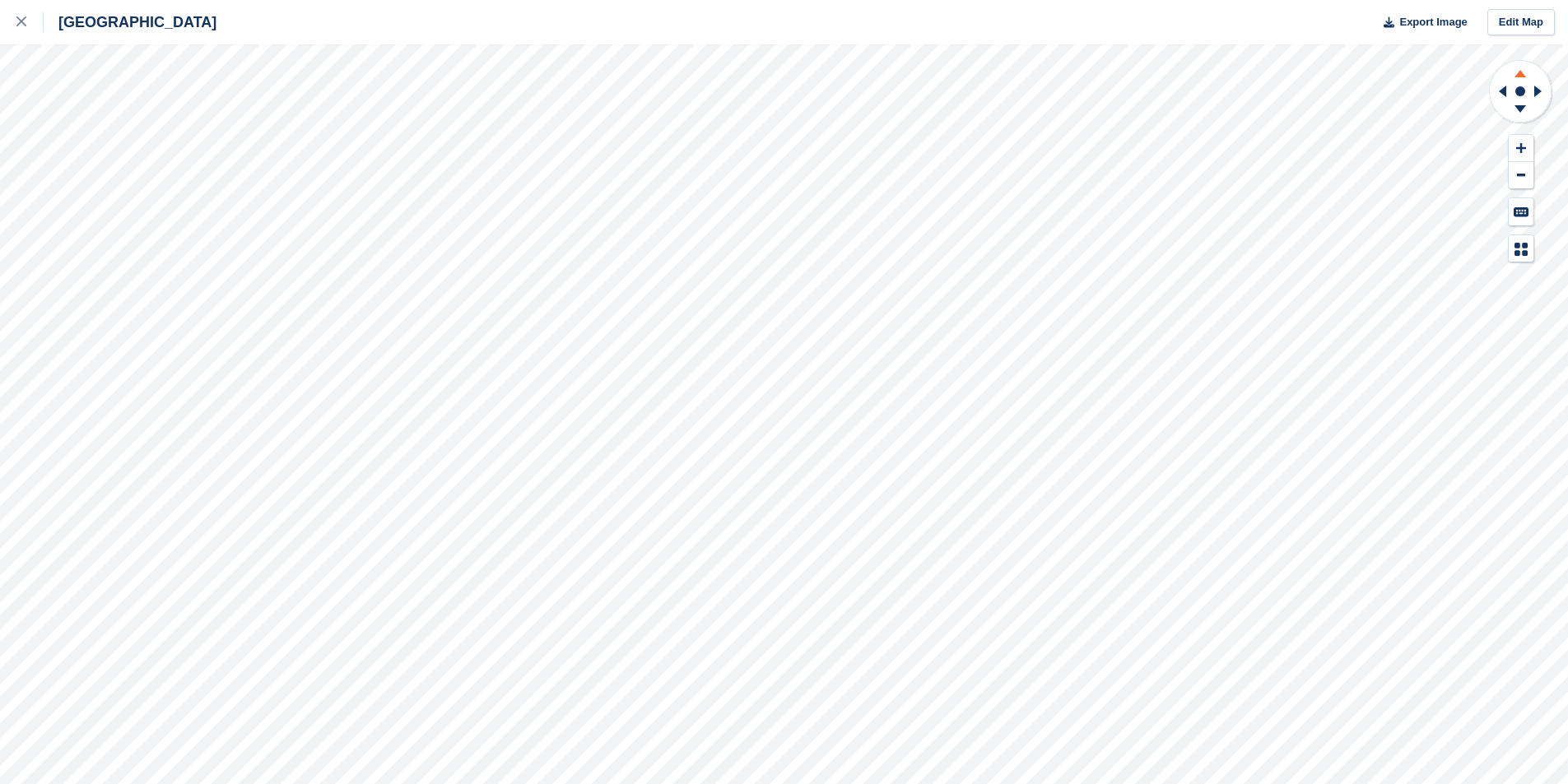
click at [1521, 77] on icon at bounding box center [1520, 74] width 11 height 7
click at [1521, 76] on icon at bounding box center [1520, 74] width 11 height 7
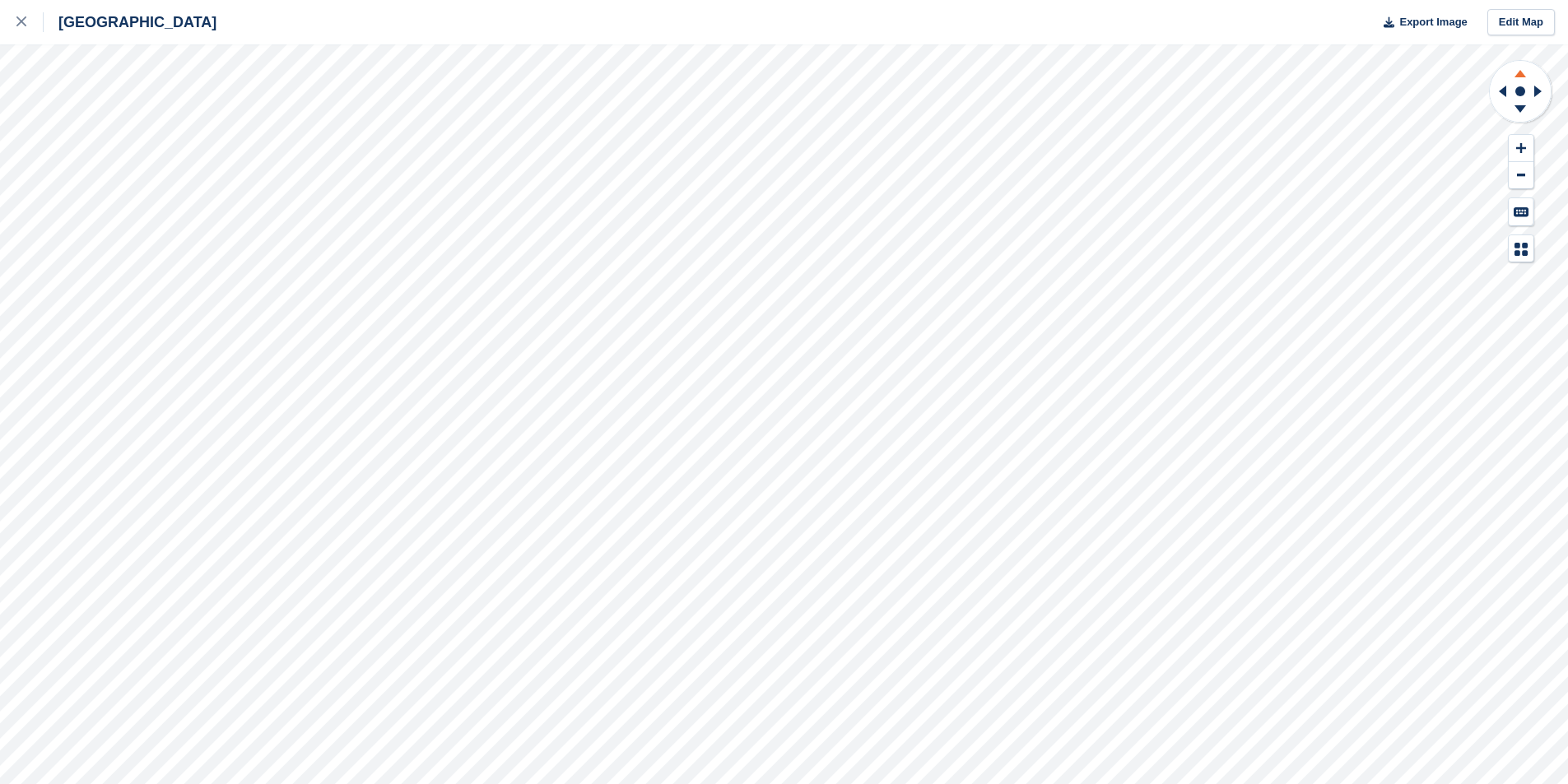
click at [1521, 76] on icon at bounding box center [1520, 74] width 11 height 7
click at [1521, 77] on icon at bounding box center [1520, 74] width 11 height 7
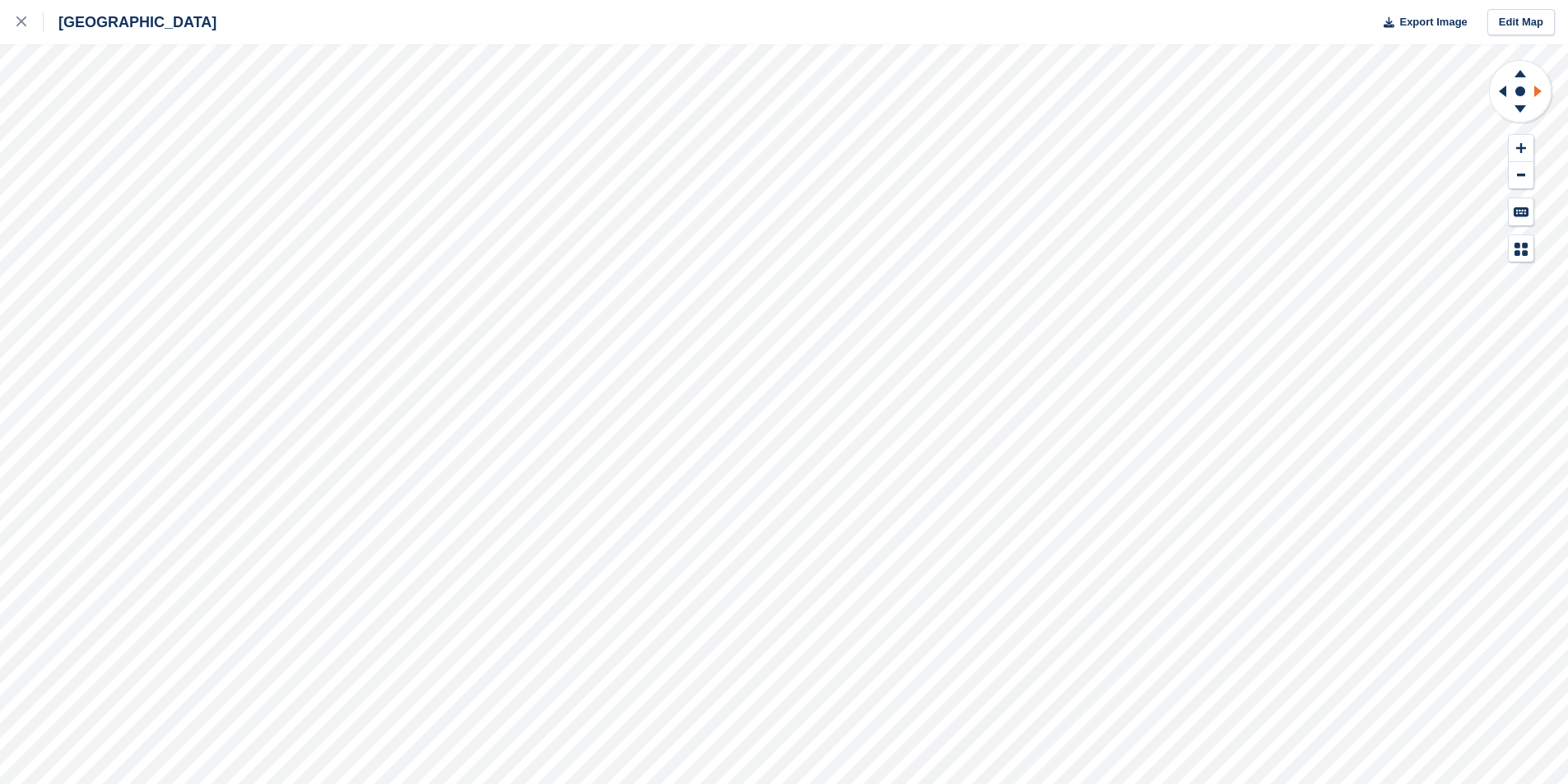
click at [1539, 86] on icon at bounding box center [1540, 92] width 20 height 43
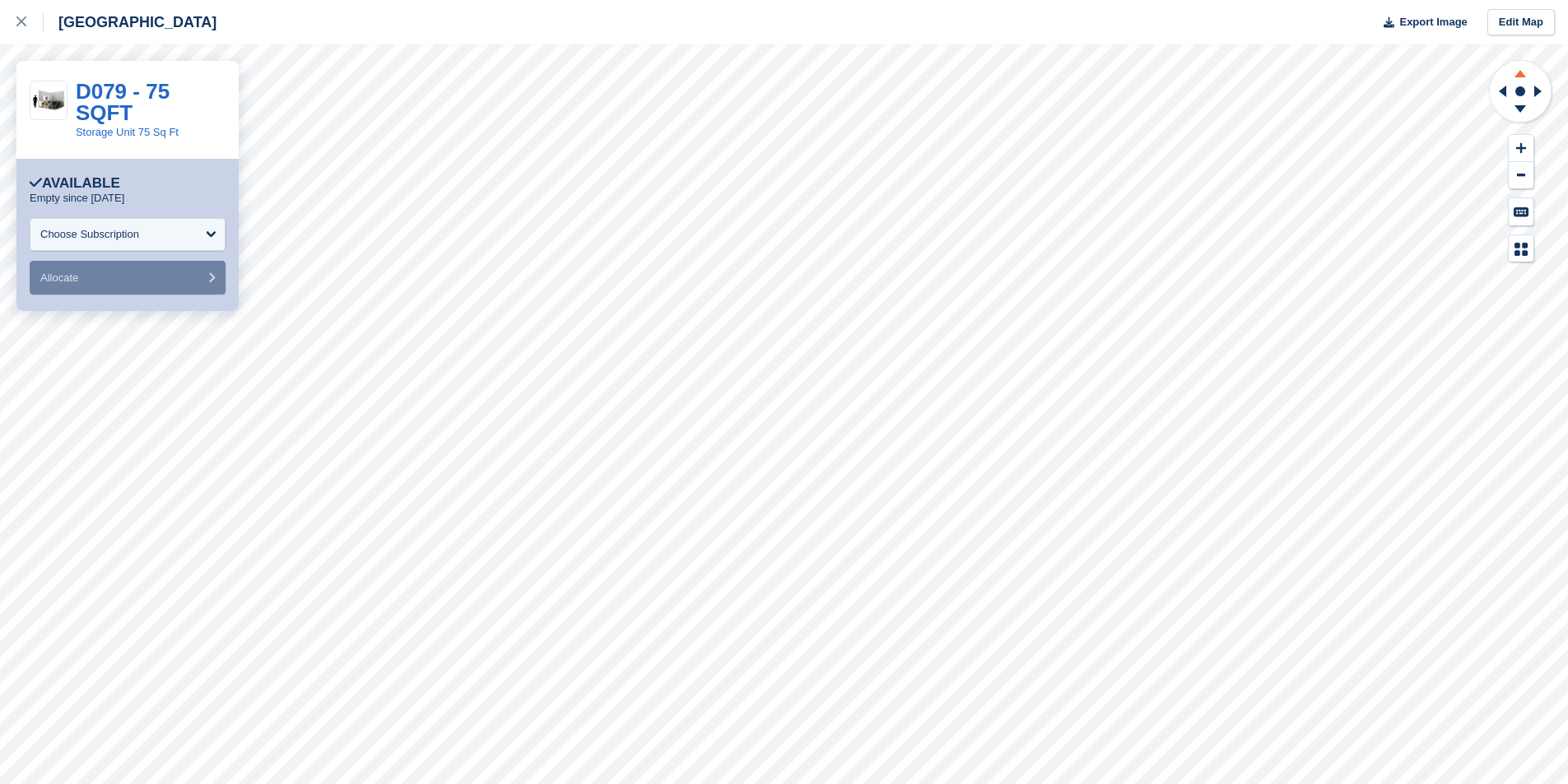
click at [1521, 75] on icon at bounding box center [1520, 74] width 11 height 7
click at [1520, 72] on icon at bounding box center [1520, 74] width 11 height 7
click at [1520, 73] on icon at bounding box center [1520, 74] width 11 height 7
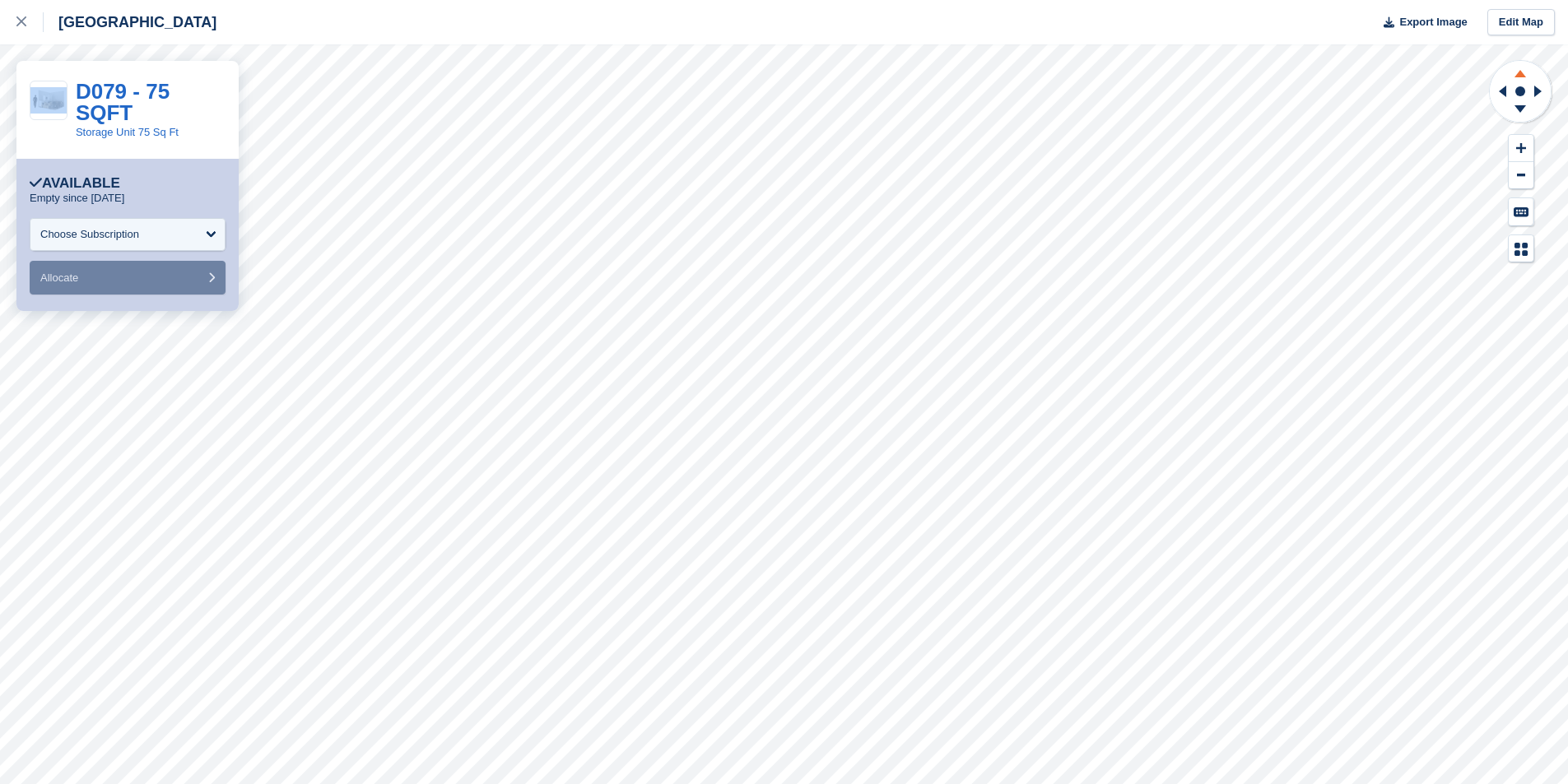
click at [1520, 78] on g at bounding box center [1520, 71] width 43 height 20
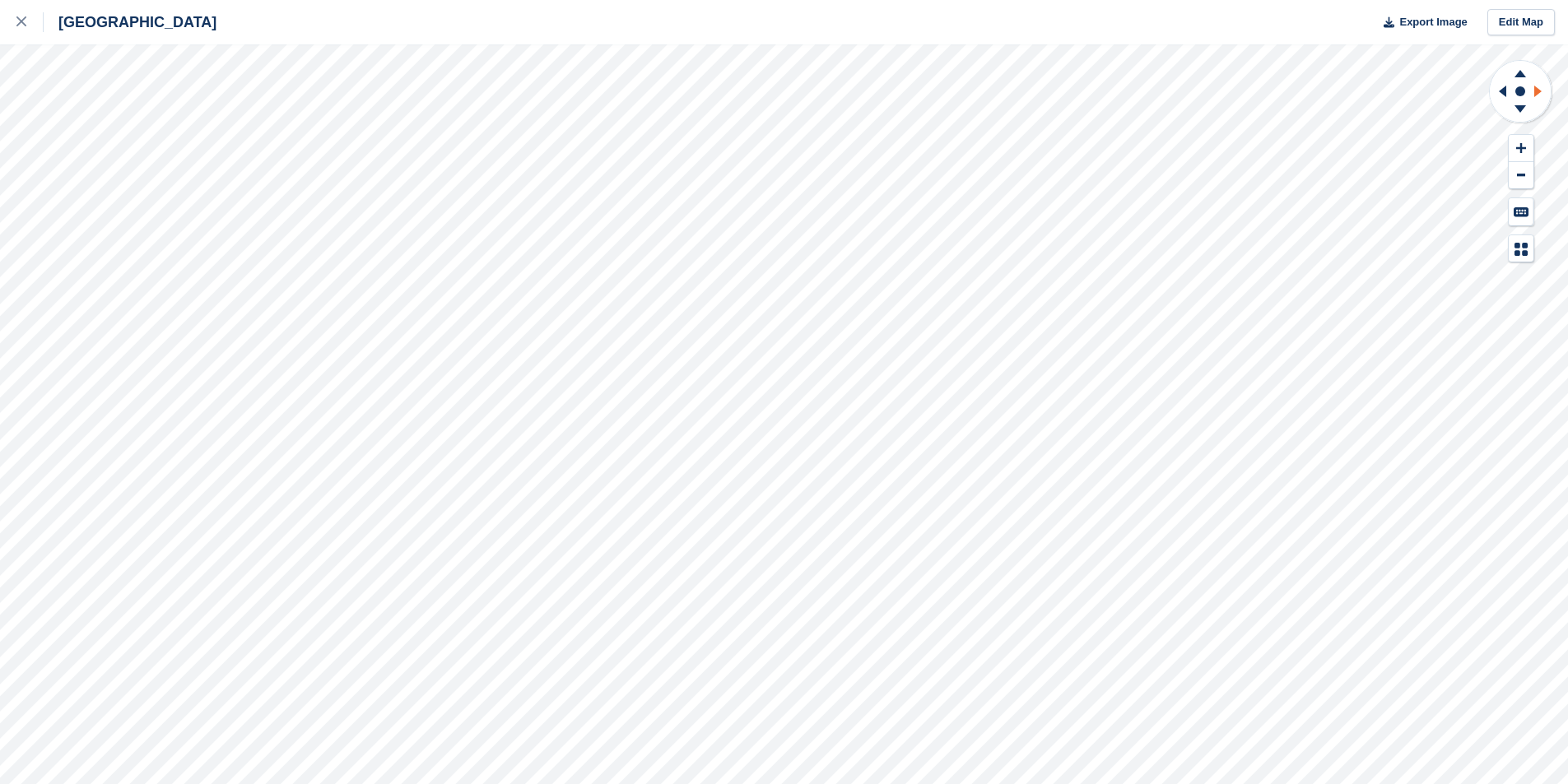
click at [1533, 91] on icon at bounding box center [1540, 92] width 20 height 43
click at [1524, 108] on icon at bounding box center [1520, 111] width 43 height 20
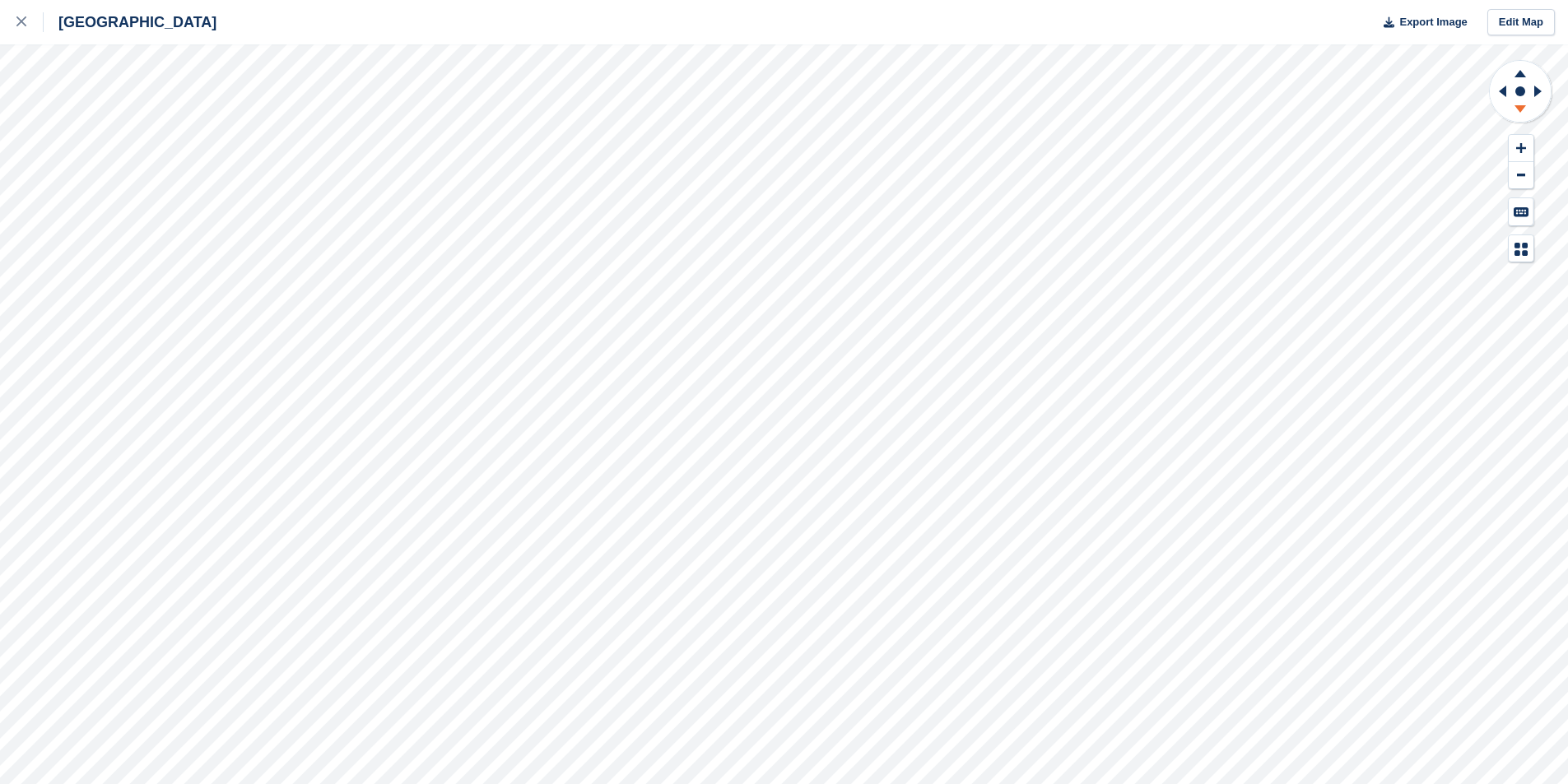
click at [1524, 108] on icon at bounding box center [1520, 111] width 43 height 20
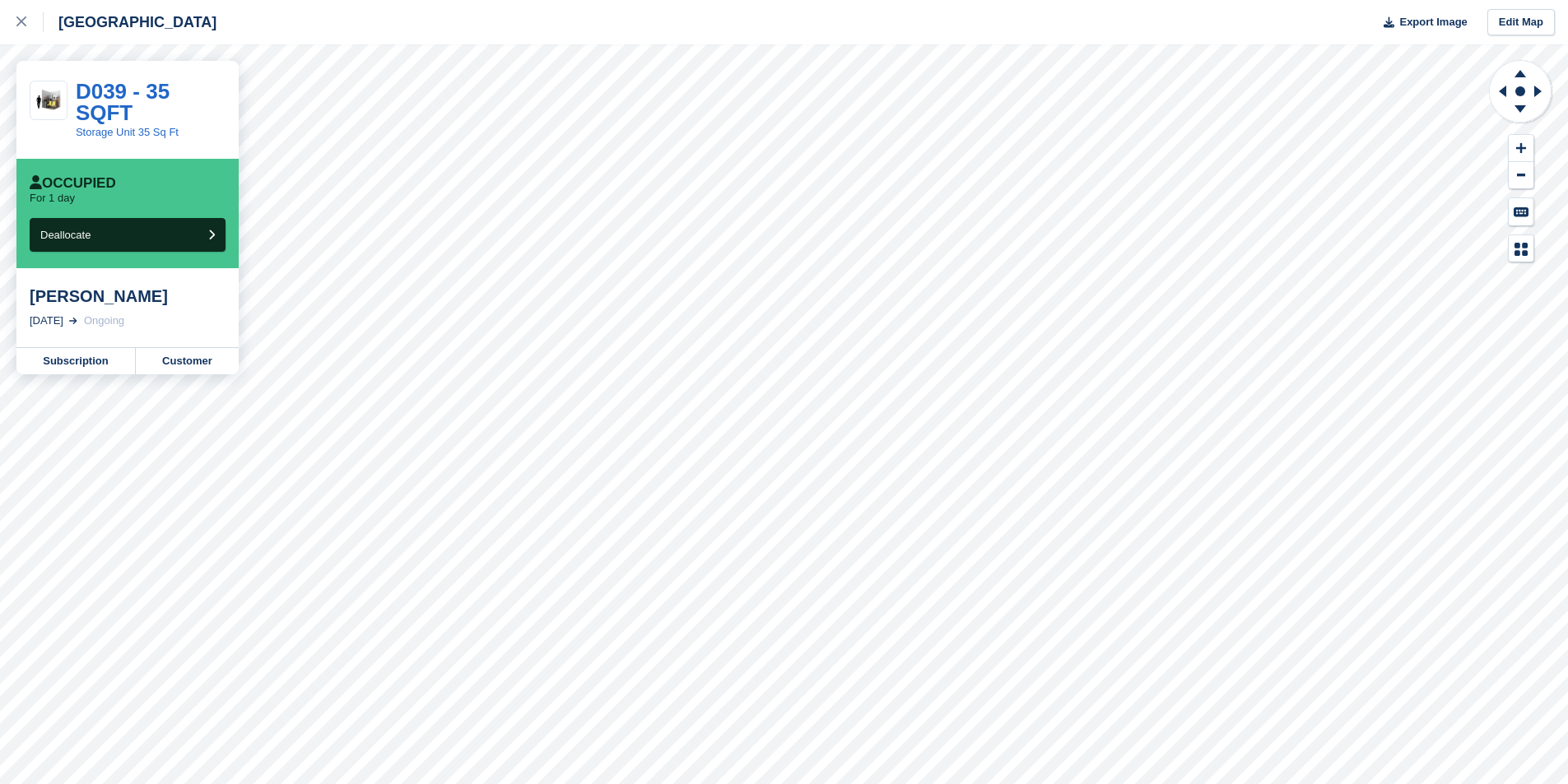
click at [67, 184] on div "Occupied" at bounding box center [72, 183] width 86 height 17
click at [54, 187] on div "Occupied" at bounding box center [72, 183] width 86 height 17
click at [83, 363] on link "Subscription" at bounding box center [76, 361] width 119 height 26
click at [21, 24] on icon at bounding box center [21, 21] width 10 height 10
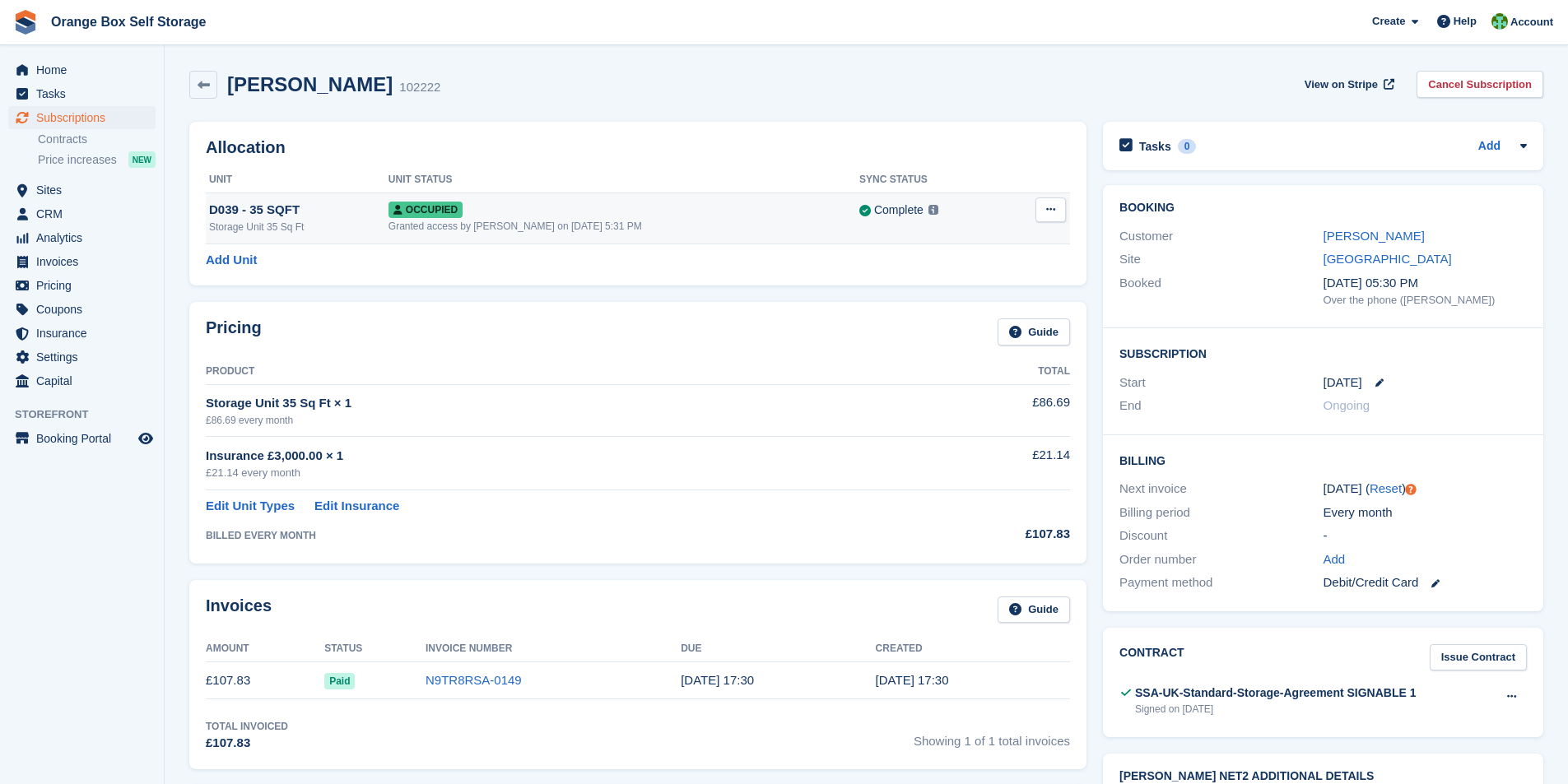
click at [1058, 209] on button at bounding box center [1050, 209] width 31 height 25
click at [615, 393] on td "Storage Unit 35 Sq Ft × 1 £86.69 every month" at bounding box center [557, 410] width 702 height 52
click at [252, 211] on div "D039 - 35 SQFT" at bounding box center [299, 210] width 180 height 19
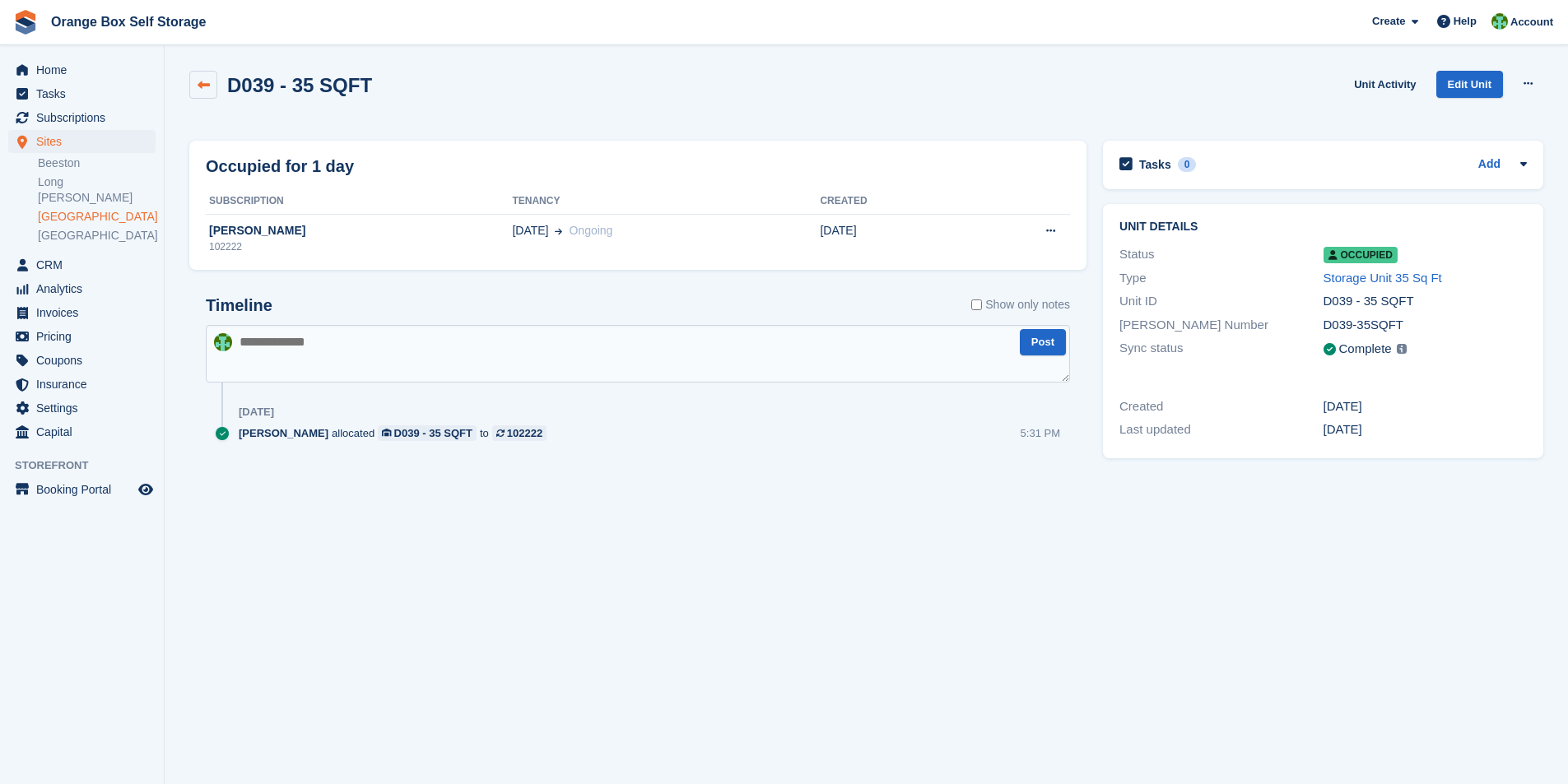
click at [201, 88] on icon at bounding box center [203, 84] width 12 height 12
click at [1056, 235] on button at bounding box center [1050, 230] width 31 height 25
click at [233, 230] on div "[PERSON_NAME]" at bounding box center [358, 230] width 307 height 18
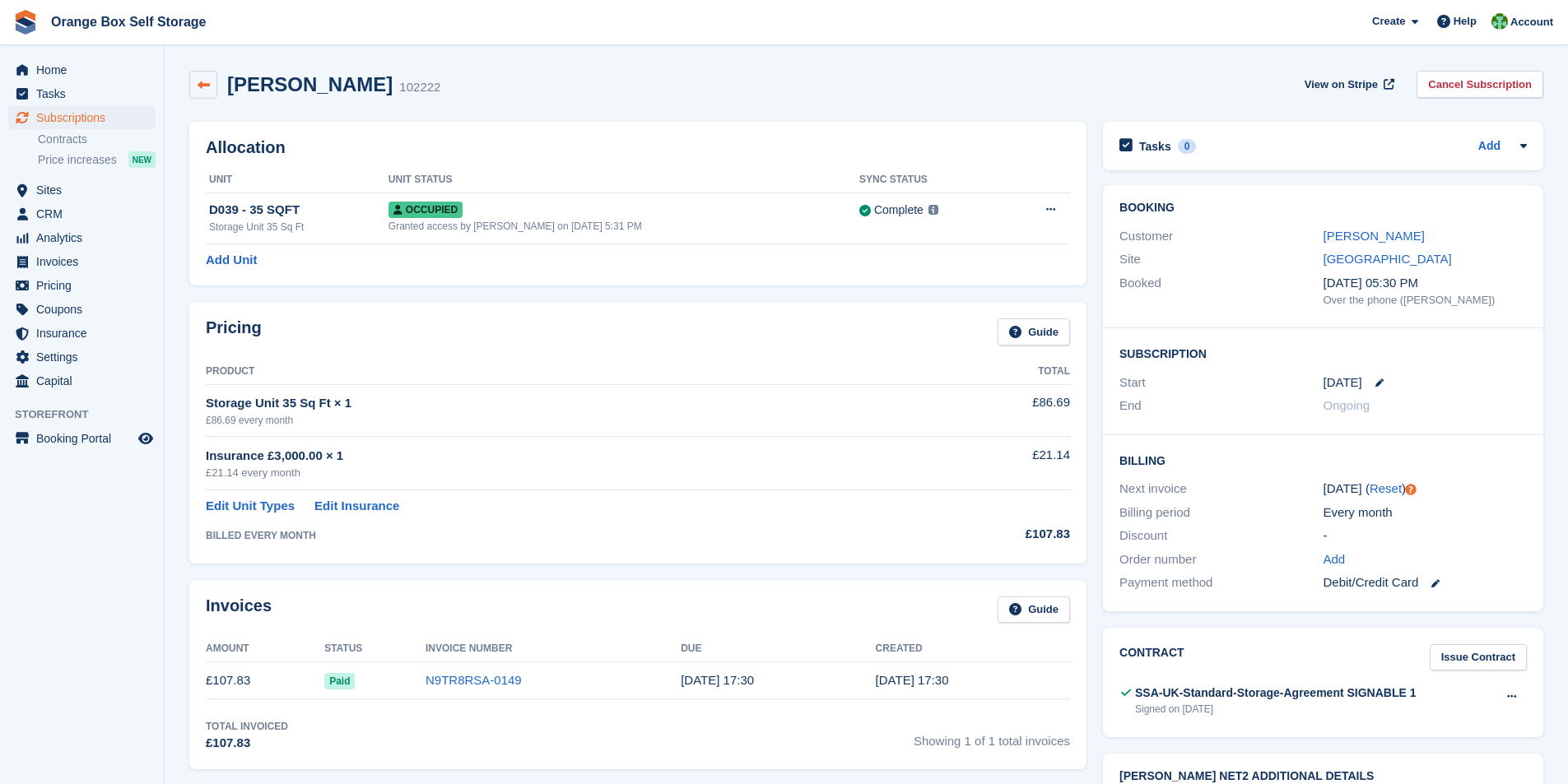
click at [204, 93] on link at bounding box center [203, 84] width 28 height 28
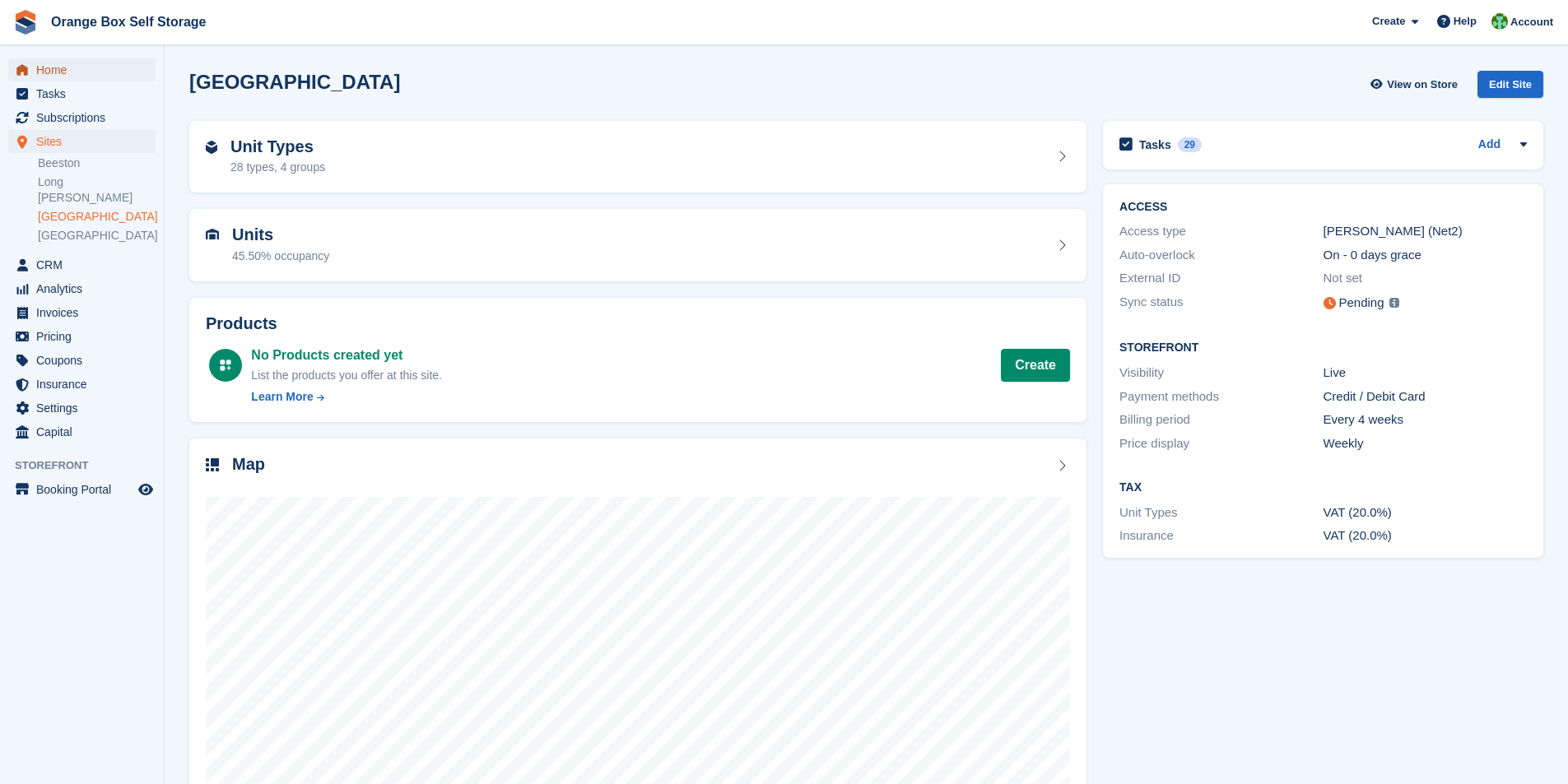
click at [46, 74] on span "Home" at bounding box center [85, 69] width 99 height 23
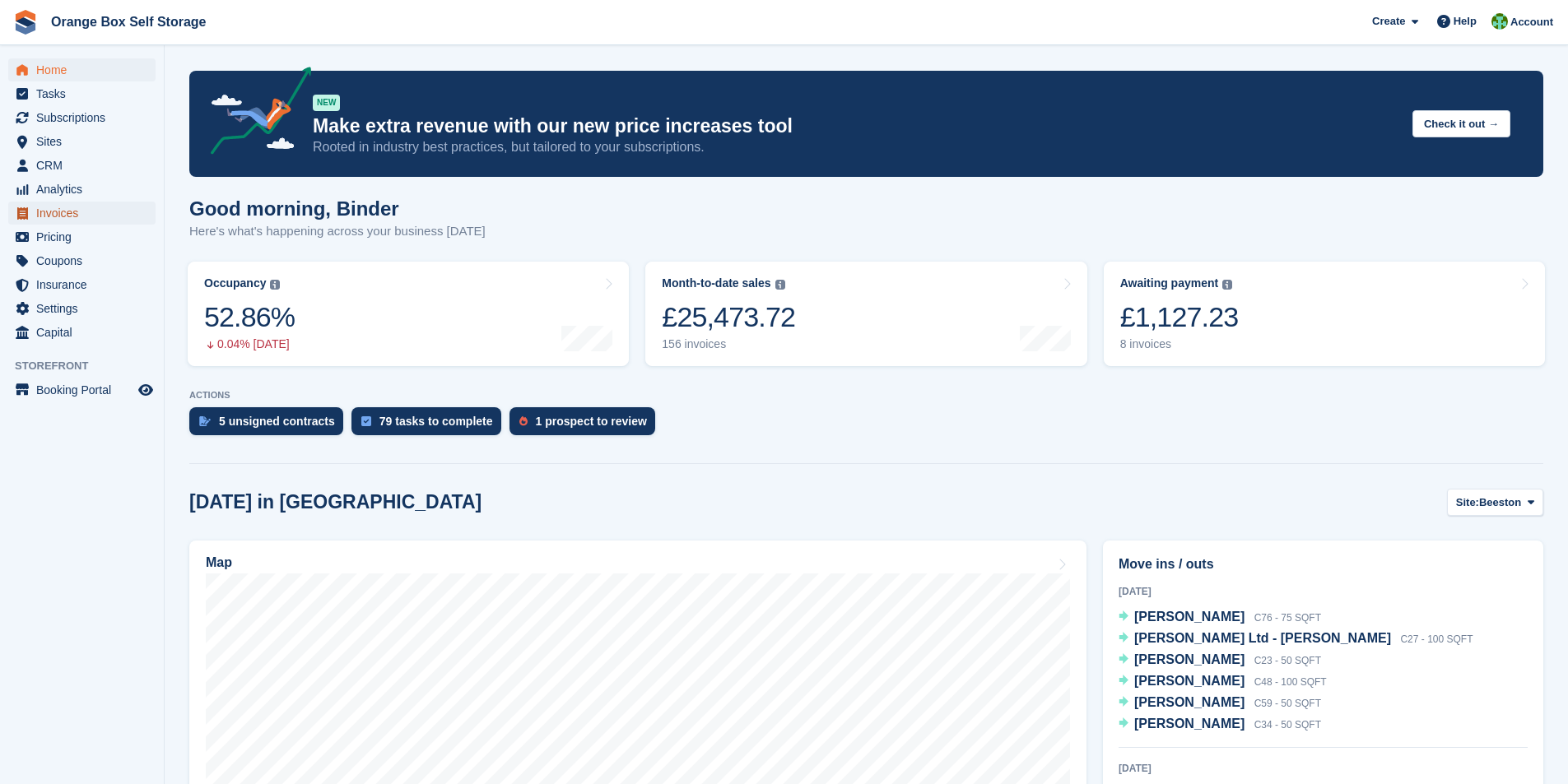
click at [61, 215] on span "Invoices" at bounding box center [85, 213] width 99 height 23
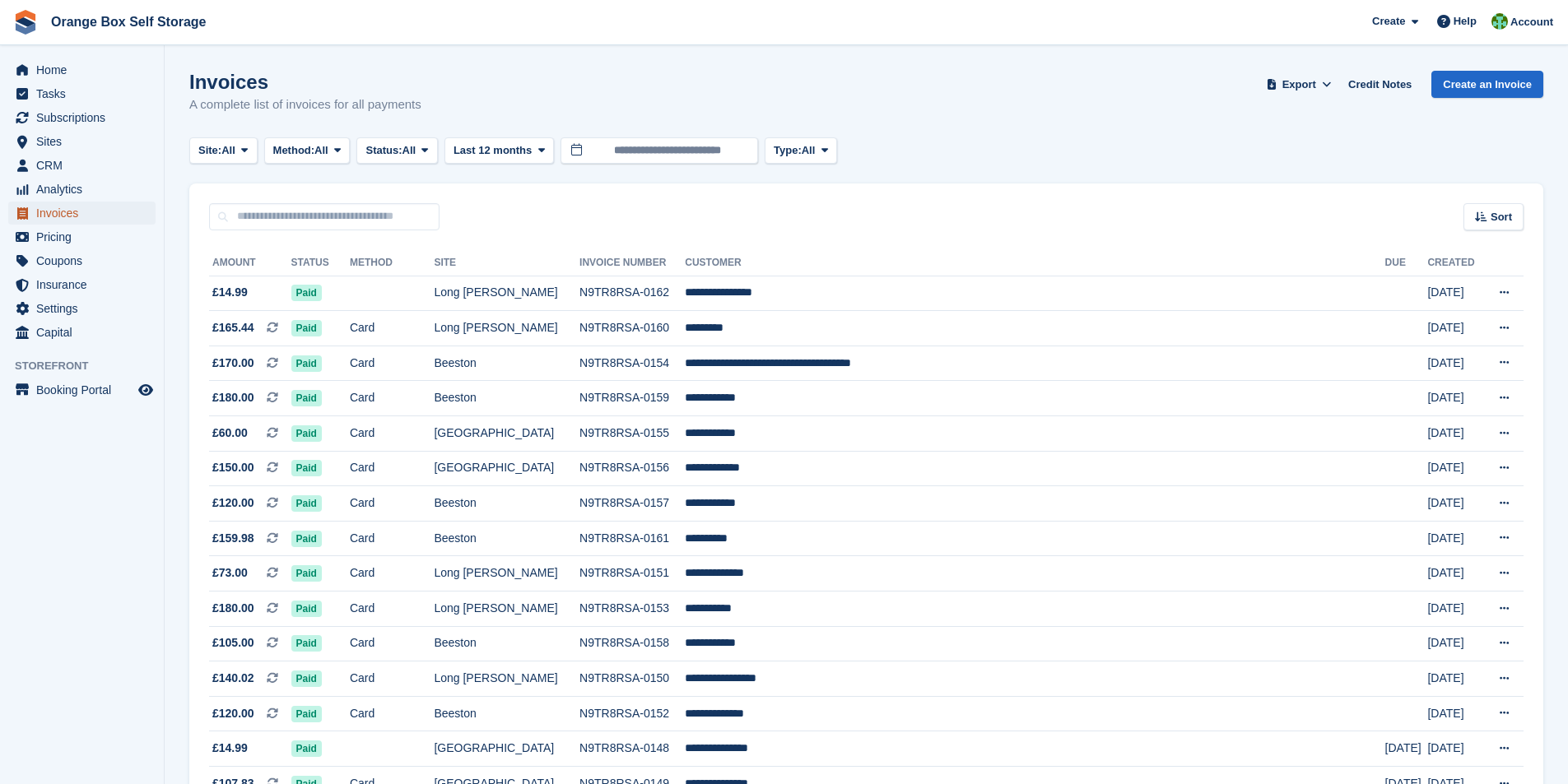
click at [69, 212] on span "Invoices" at bounding box center [85, 213] width 99 height 23
click at [428, 156] on span at bounding box center [424, 151] width 13 height 13
click at [419, 270] on link "Open" at bounding box center [435, 278] width 144 height 30
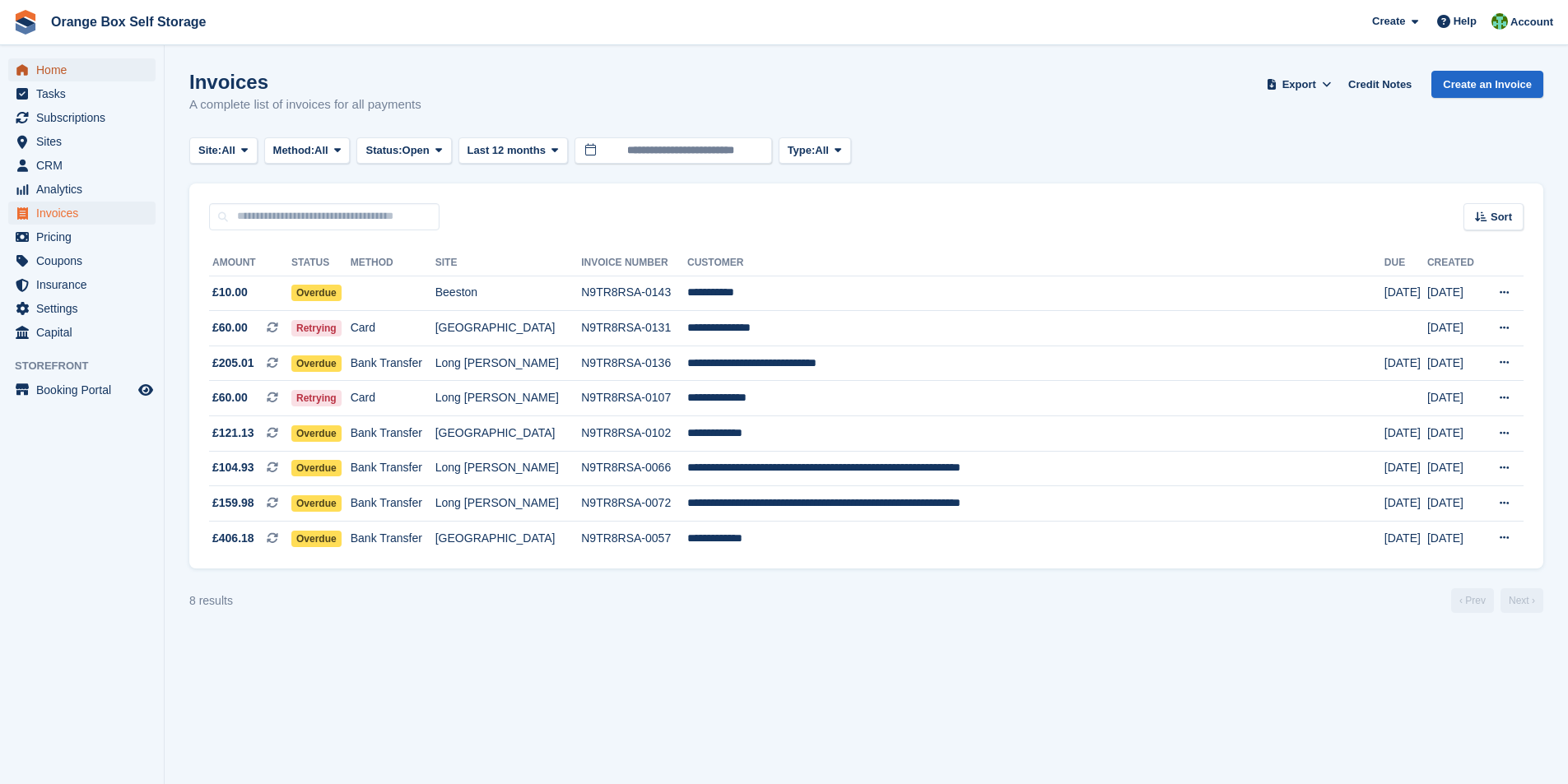
click at [57, 69] on span "Home" at bounding box center [85, 69] width 99 height 23
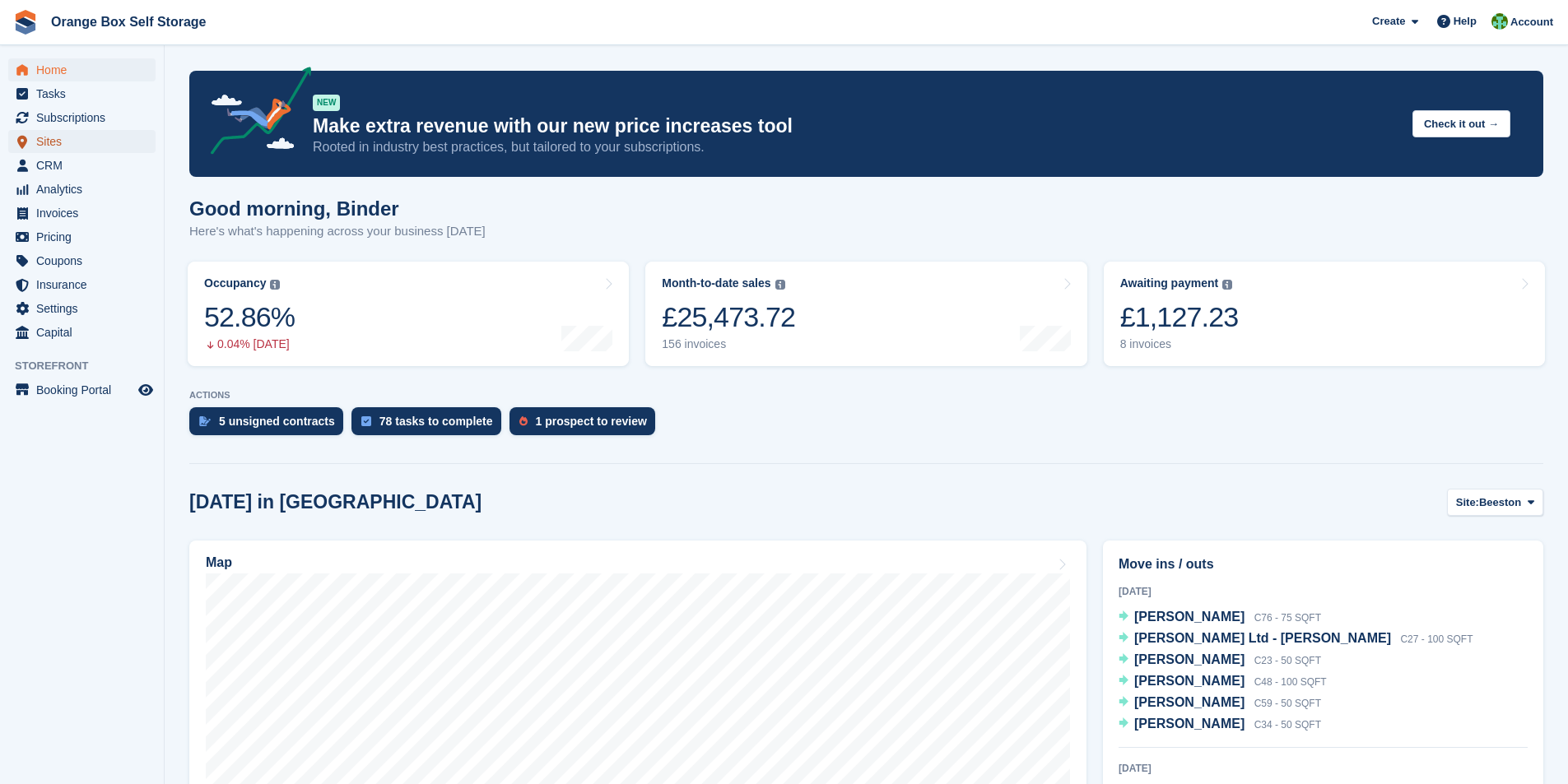
click at [46, 148] on span "Sites" at bounding box center [85, 141] width 99 height 23
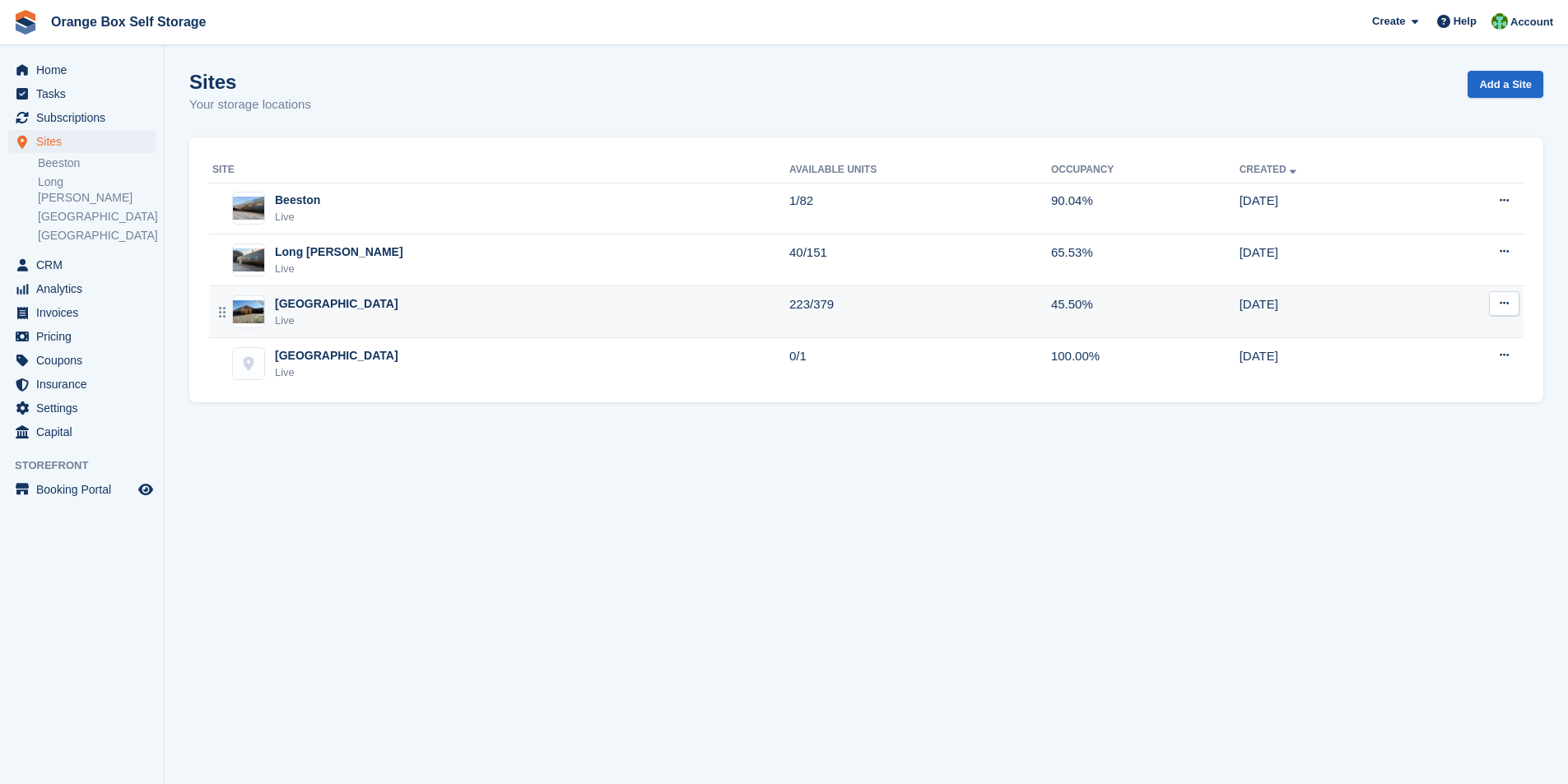
click at [332, 316] on div "Derby Live" at bounding box center [500, 312] width 577 height 33
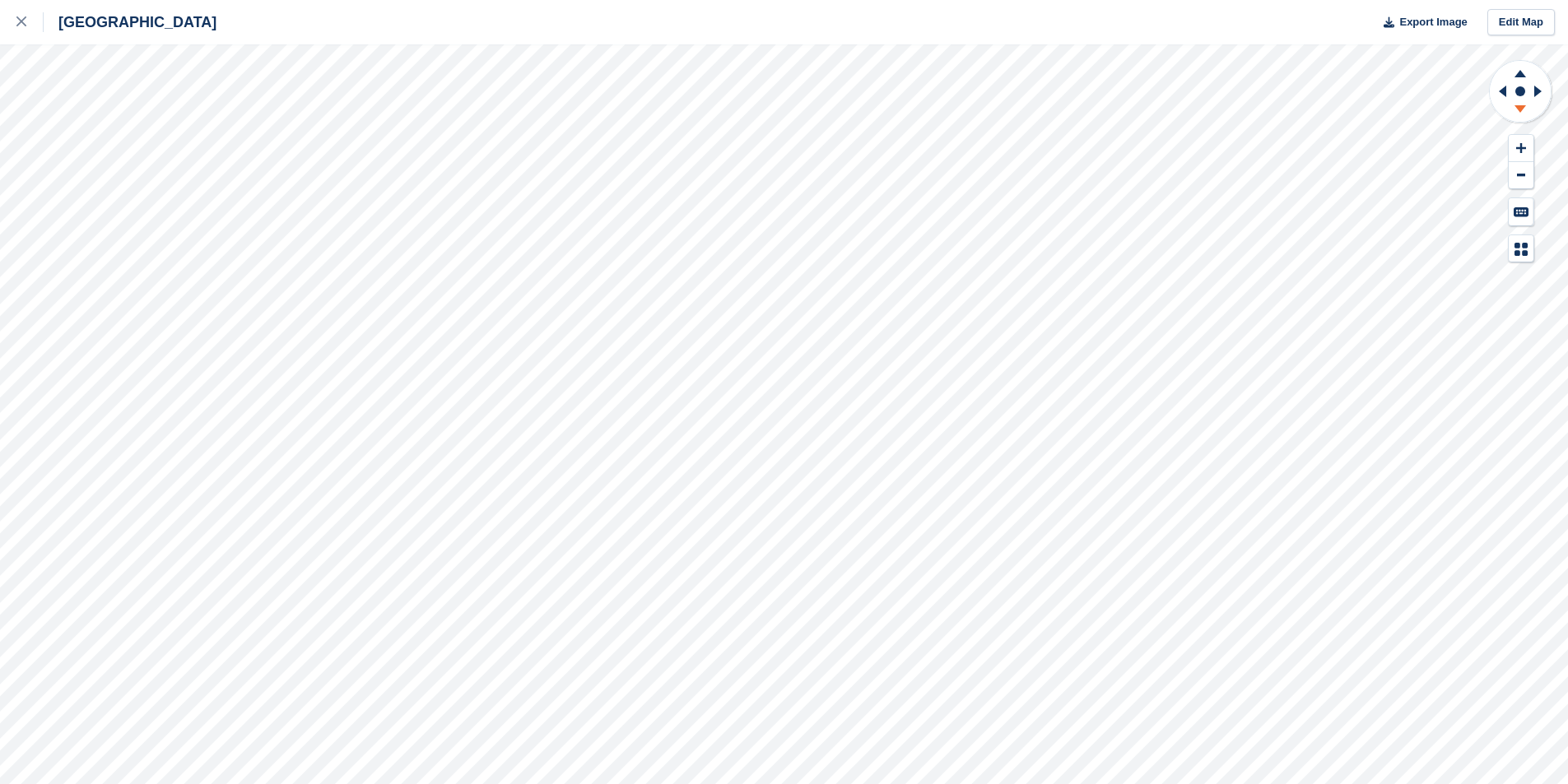
click at [1521, 105] on icon at bounding box center [1520, 111] width 43 height 20
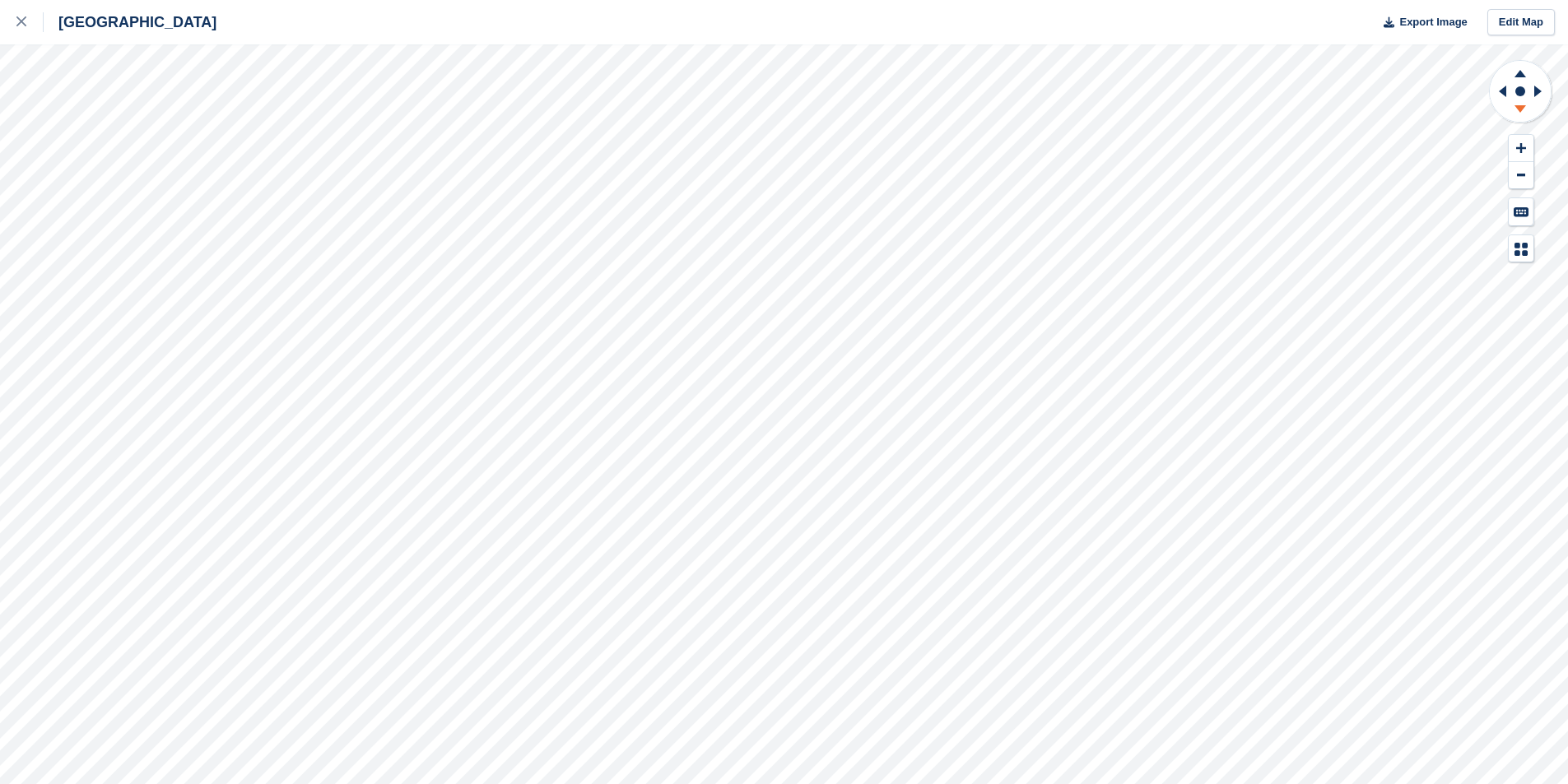
click at [1521, 105] on icon at bounding box center [1520, 111] width 43 height 20
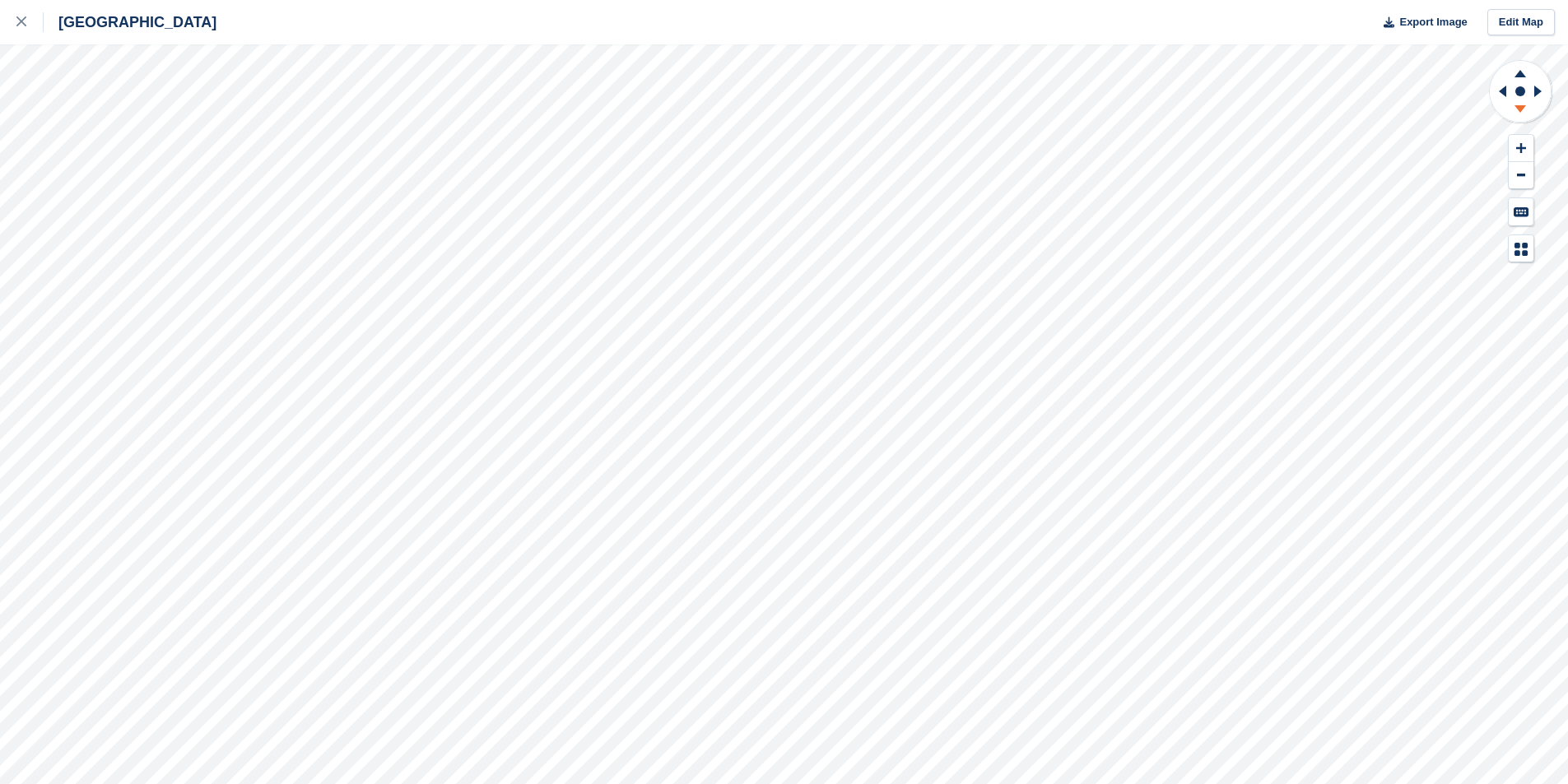
click at [1521, 105] on icon at bounding box center [1520, 111] width 43 height 20
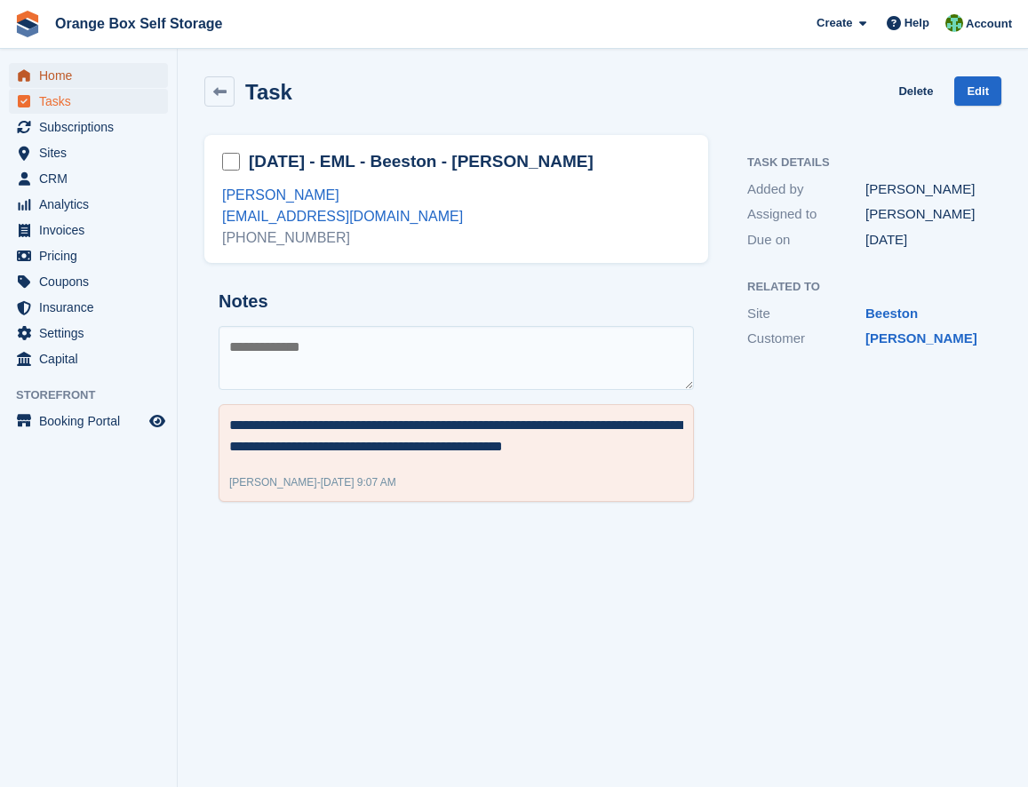
click at [50, 80] on span "Home" at bounding box center [92, 75] width 107 height 25
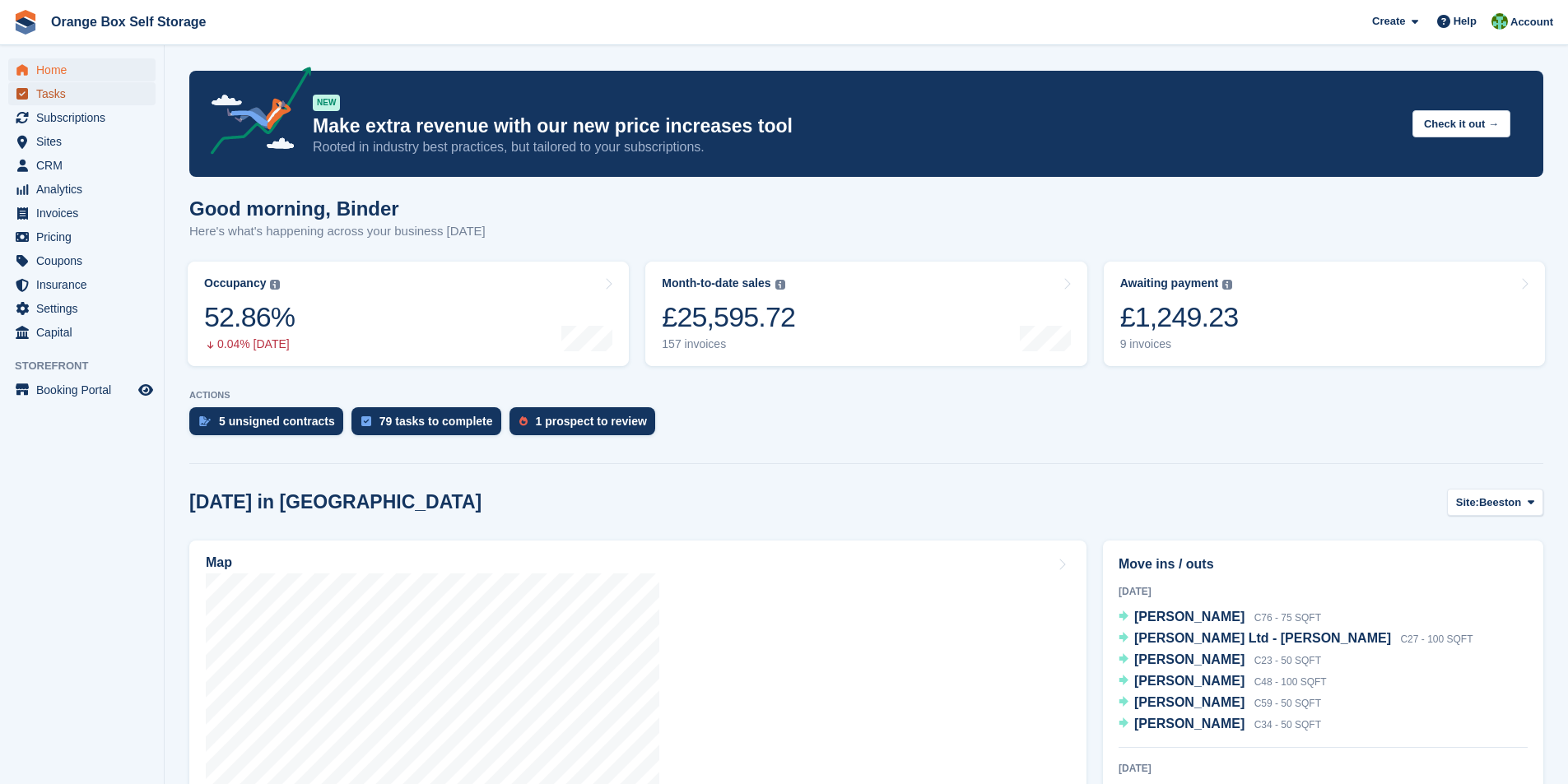
drag, startPoint x: 61, startPoint y: 96, endPoint x: 298, endPoint y: 93, distance: 237.0
click at [61, 96] on span "Tasks" at bounding box center [85, 93] width 99 height 23
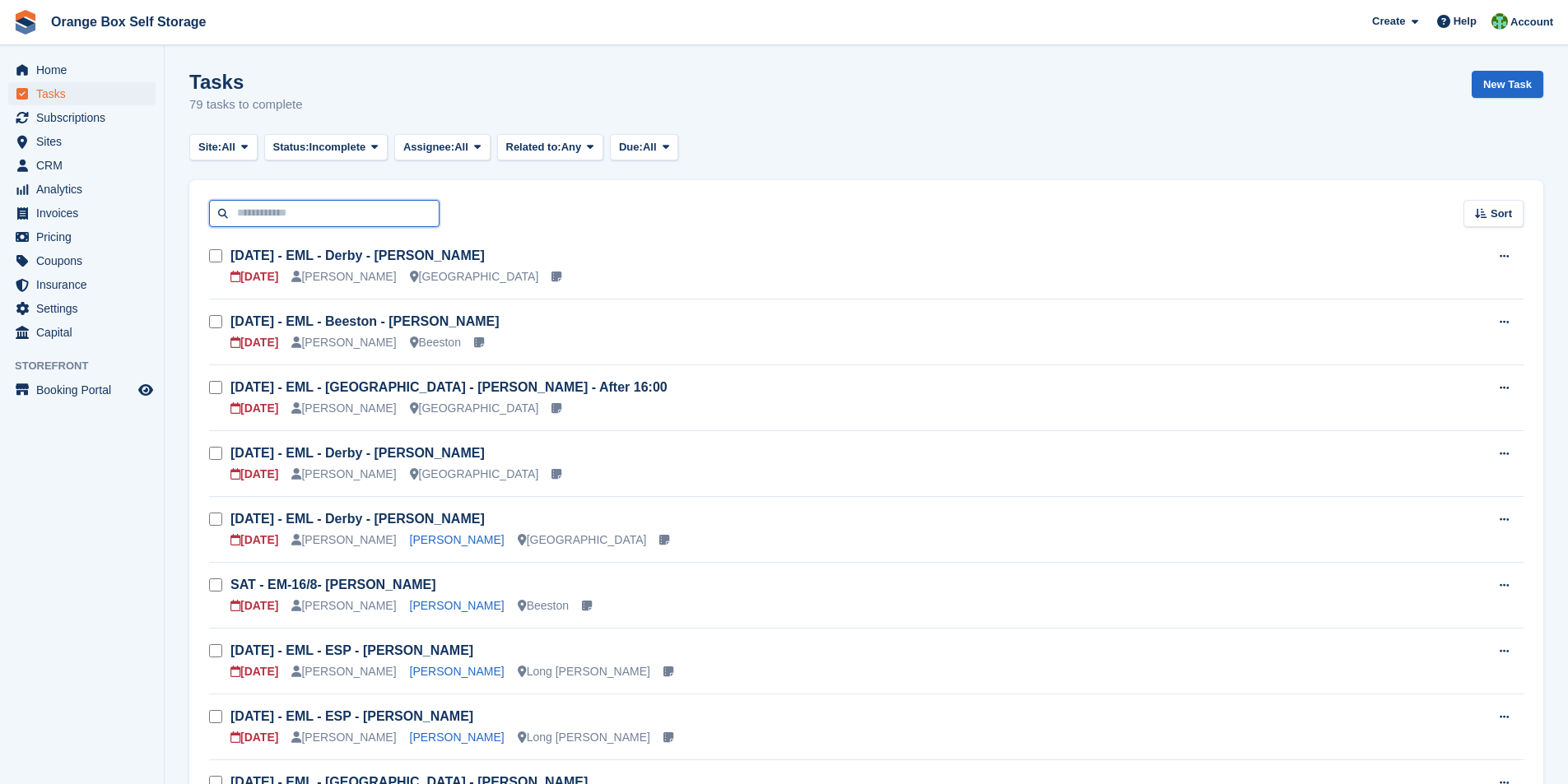
click at [279, 211] on input "text" at bounding box center [324, 213] width 231 height 27
type input "*"
type input "*****"
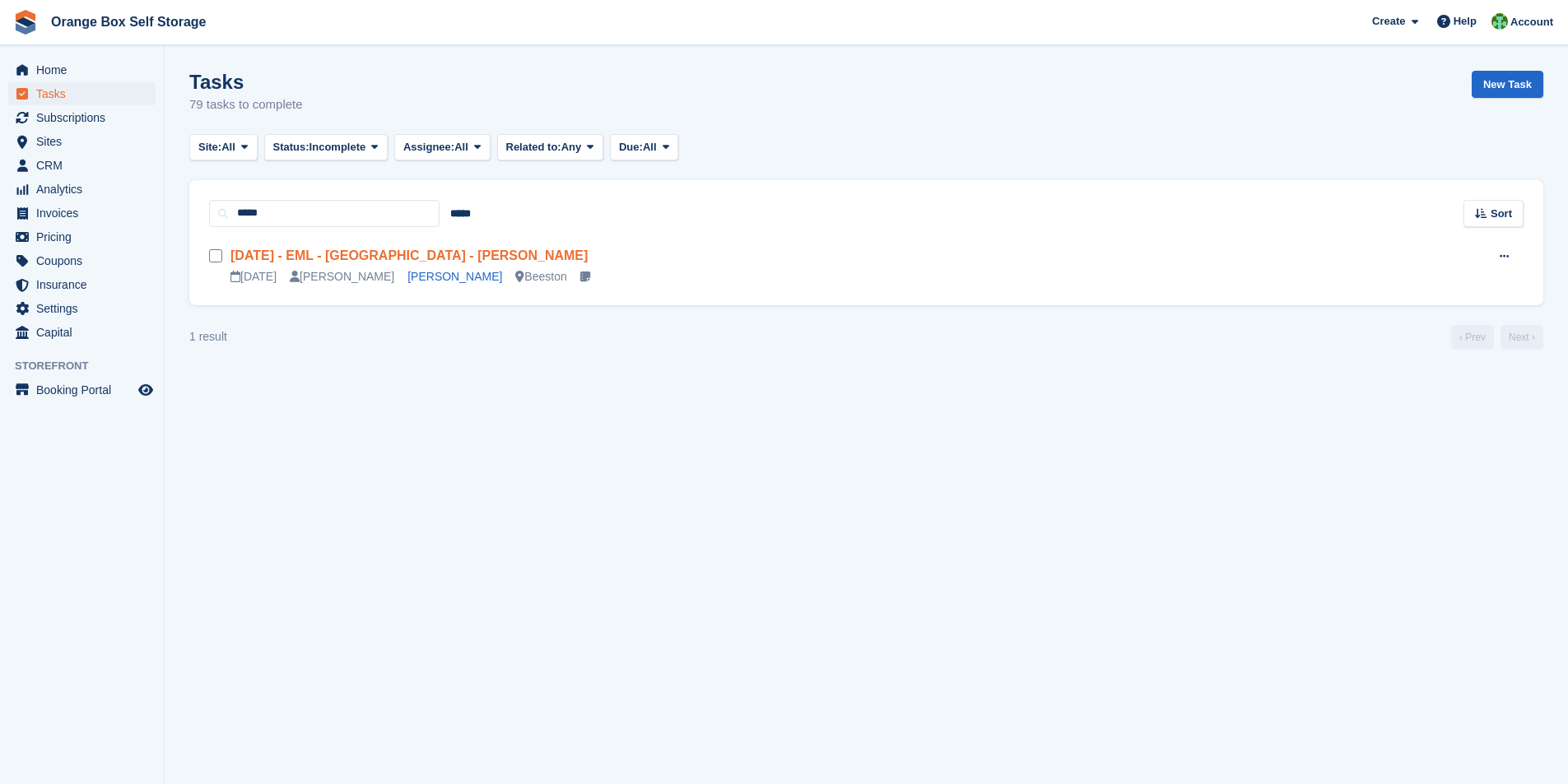
click at [315, 255] on link "[DATE] - EML - [GEOGRAPHIC_DATA] - [PERSON_NAME]" at bounding box center [409, 255] width 358 height 14
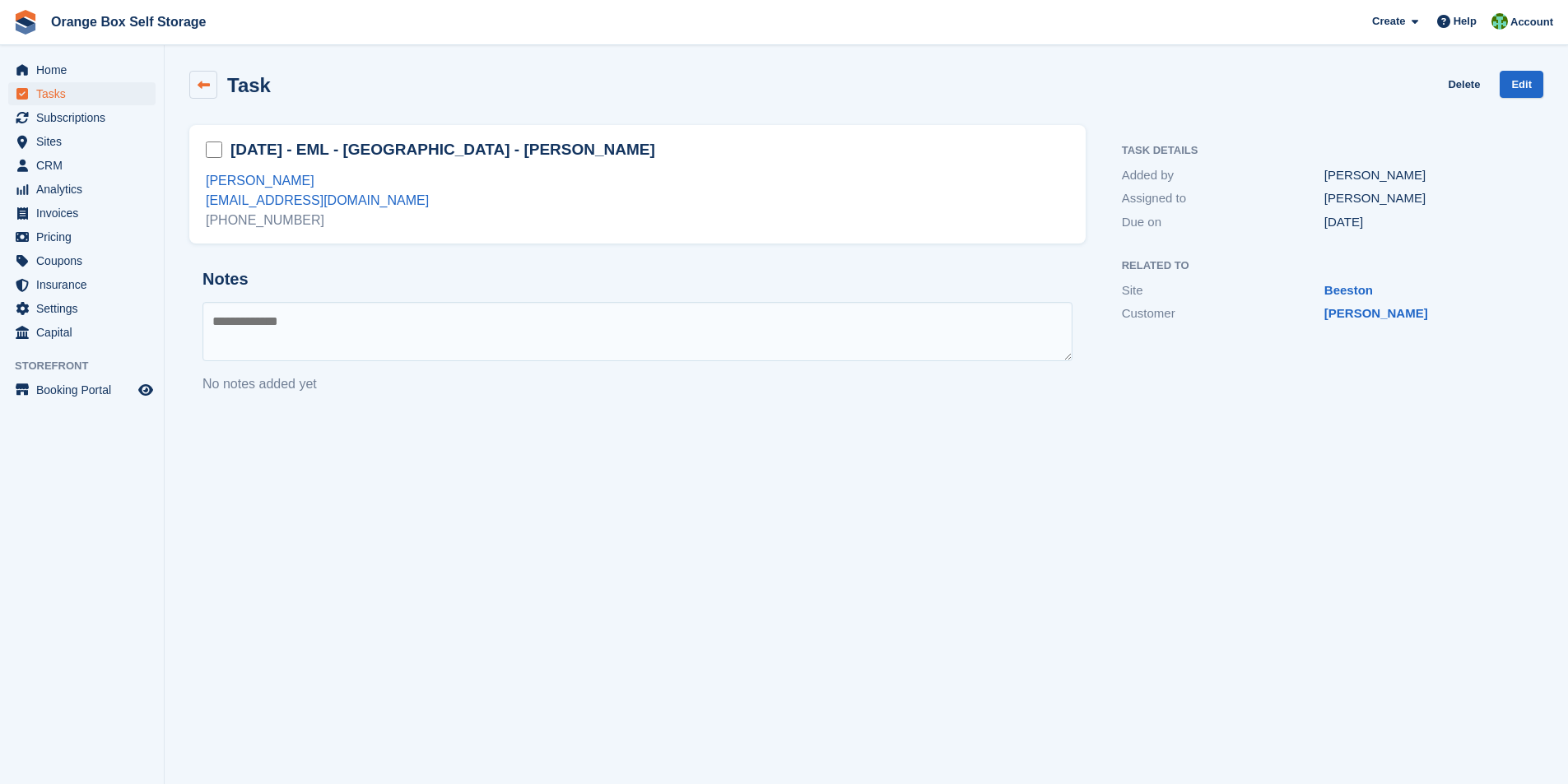
click at [207, 88] on icon at bounding box center [203, 84] width 12 height 12
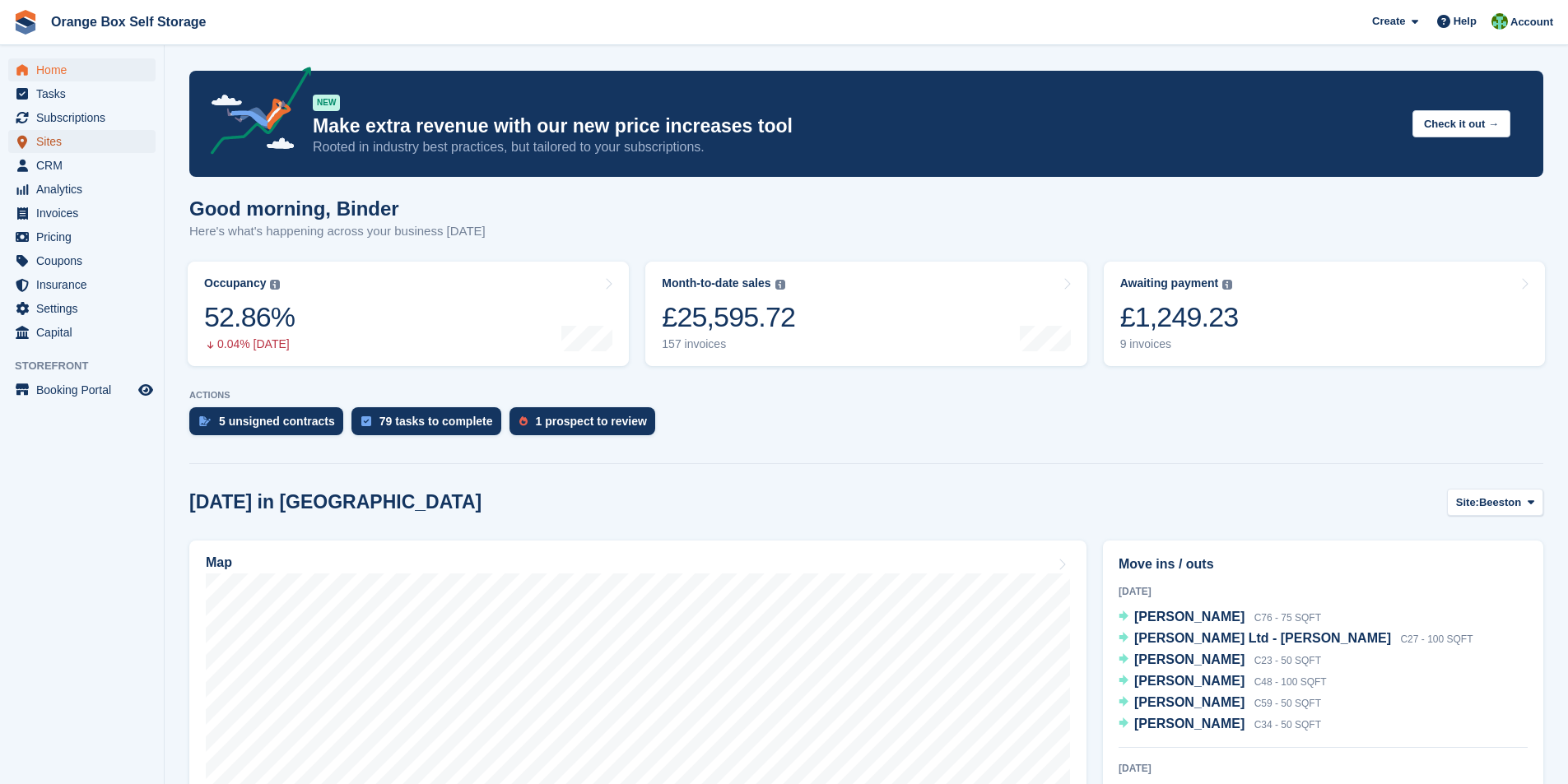
click at [57, 148] on span "Sites" at bounding box center [85, 141] width 99 height 23
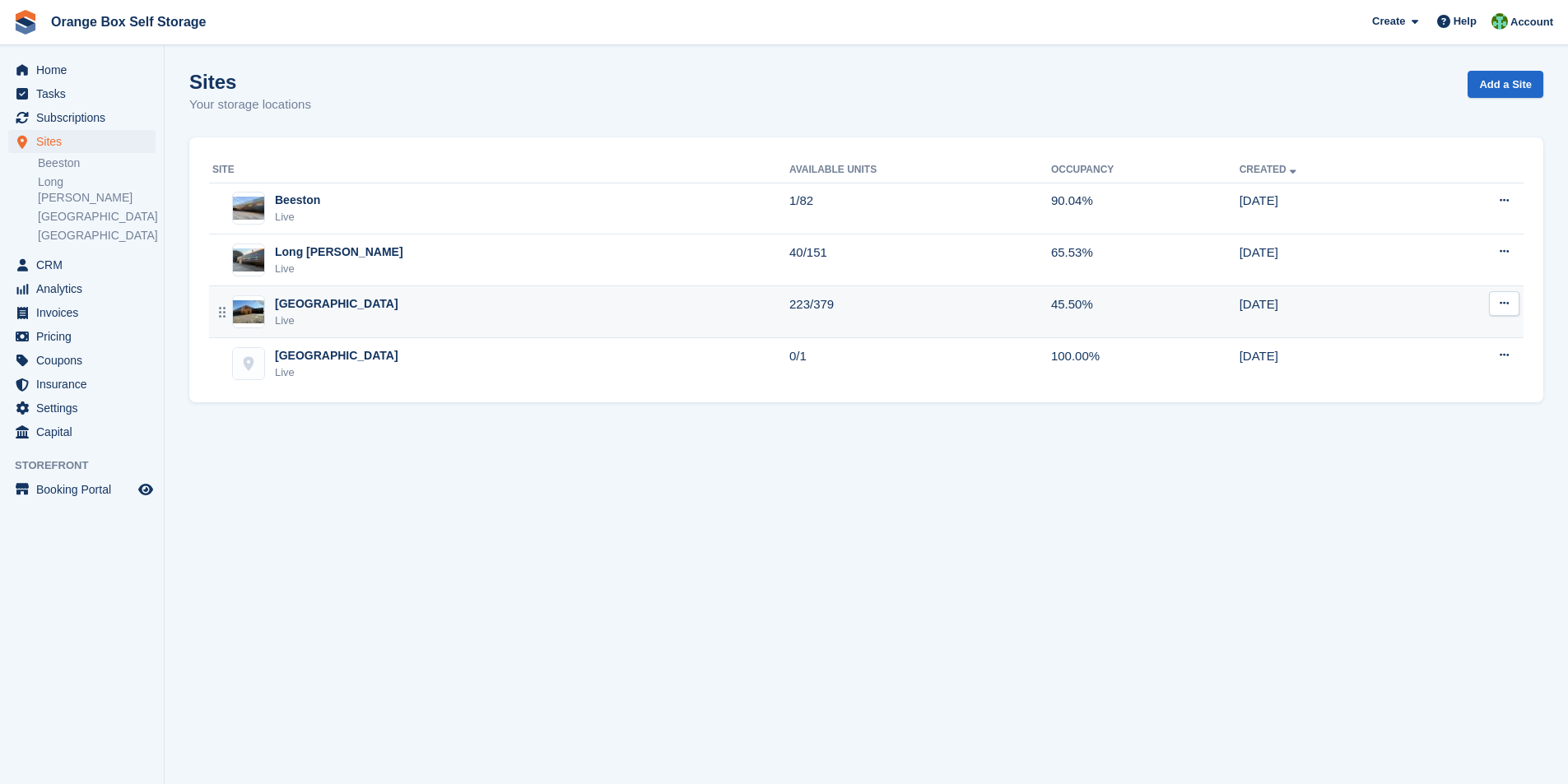
click at [306, 316] on div "Live" at bounding box center [336, 321] width 123 height 17
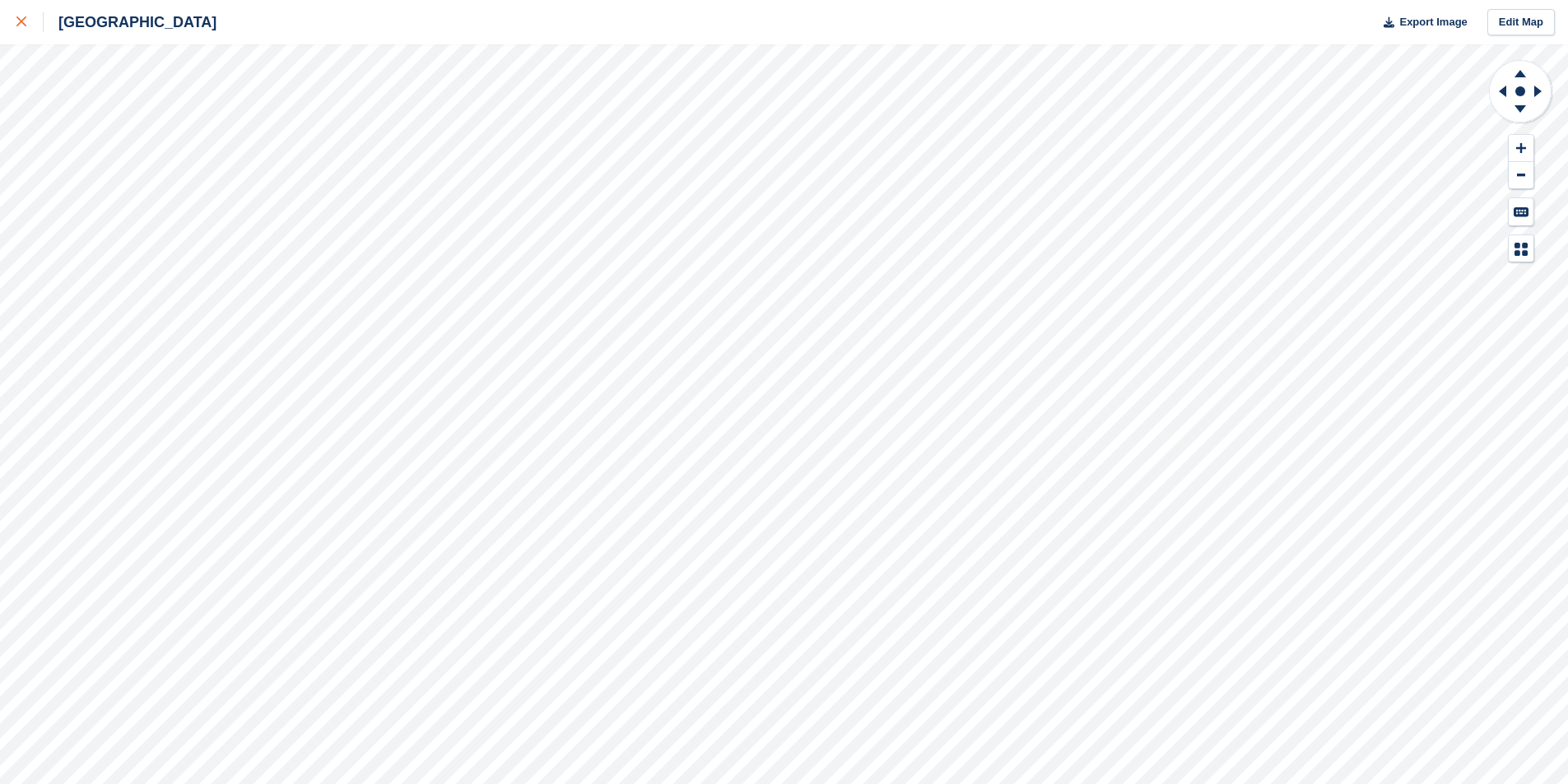
click at [19, 24] on icon at bounding box center [21, 21] width 10 height 10
